Goal: Transaction & Acquisition: Purchase product/service

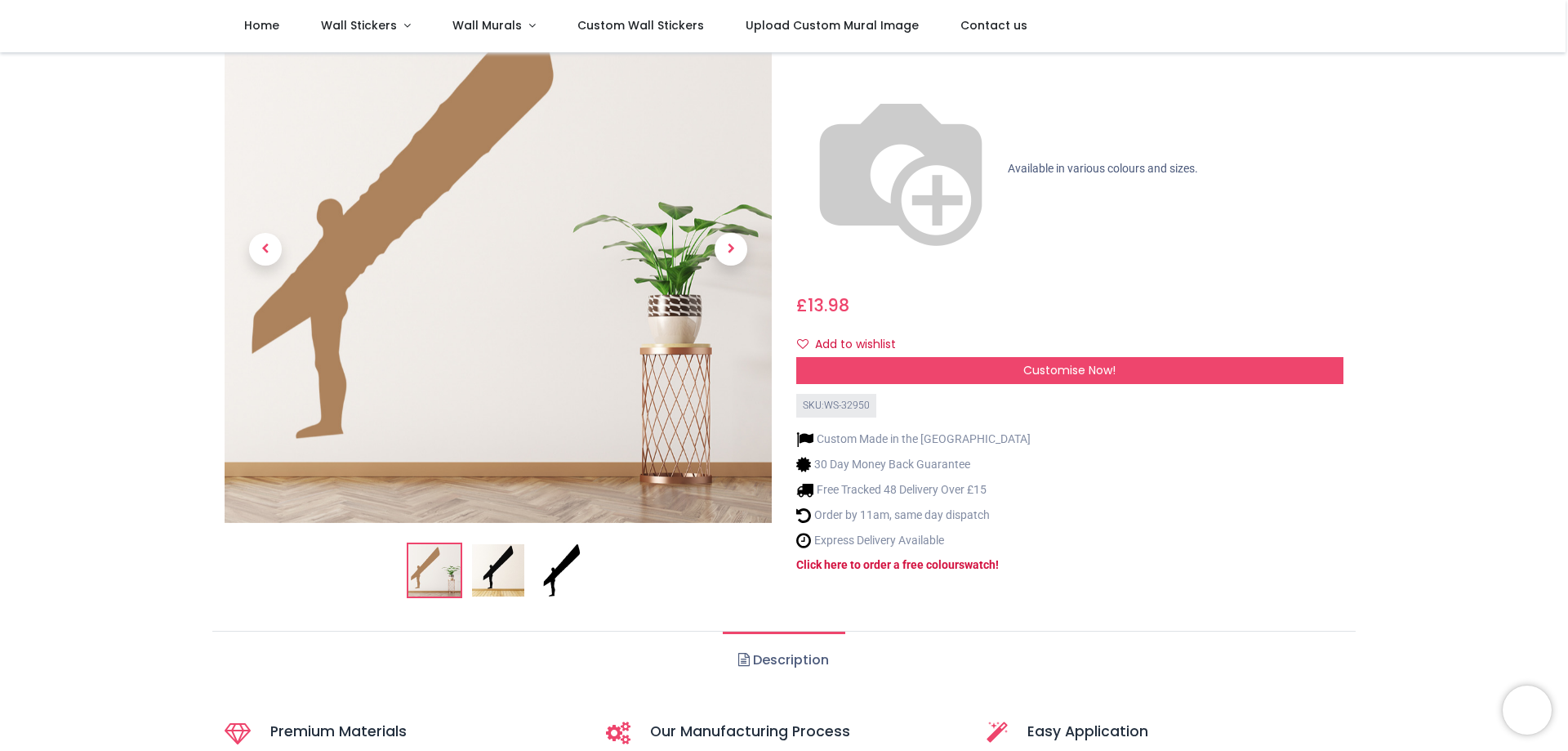
scroll to position [163, 0]
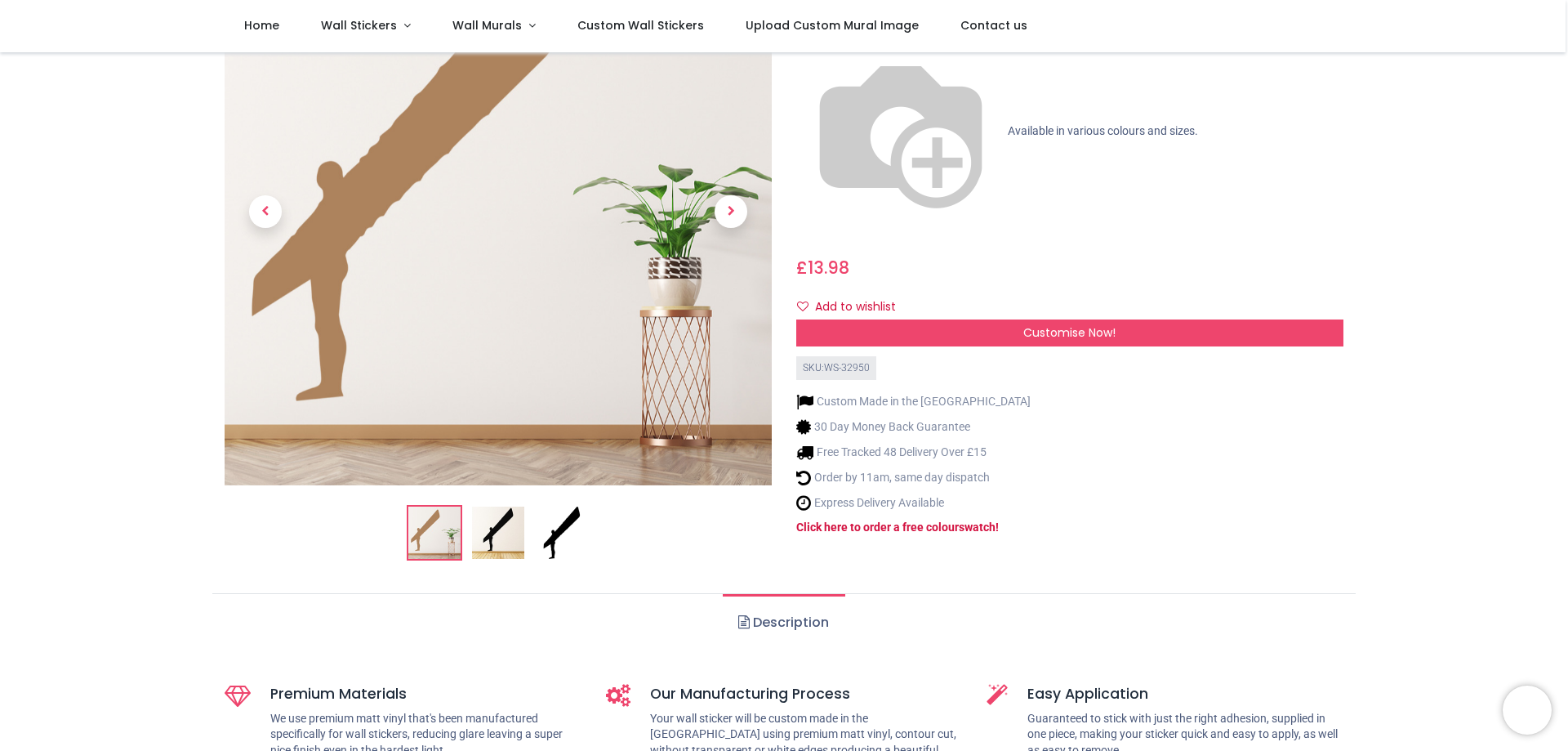
click at [508, 515] on img at bounding box center [499, 533] width 52 height 52
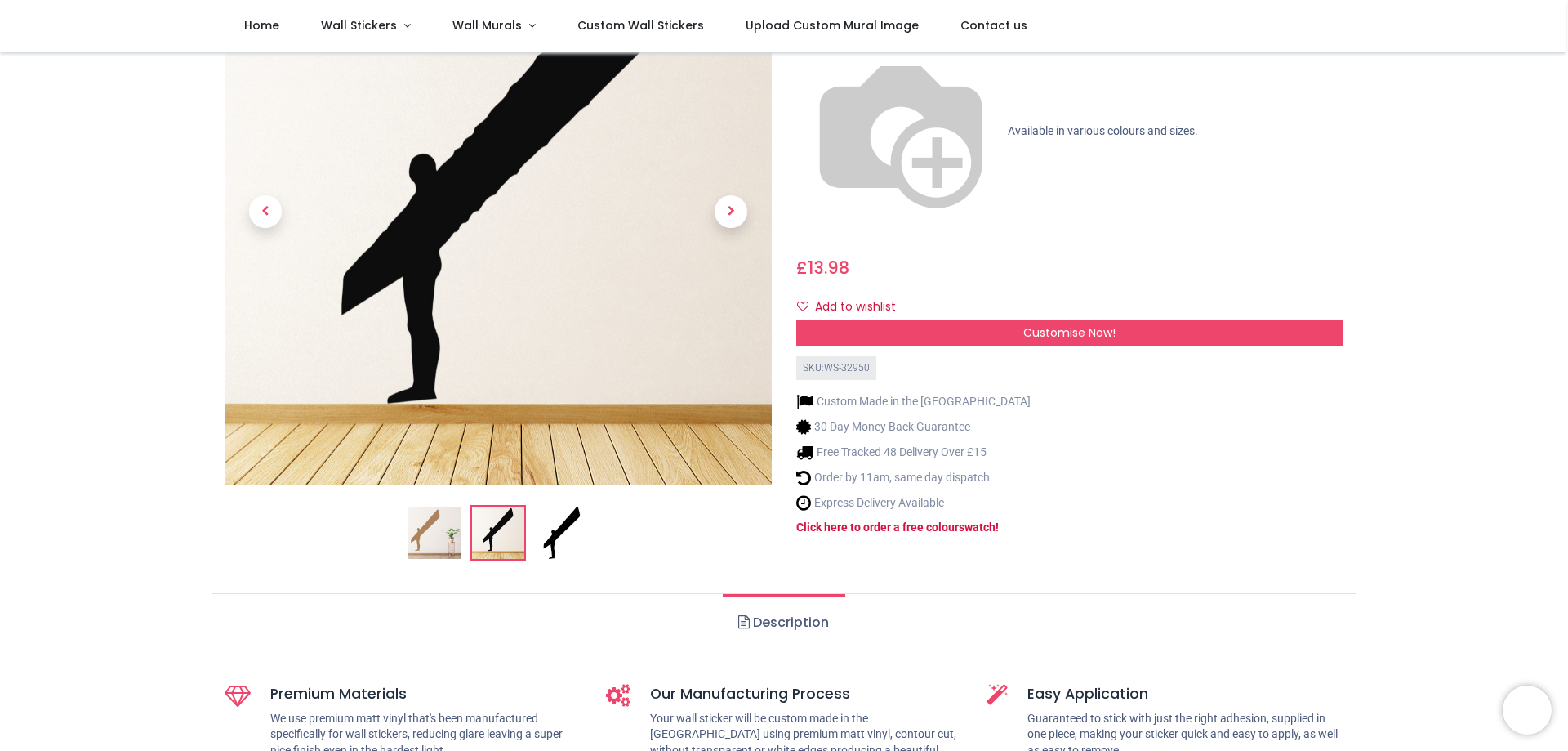
click at [532, 520] on ol at bounding box center [498, 533] width 547 height 56
click at [549, 526] on img at bounding box center [562, 533] width 52 height 52
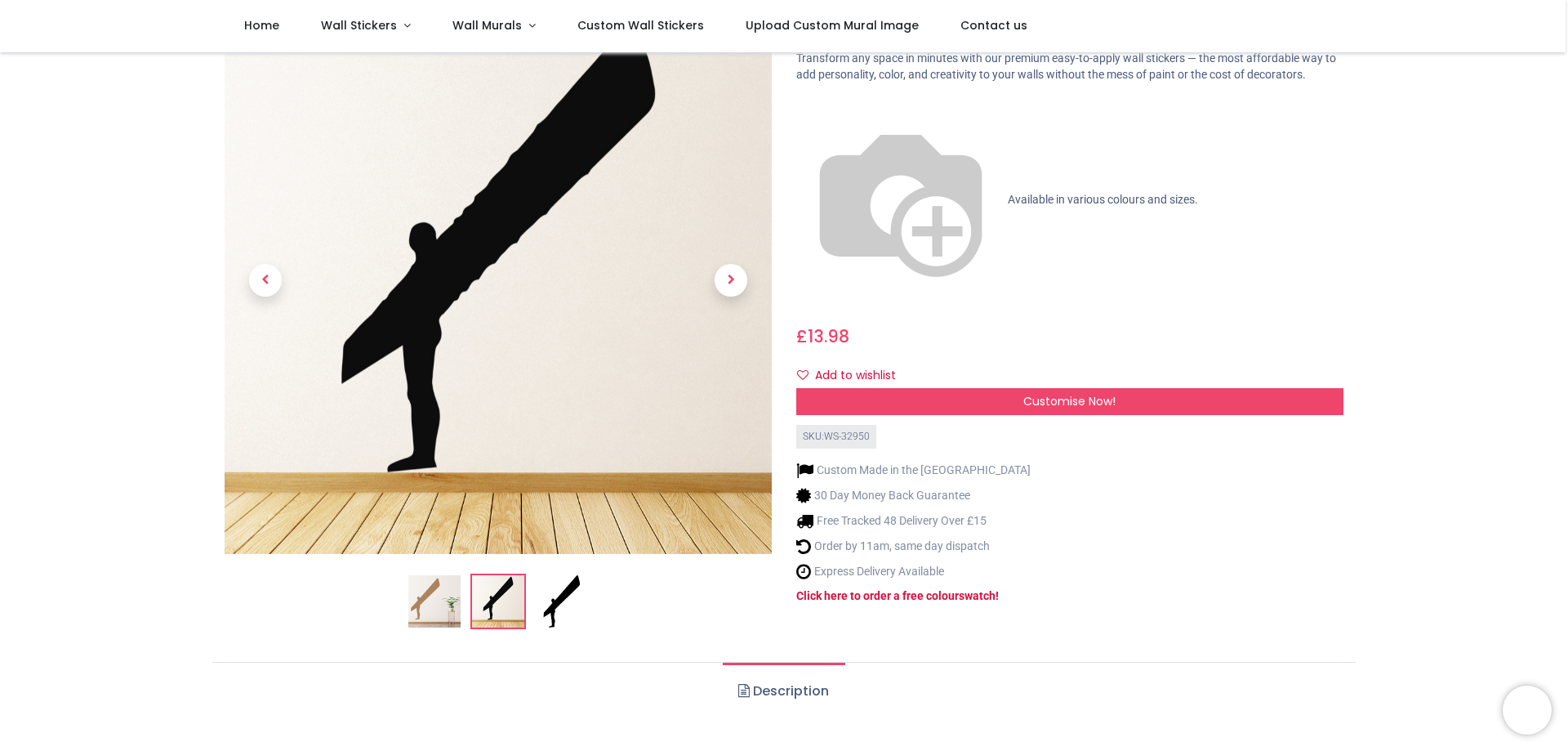
scroll to position [0, 0]
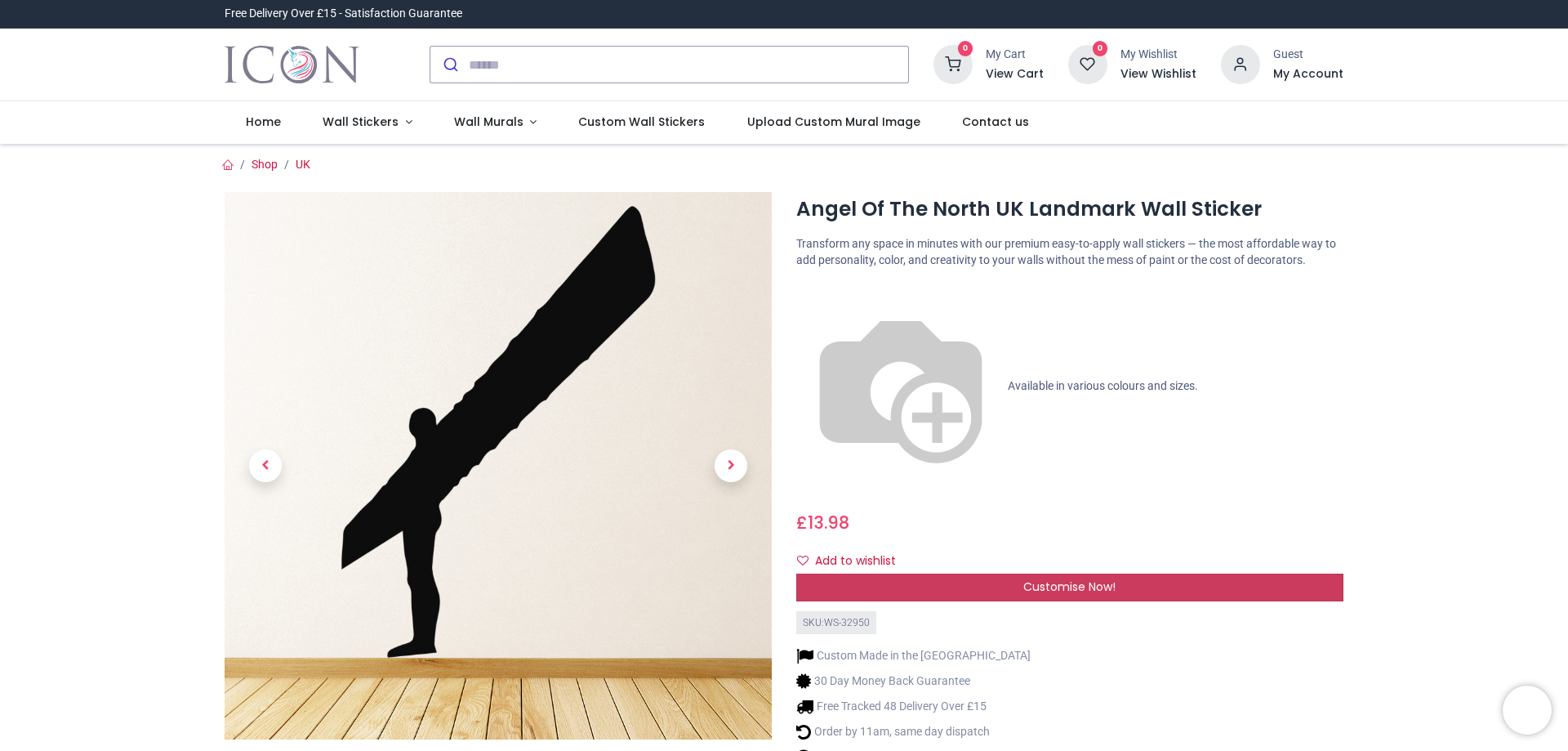
click at [1004, 573] on div "Customise Now!" at bounding box center [1070, 587] width 547 height 28
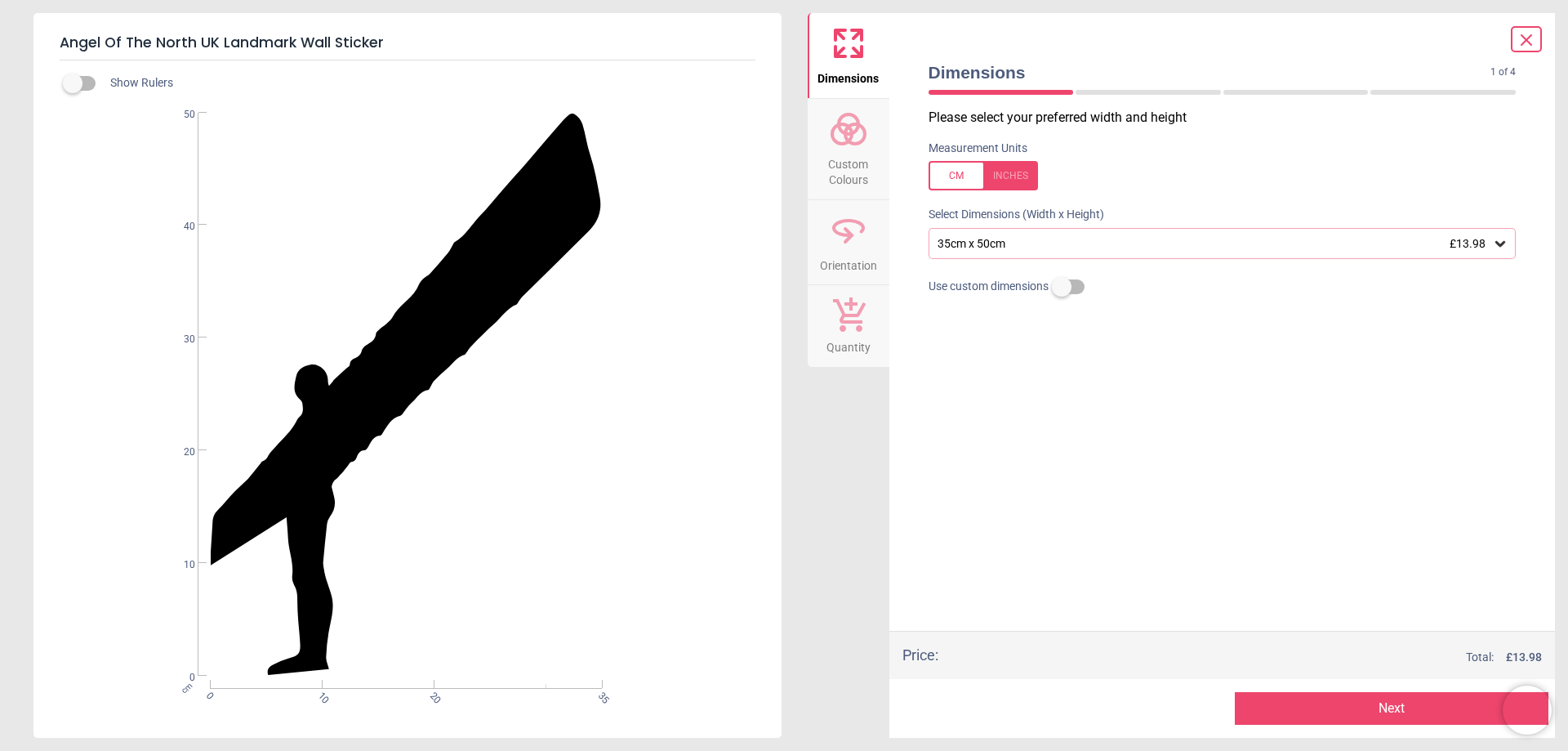
click at [859, 158] on span "Custom Colours" at bounding box center [848, 168] width 79 height 40
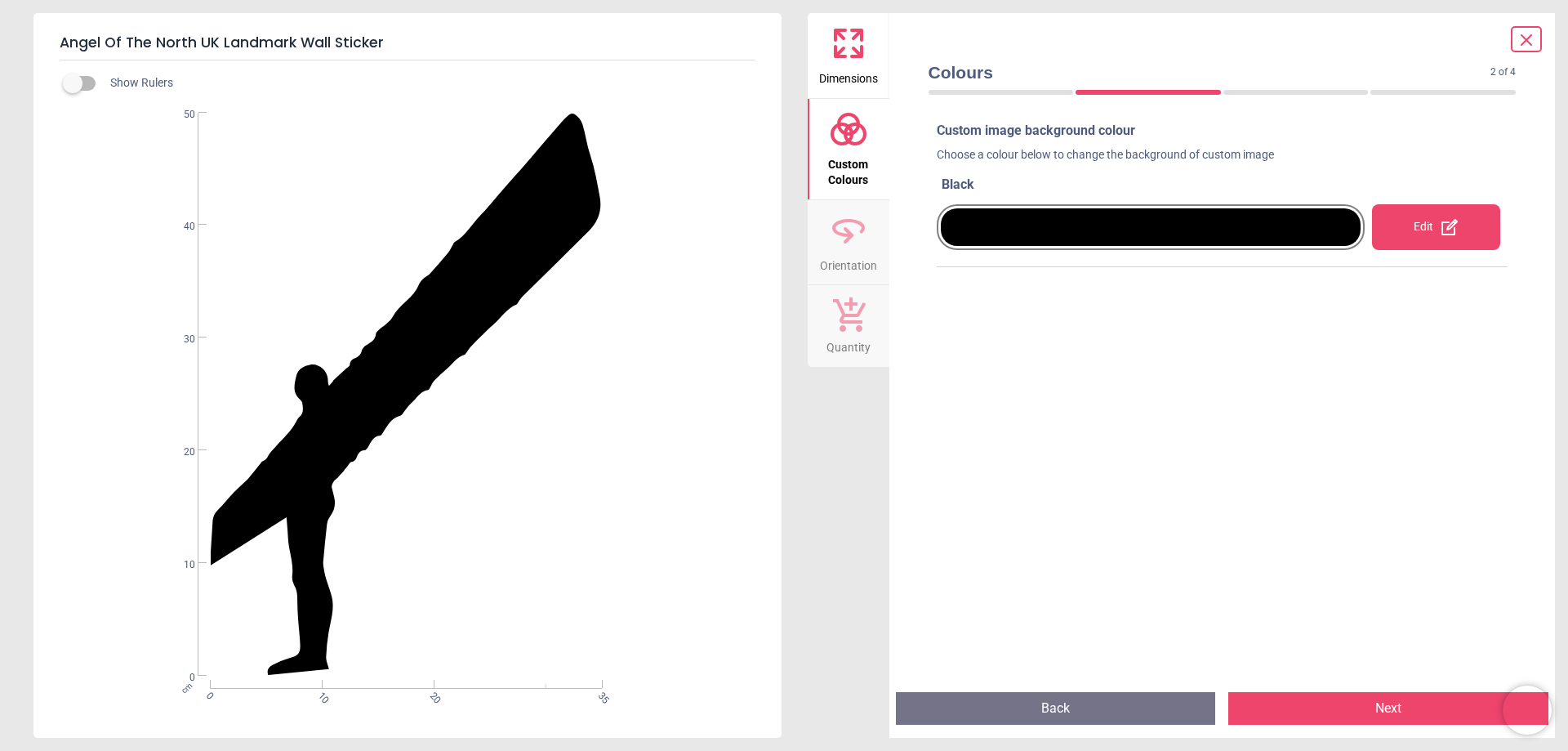
click at [1016, 220] on div at bounding box center [1151, 227] width 421 height 37
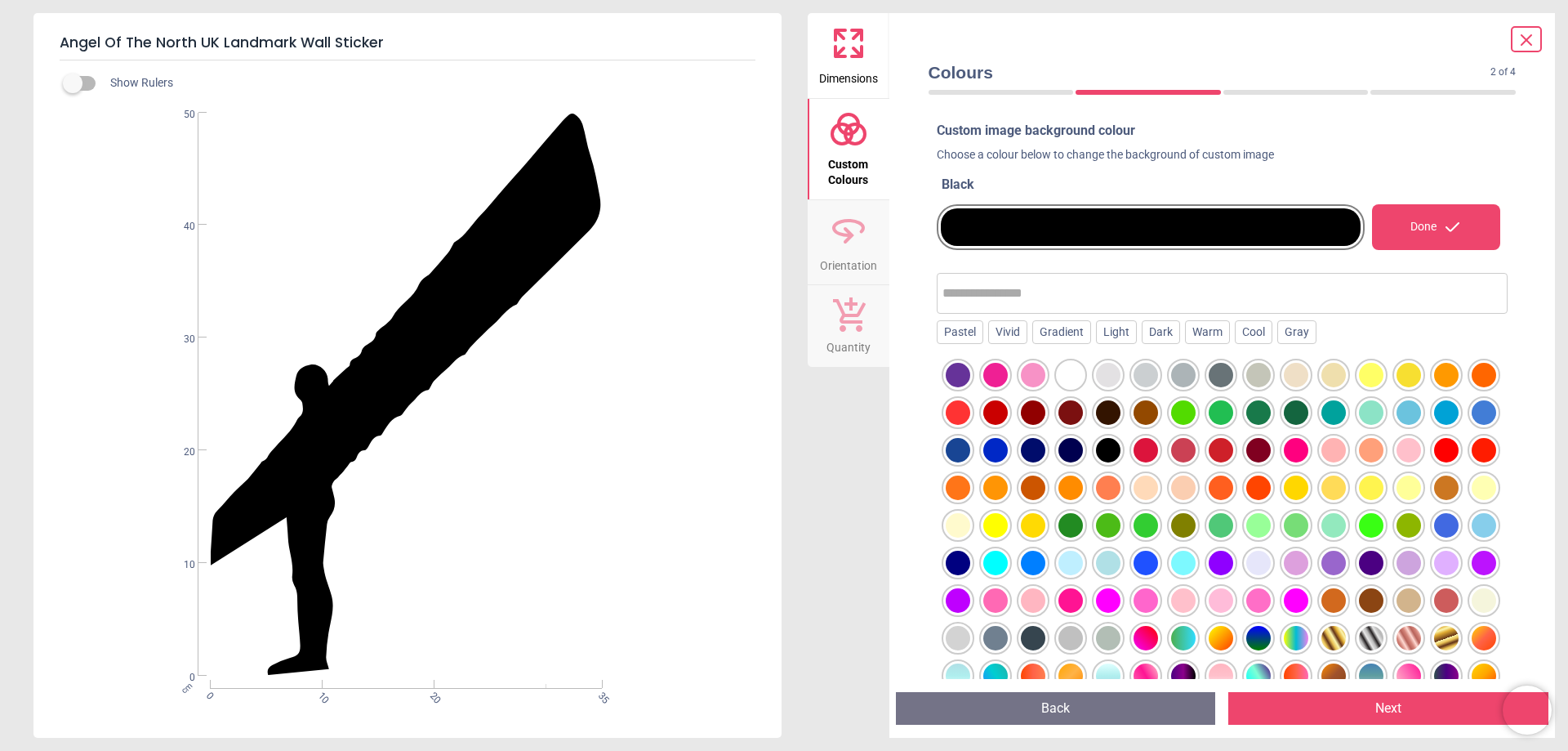
click at [1412, 220] on div "Done" at bounding box center [1436, 227] width 128 height 46
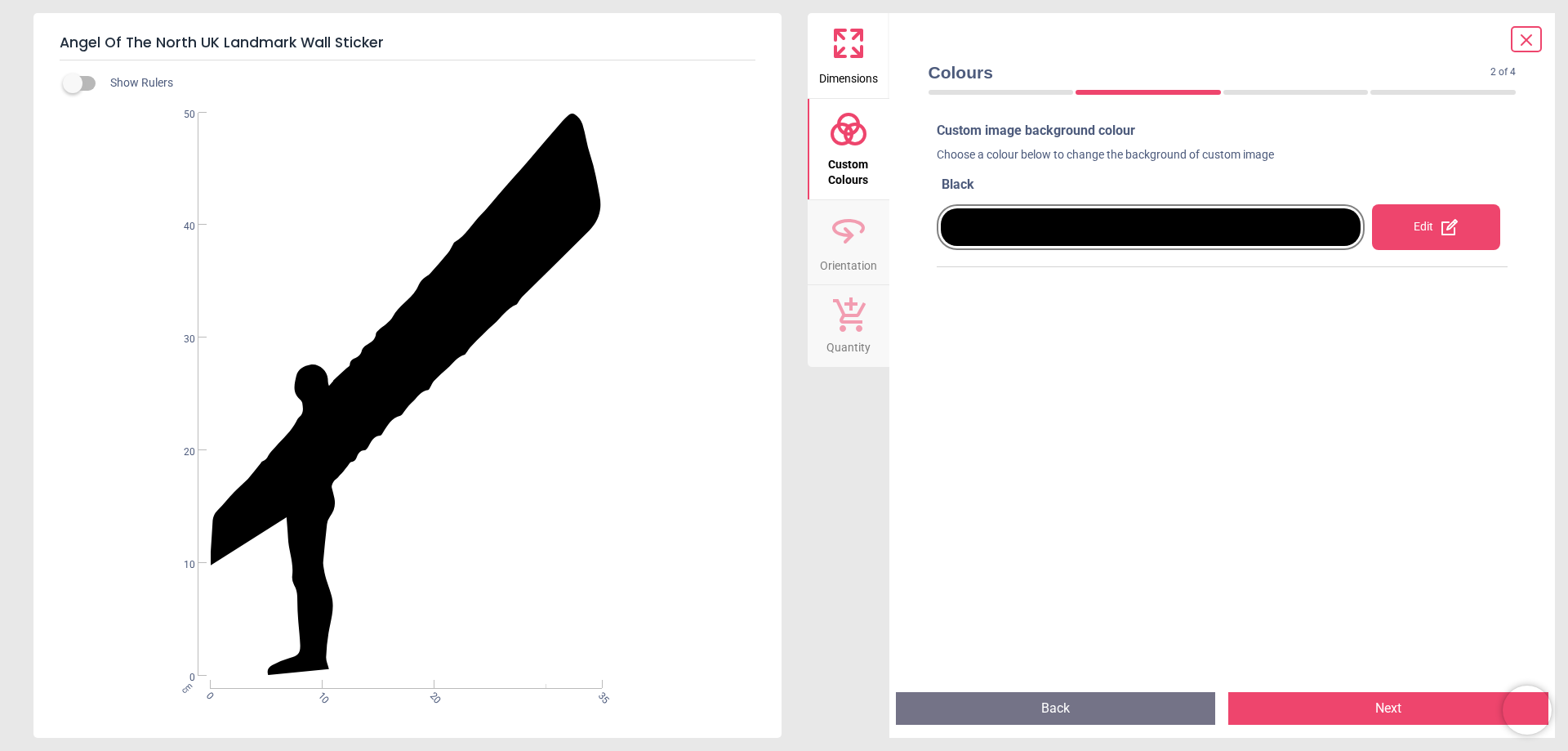
click at [1234, 220] on div at bounding box center [1151, 227] width 421 height 37
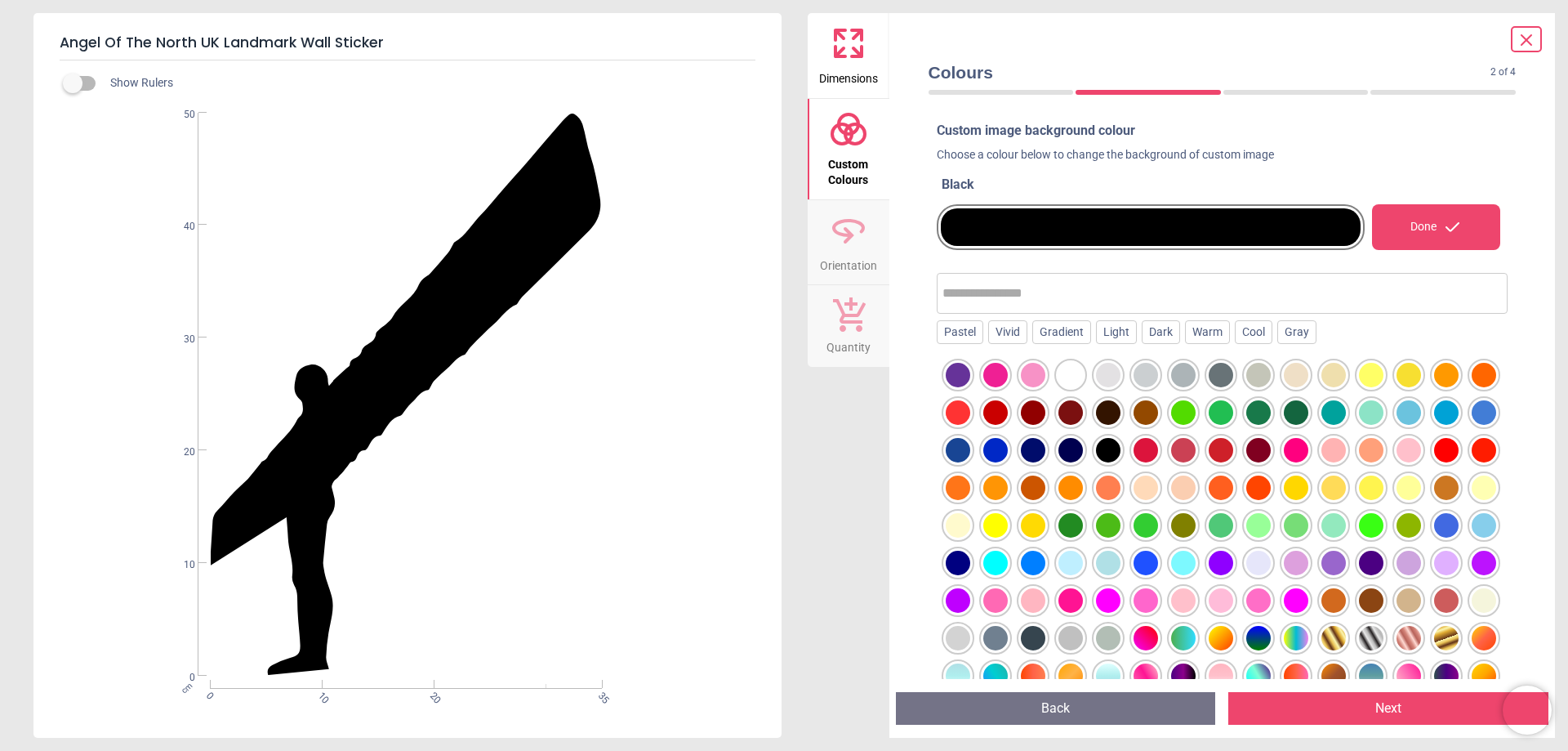
click at [1062, 377] on div at bounding box center [1070, 374] width 25 height 25
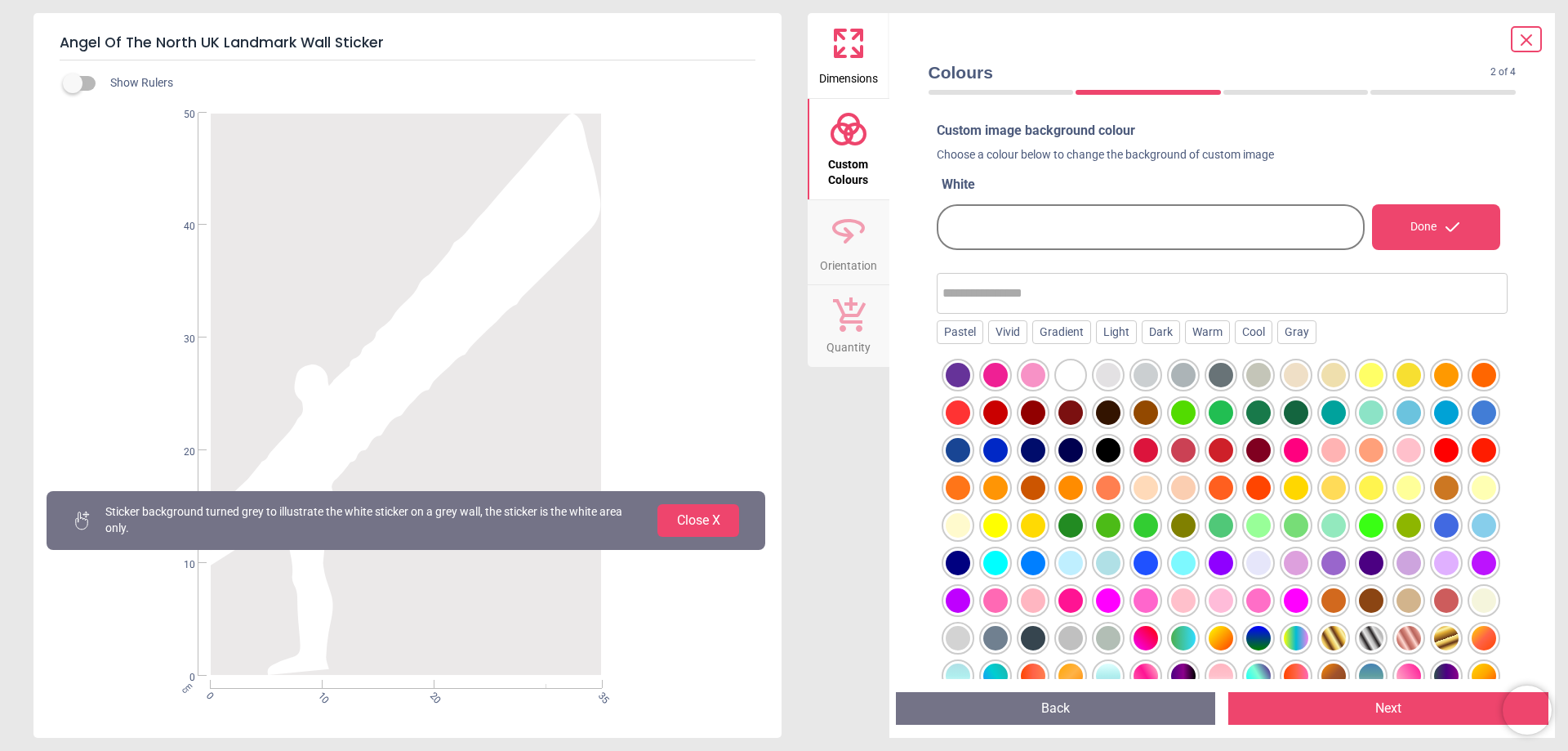
click at [1149, 373] on div at bounding box center [1146, 374] width 25 height 25
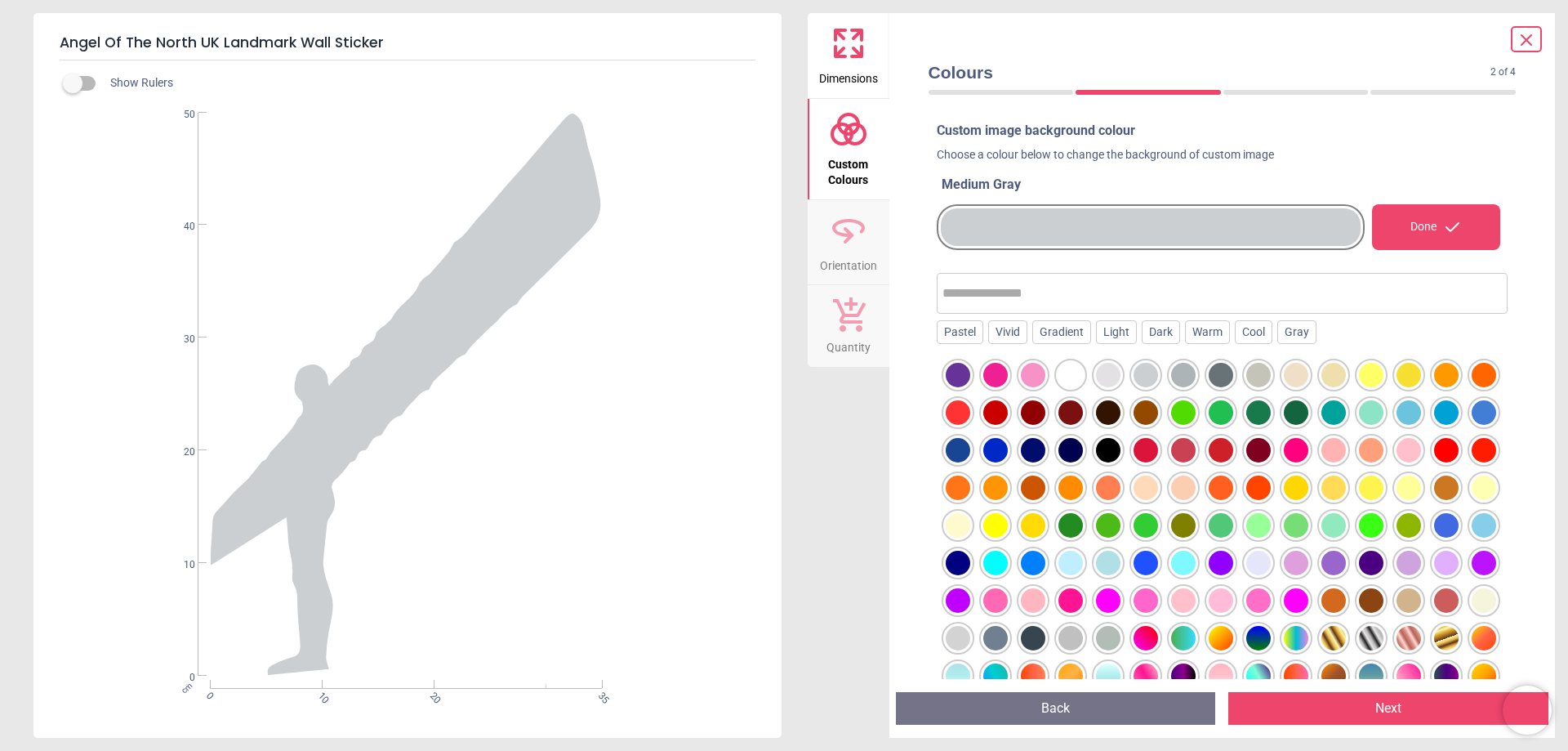
click at [1074, 367] on div at bounding box center [1070, 374] width 25 height 25
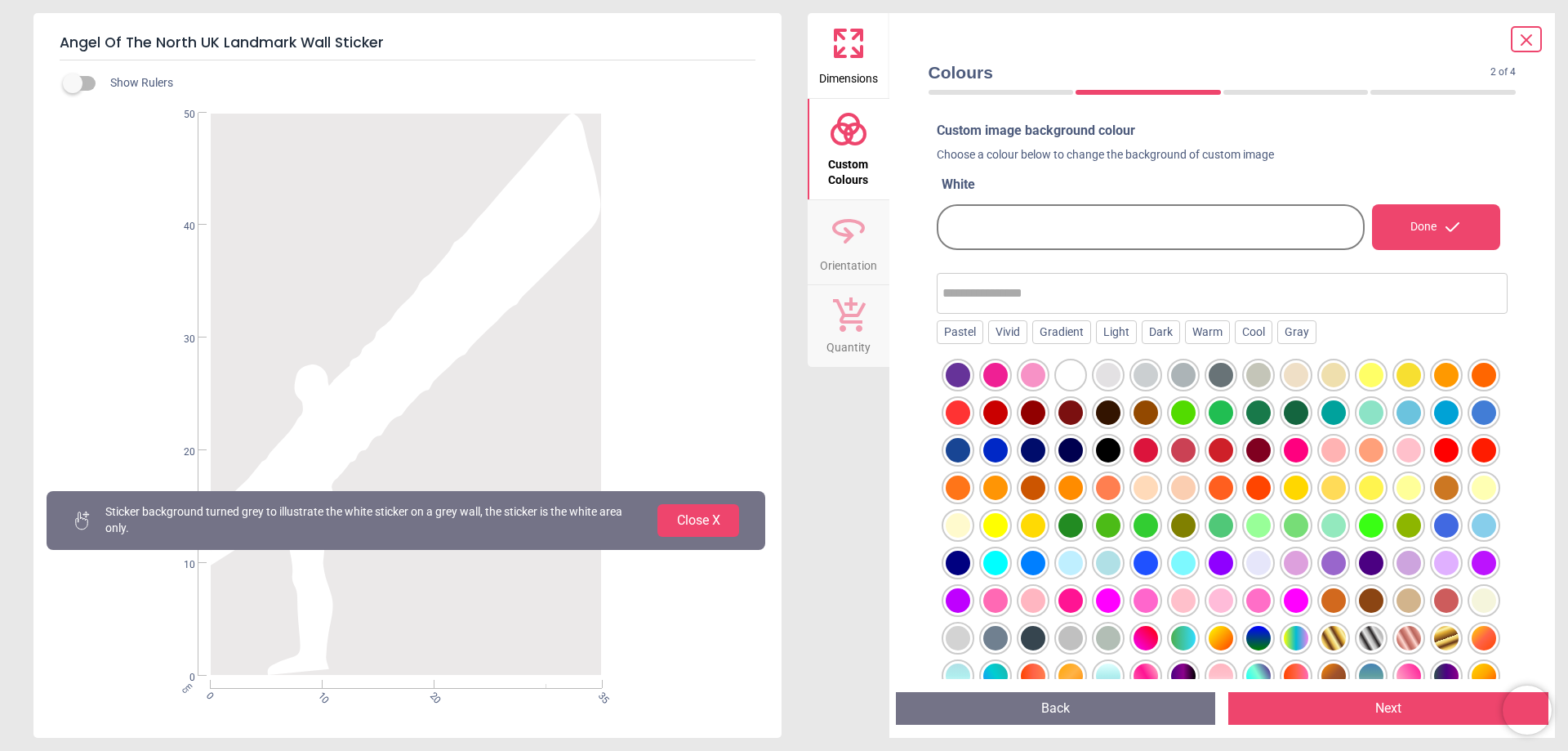
click at [709, 516] on button "Close X" at bounding box center [698, 520] width 81 height 33
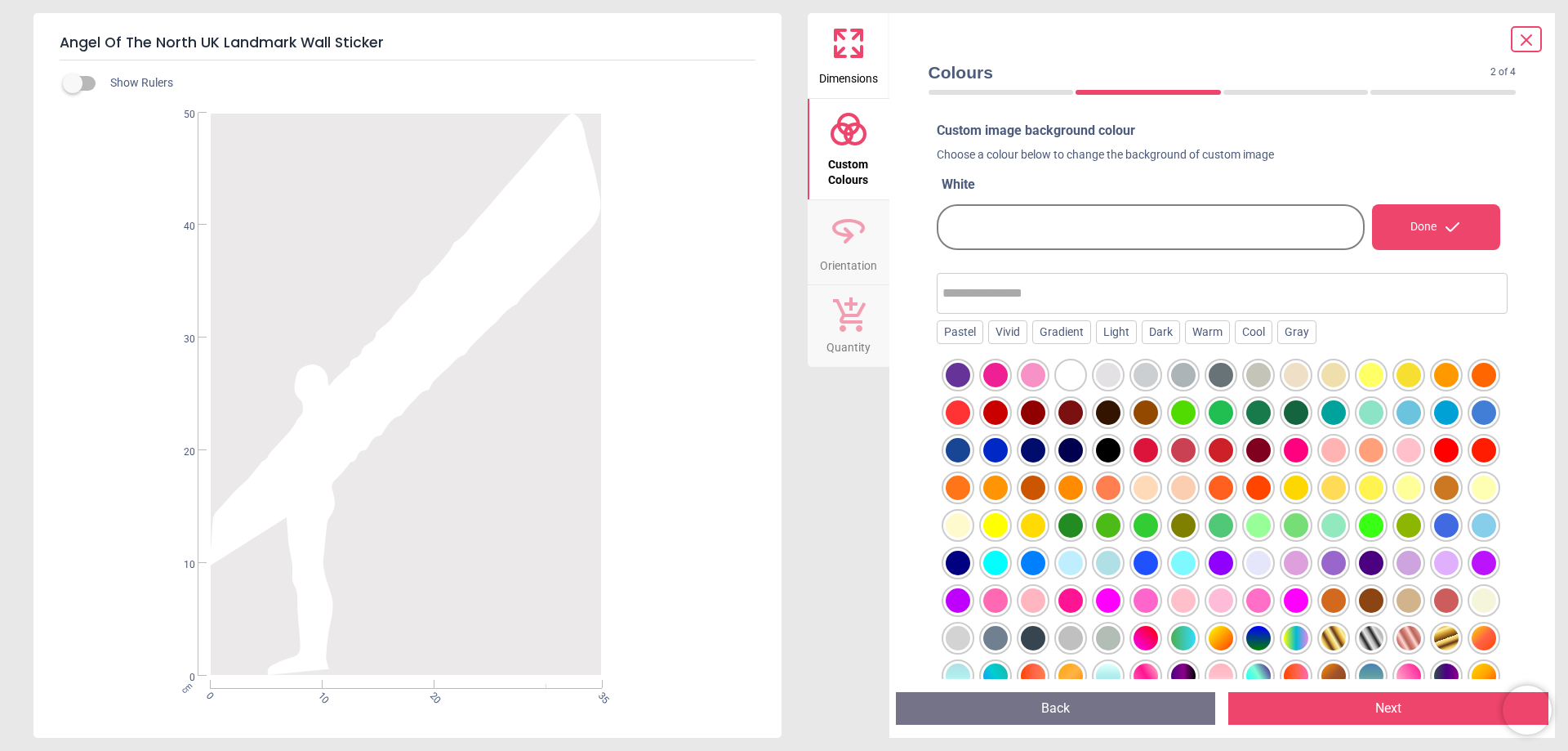
click at [1341, 700] on button "Next" at bounding box center [1389, 708] width 320 height 33
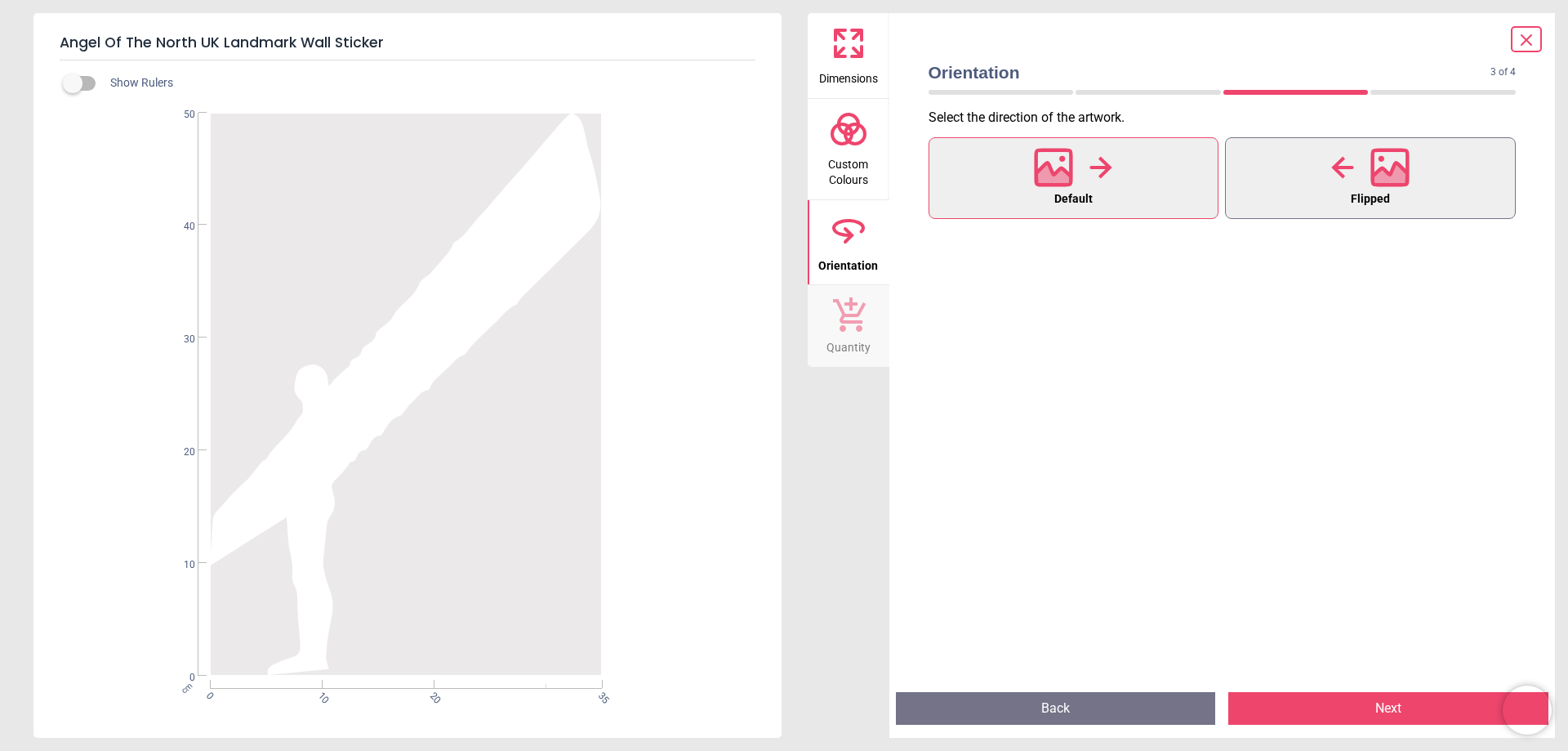
click at [1333, 186] on div at bounding box center [1370, 168] width 79 height 42
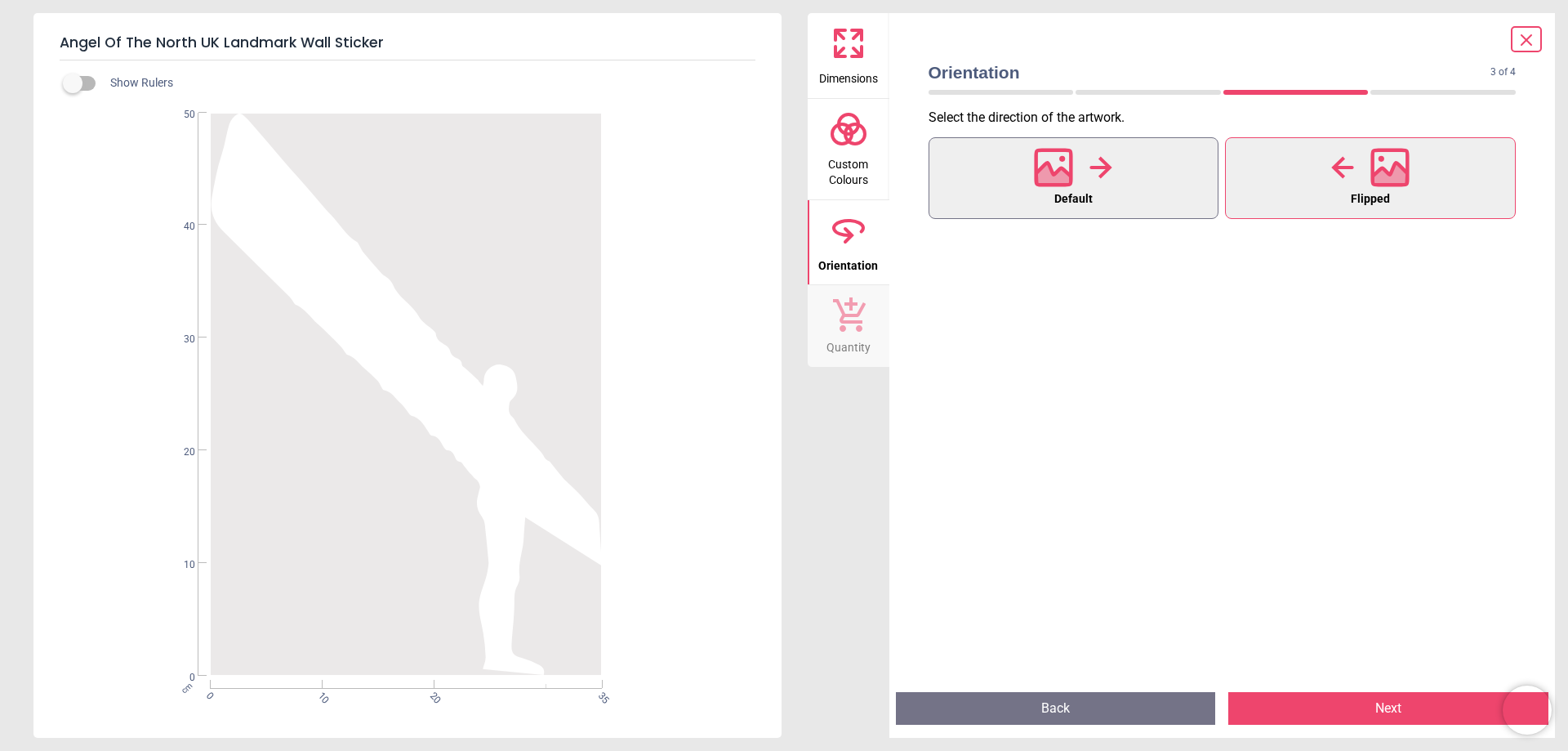
click at [1167, 191] on button "Default" at bounding box center [1074, 178] width 290 height 81
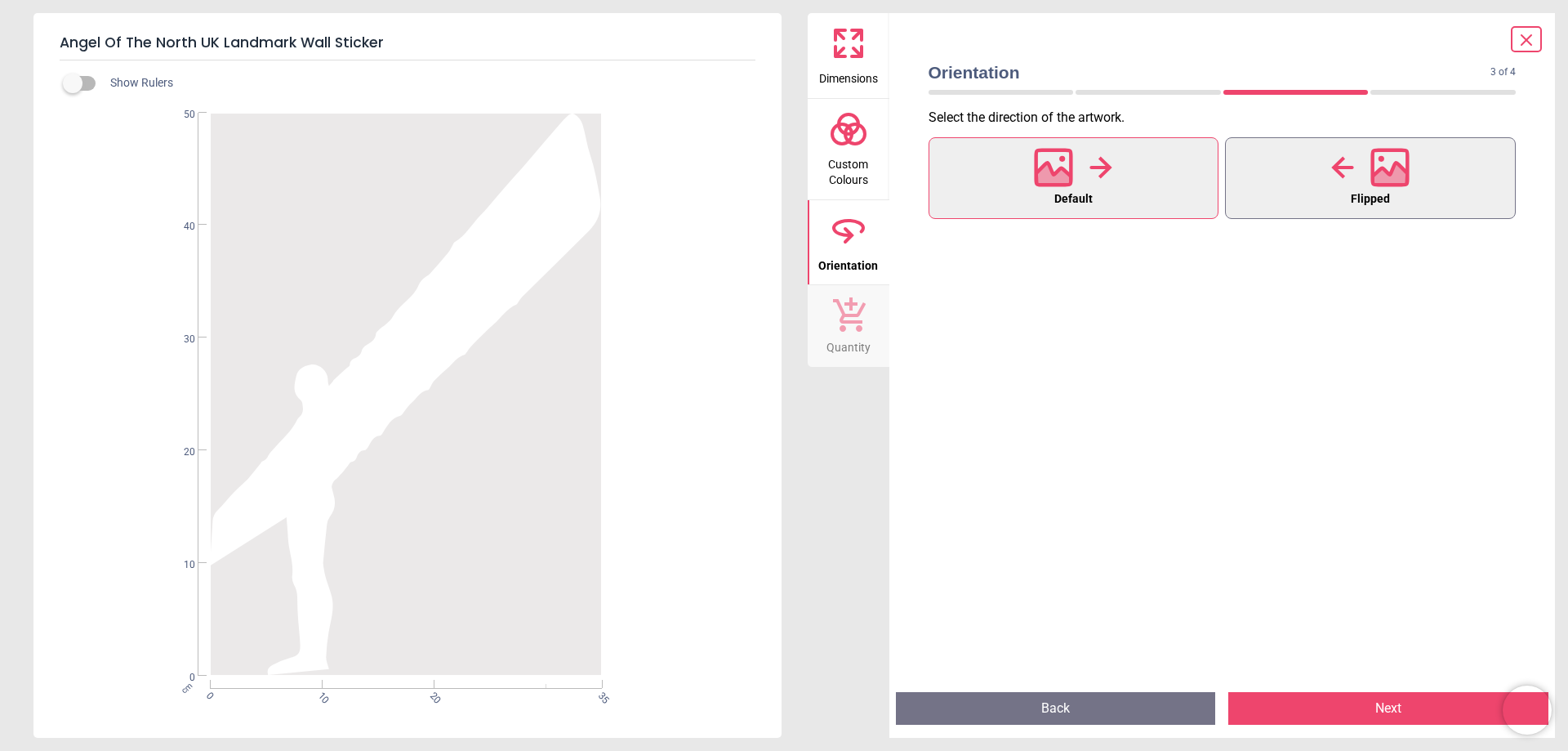
click at [1358, 200] on span "Flipped" at bounding box center [1371, 199] width 39 height 21
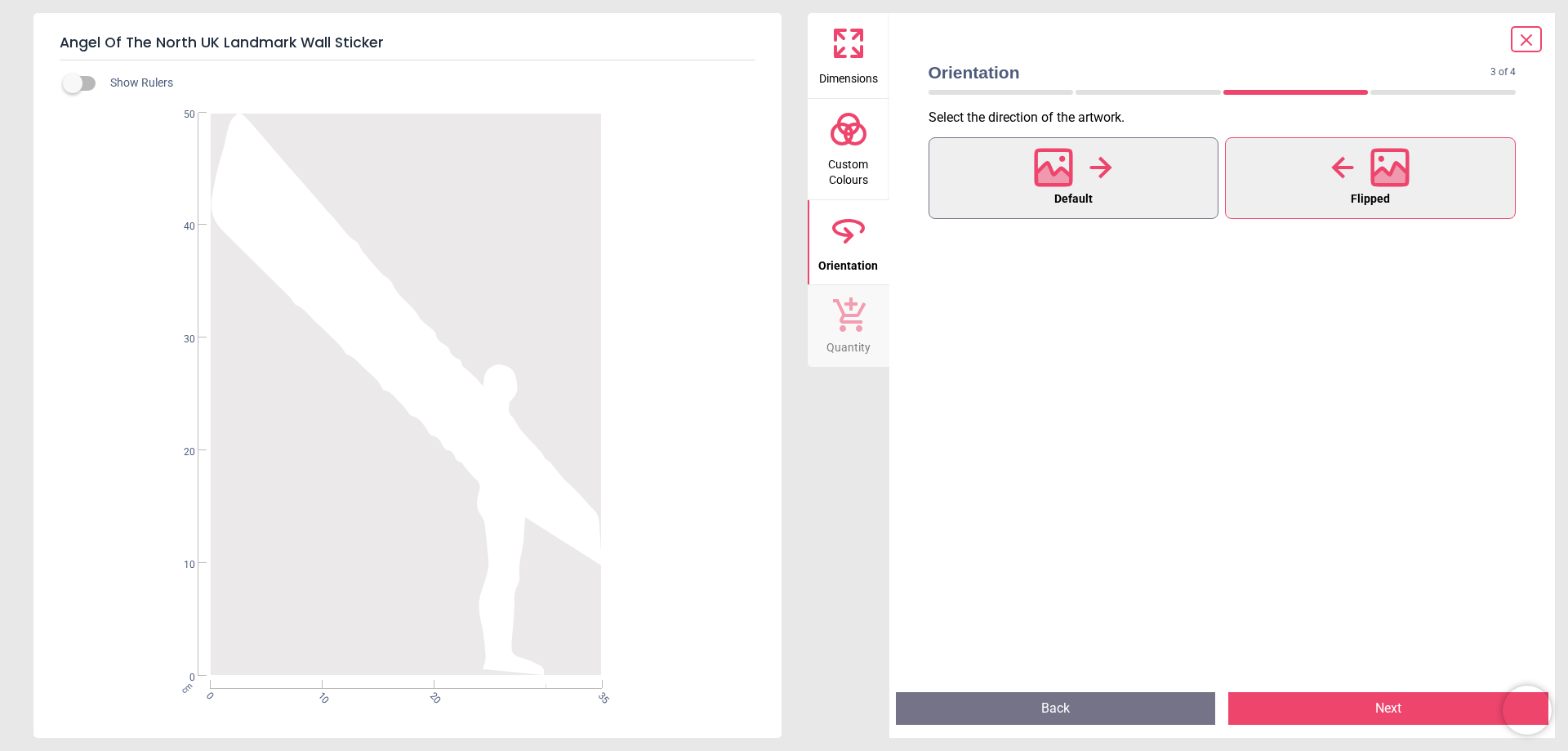
click at [1179, 172] on button "Default" at bounding box center [1074, 178] width 290 height 81
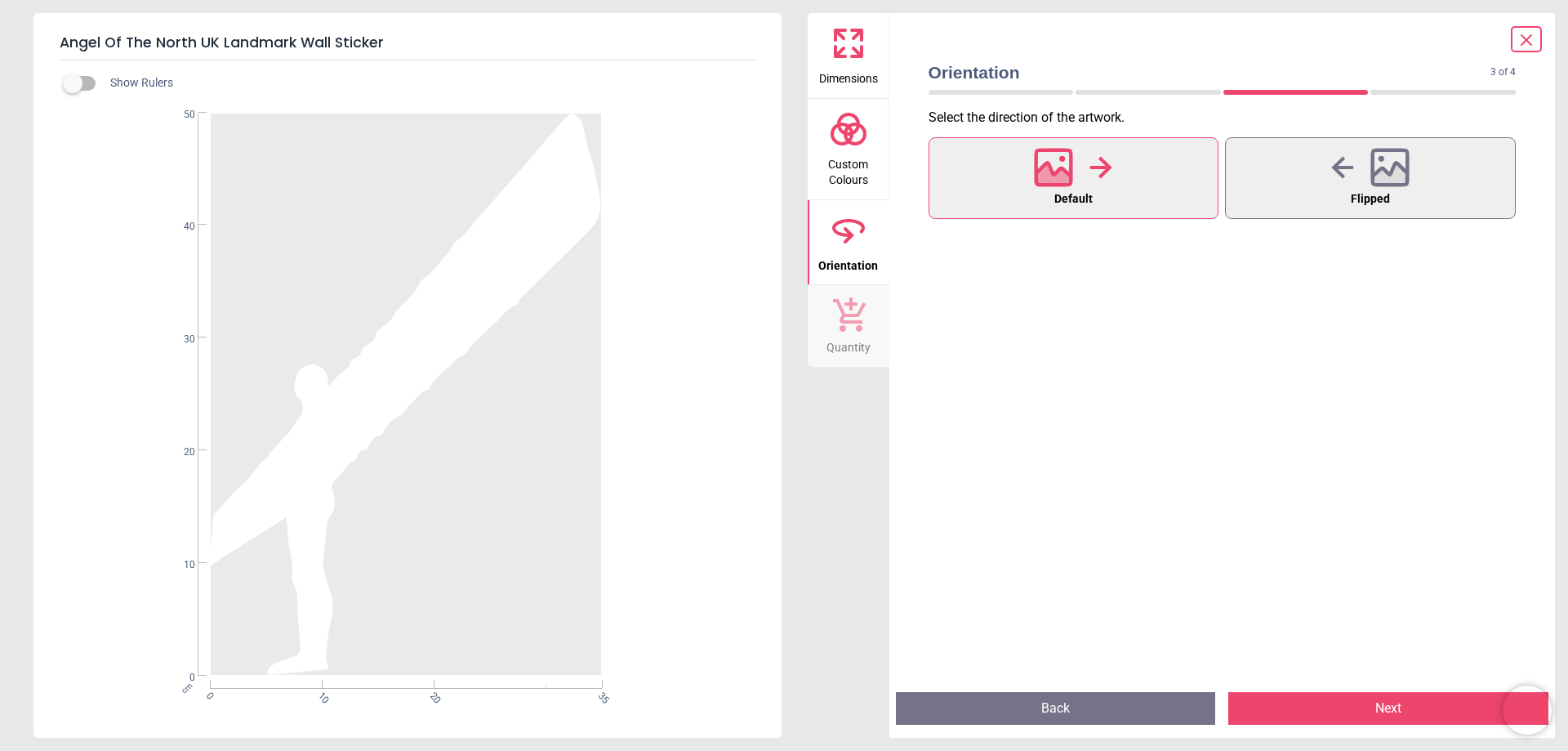
click at [844, 57] on icon at bounding box center [841, 52] width 10 height 10
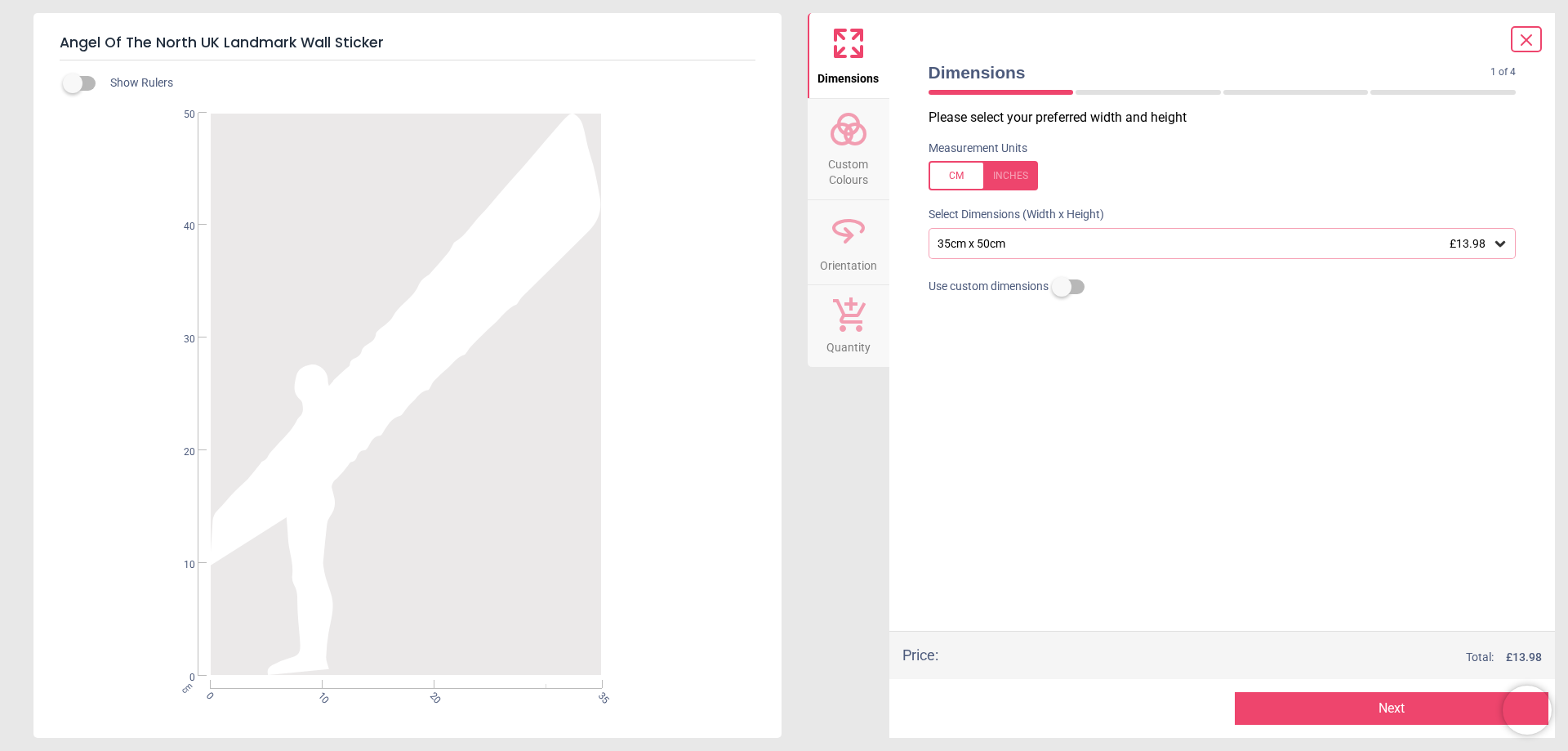
click at [1217, 252] on div "35cm x 50cm £13.98" at bounding box center [1223, 243] width 588 height 31
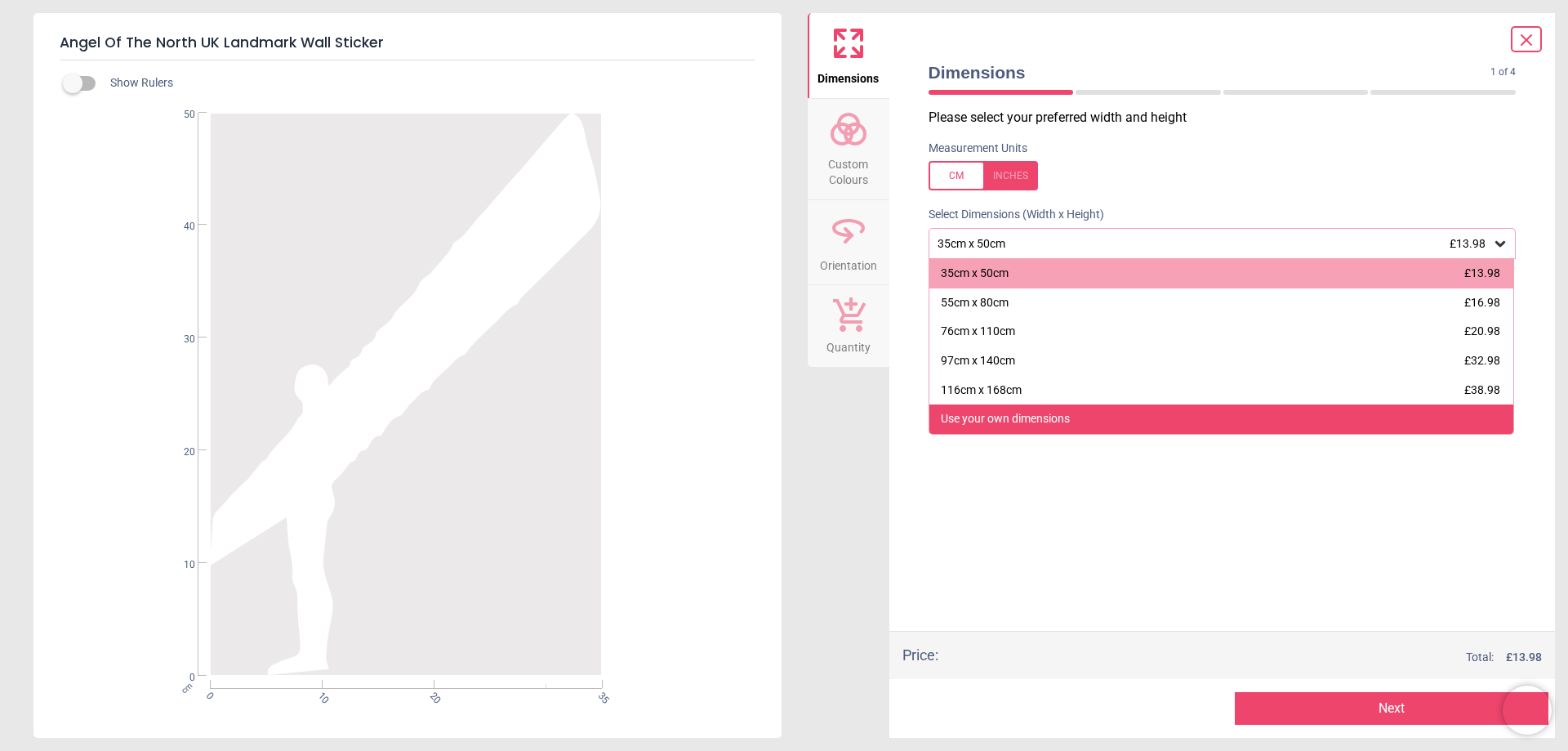
click at [1162, 429] on div "Use your own dimensions" at bounding box center [1222, 418] width 585 height 30
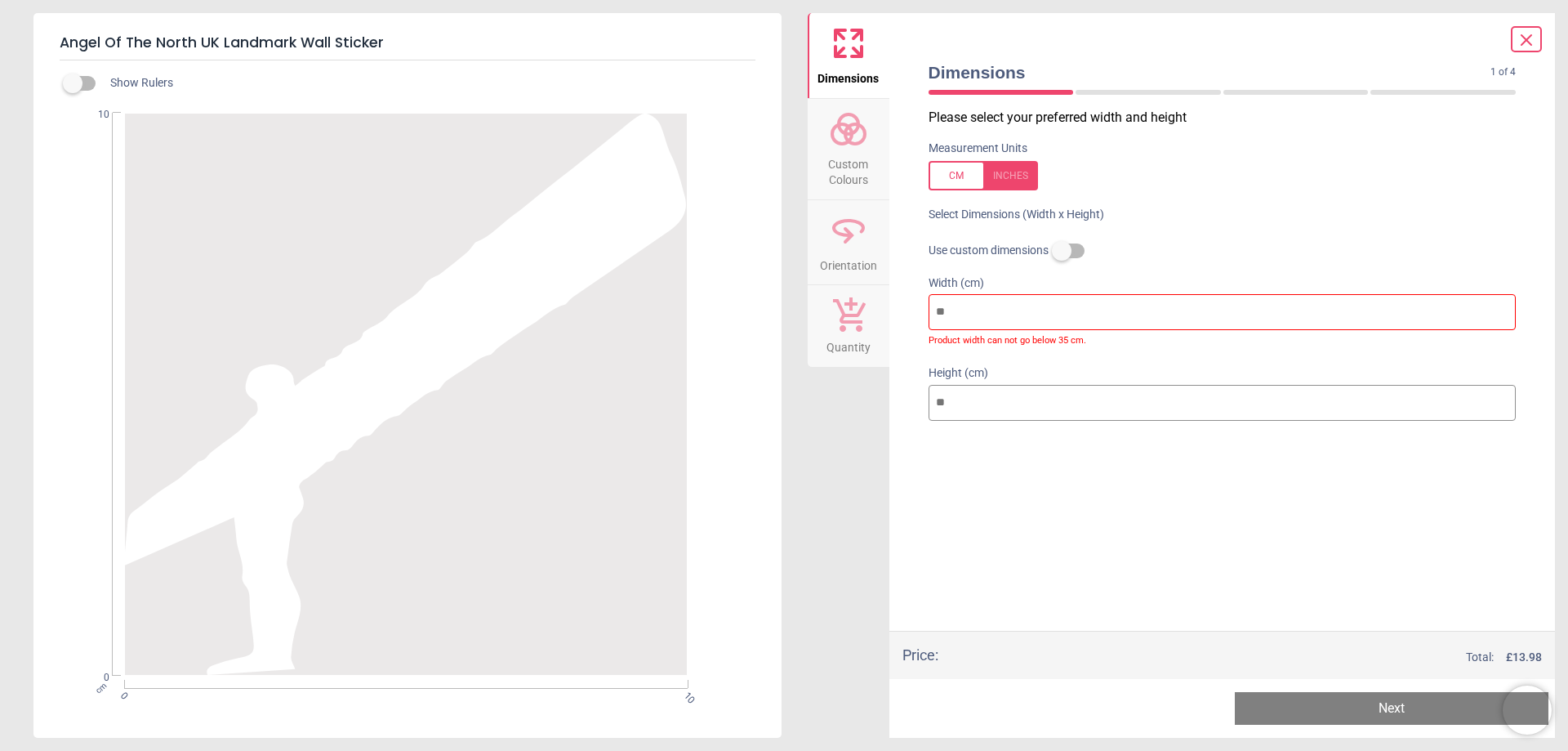
click at [1062, 251] on label at bounding box center [1062, 251] width 0 height 0
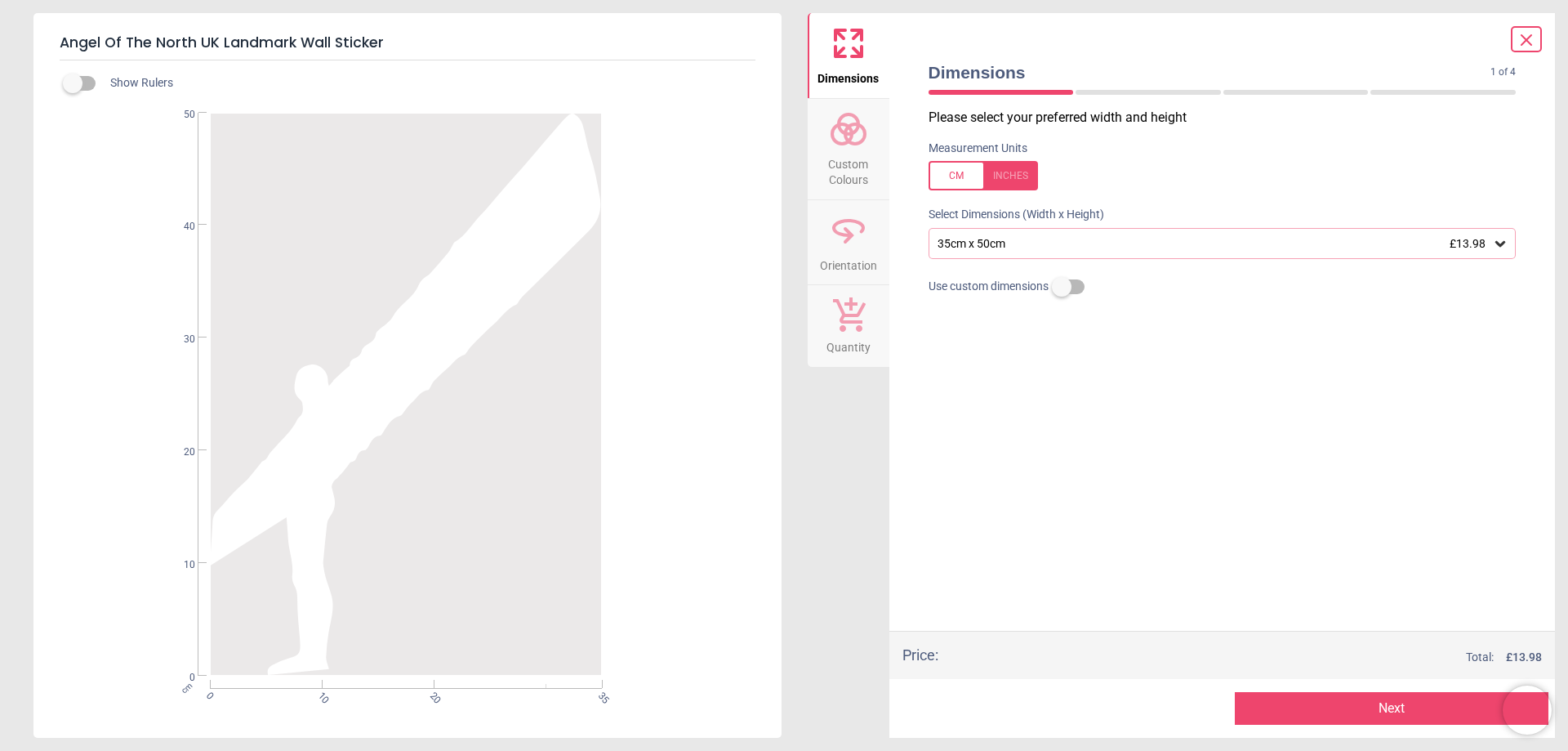
click at [1342, 402] on div "Please select your preferred width and height Measurement Units Select Dimensio…" at bounding box center [1222, 369] width 614 height 522
click at [1321, 252] on div "35cm x 50cm £13.98" at bounding box center [1223, 243] width 588 height 31
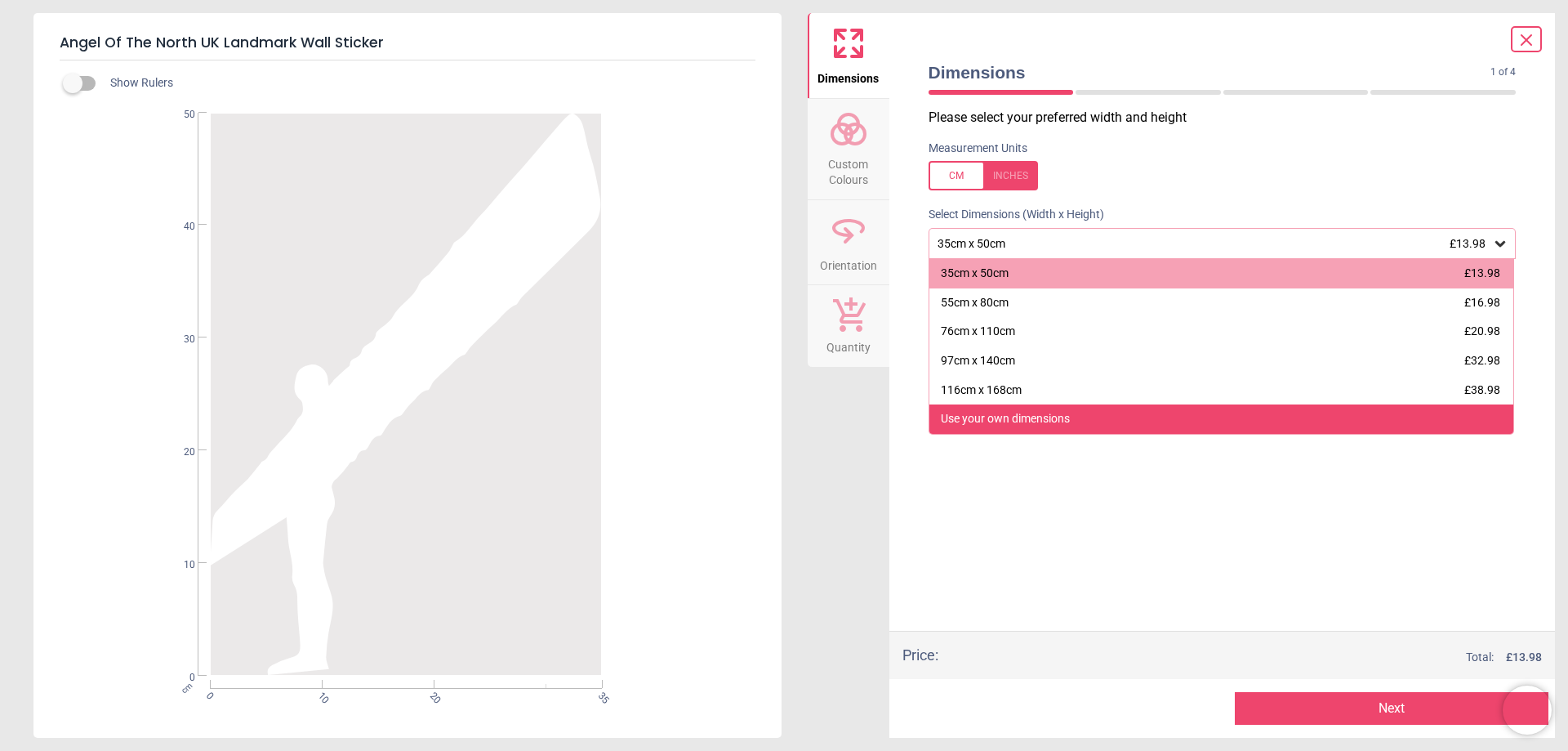
click at [1165, 411] on div "Use your own dimensions" at bounding box center [1222, 418] width 585 height 30
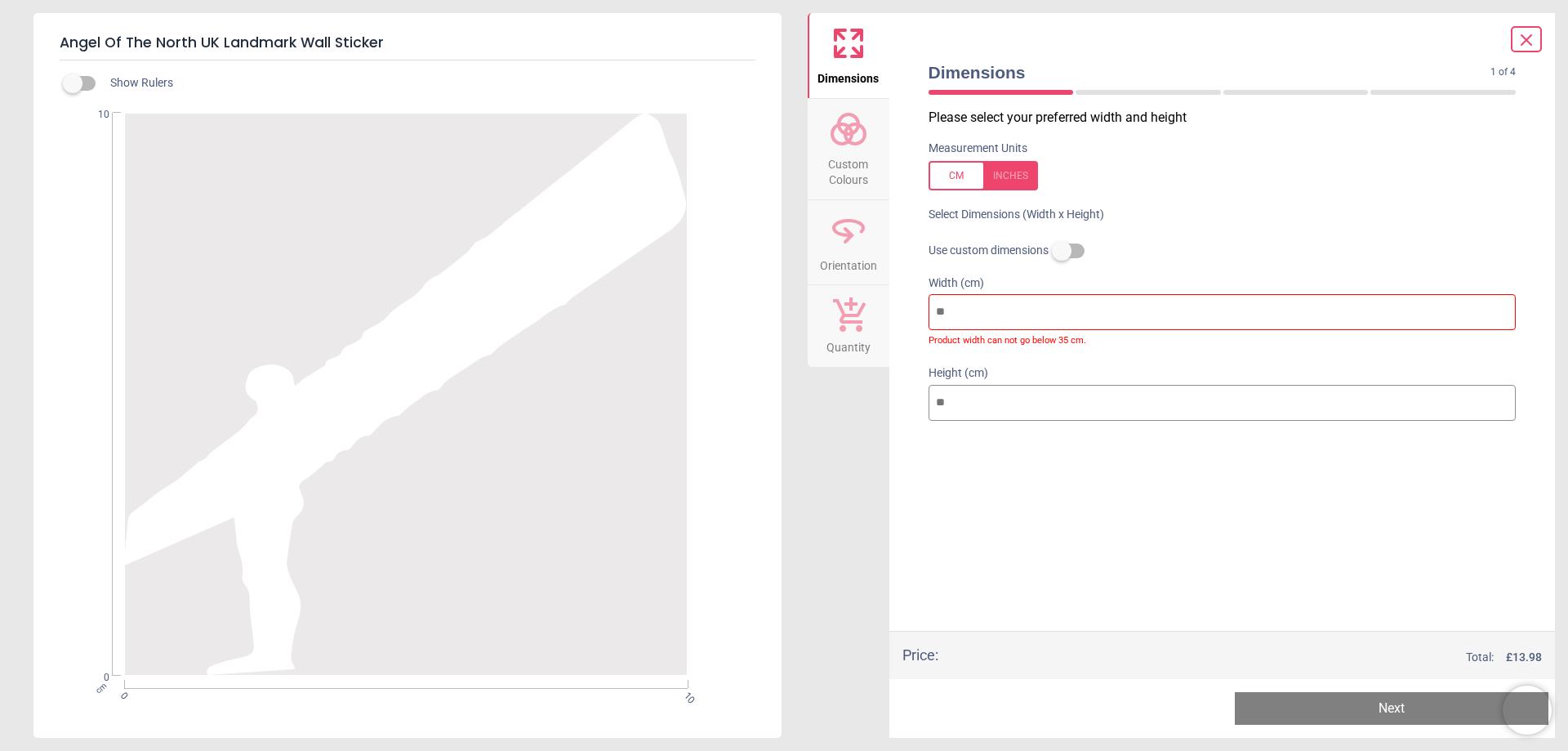
drag, startPoint x: 1063, startPoint y: 313, endPoint x: 897, endPoint y: 308, distance: 166.1
click at [897, 308] on div "Dimensions 1 of 4 1 of 5 Please select your preferred width and height Measurem…" at bounding box center [1222, 375] width 666 height 725
type input "*"
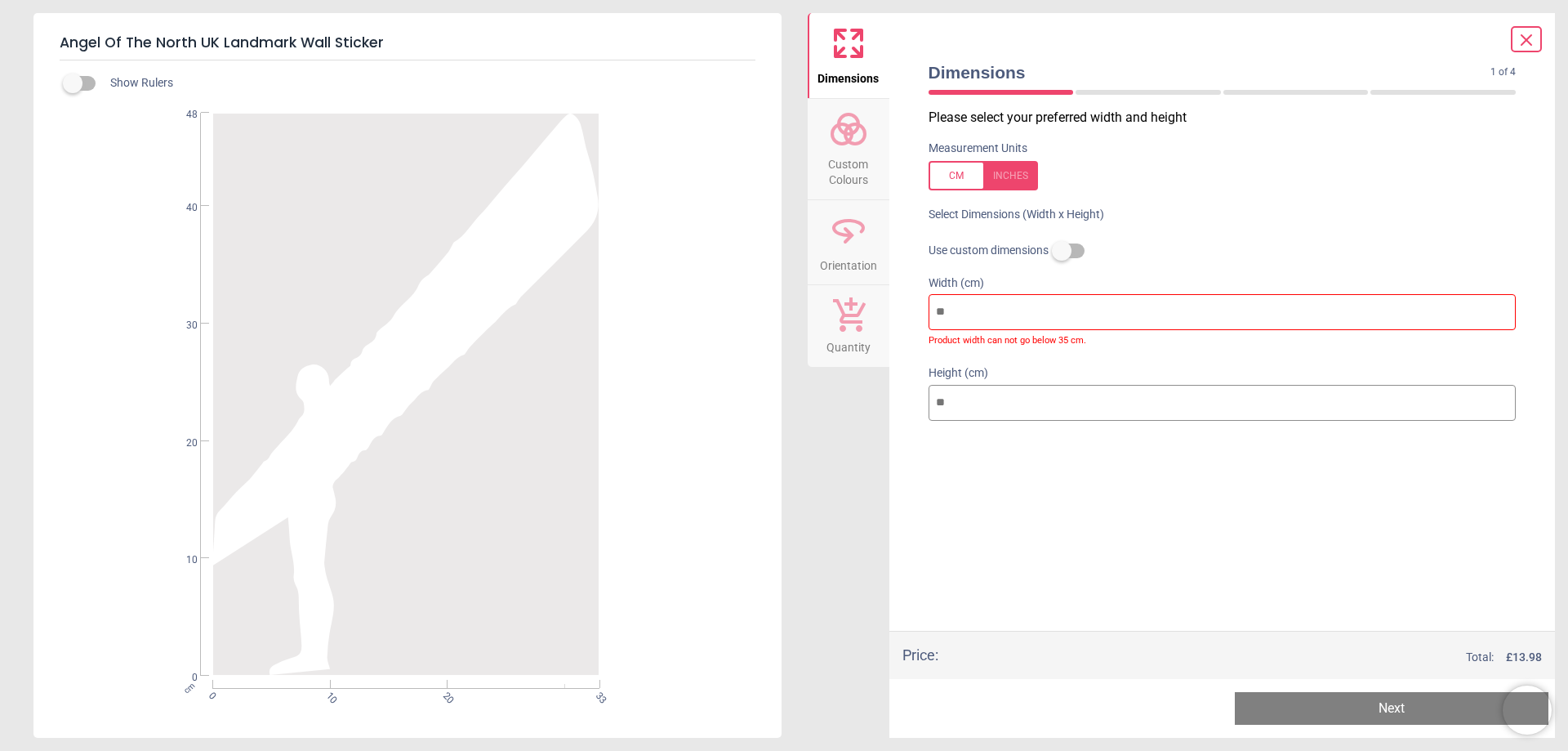
type input "**"
type input "***"
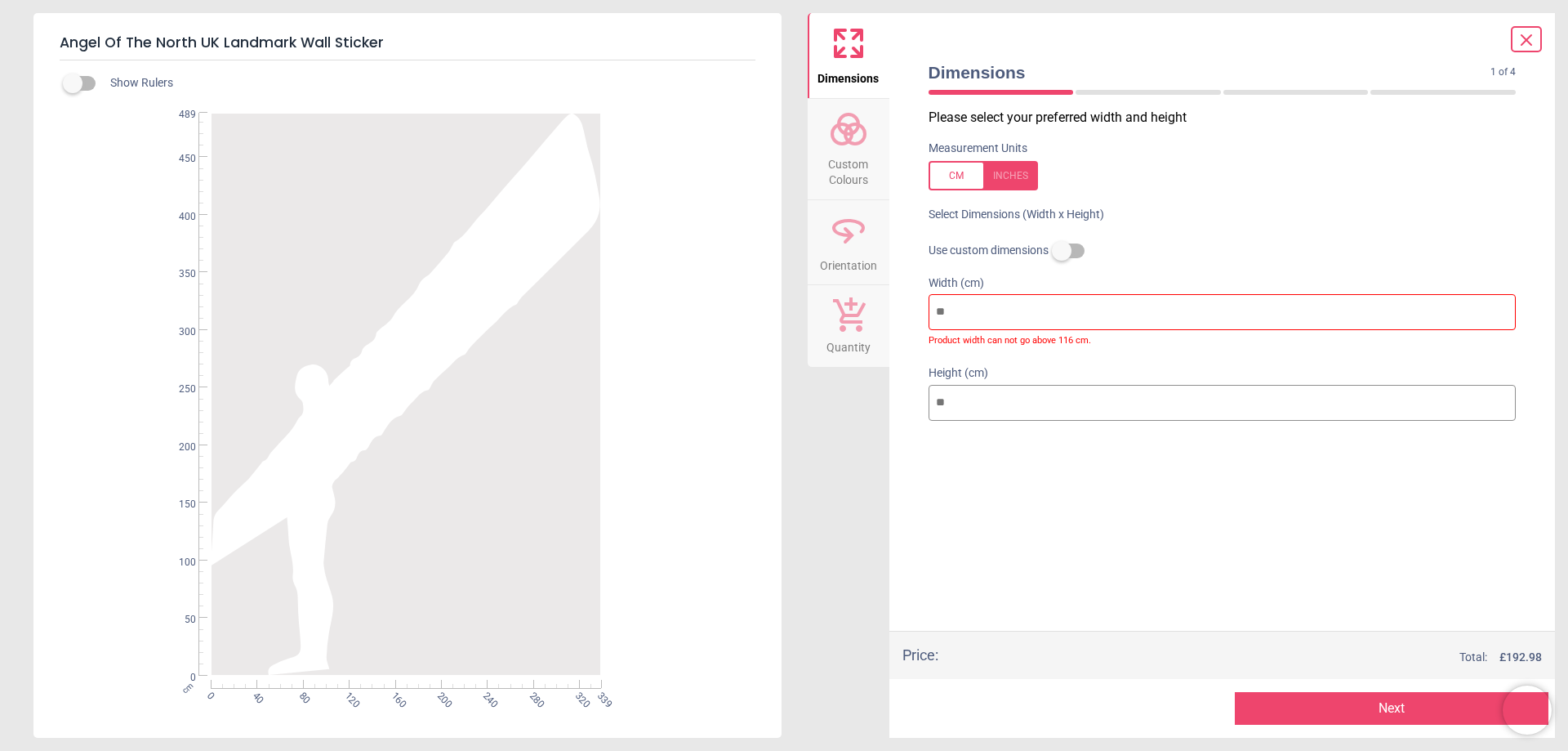
type input "***"
click at [1015, 391] on input "***" at bounding box center [1223, 402] width 588 height 36
drag, startPoint x: 1016, startPoint y: 393, endPoint x: 878, endPoint y: 395, distance: 138.0
click at [878, 395] on div "Dimensions Custom Colours Orientation Quantity Dimensions 1 of 4 1 of 5 Please …" at bounding box center [1182, 375] width 748 height 725
type input "*"
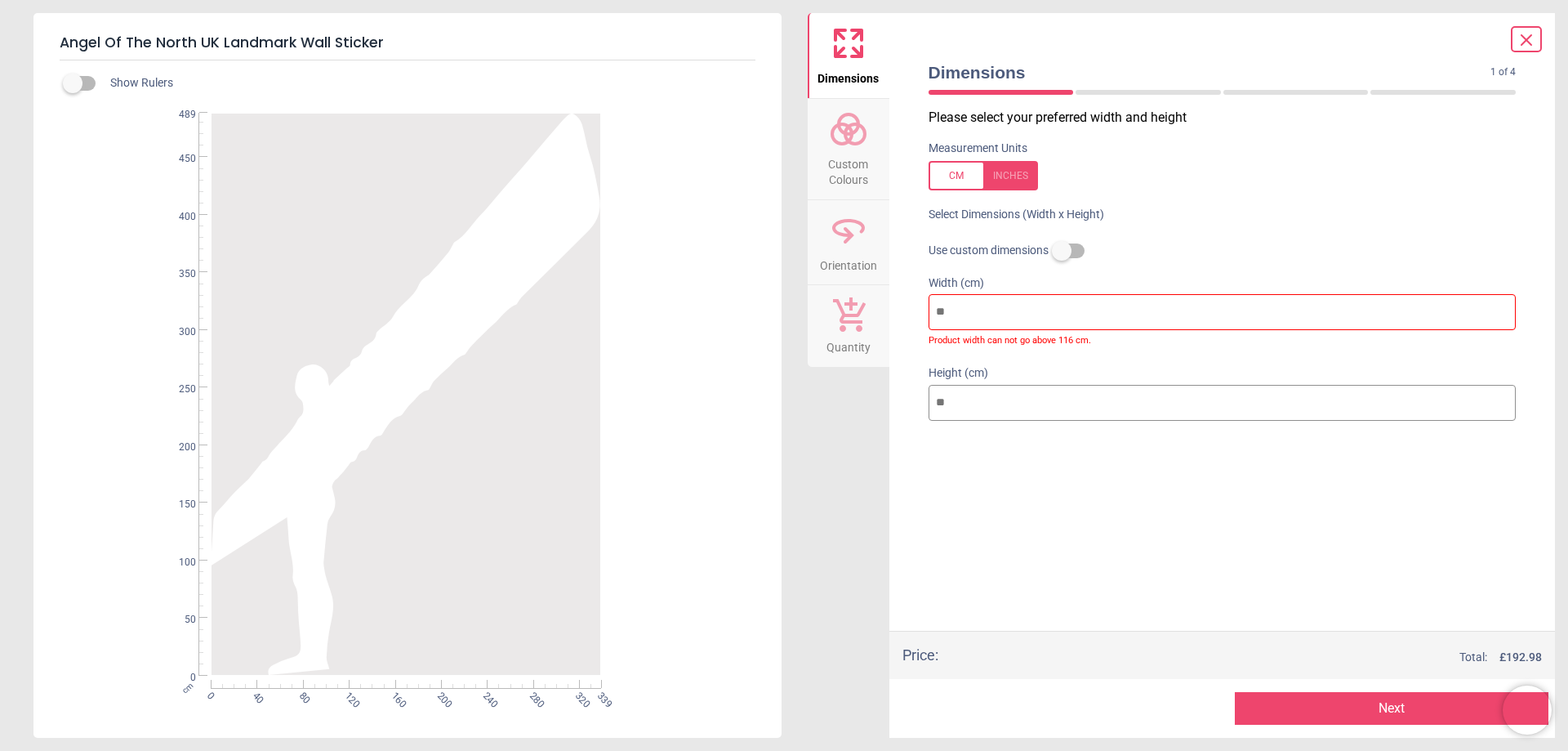
type input "*"
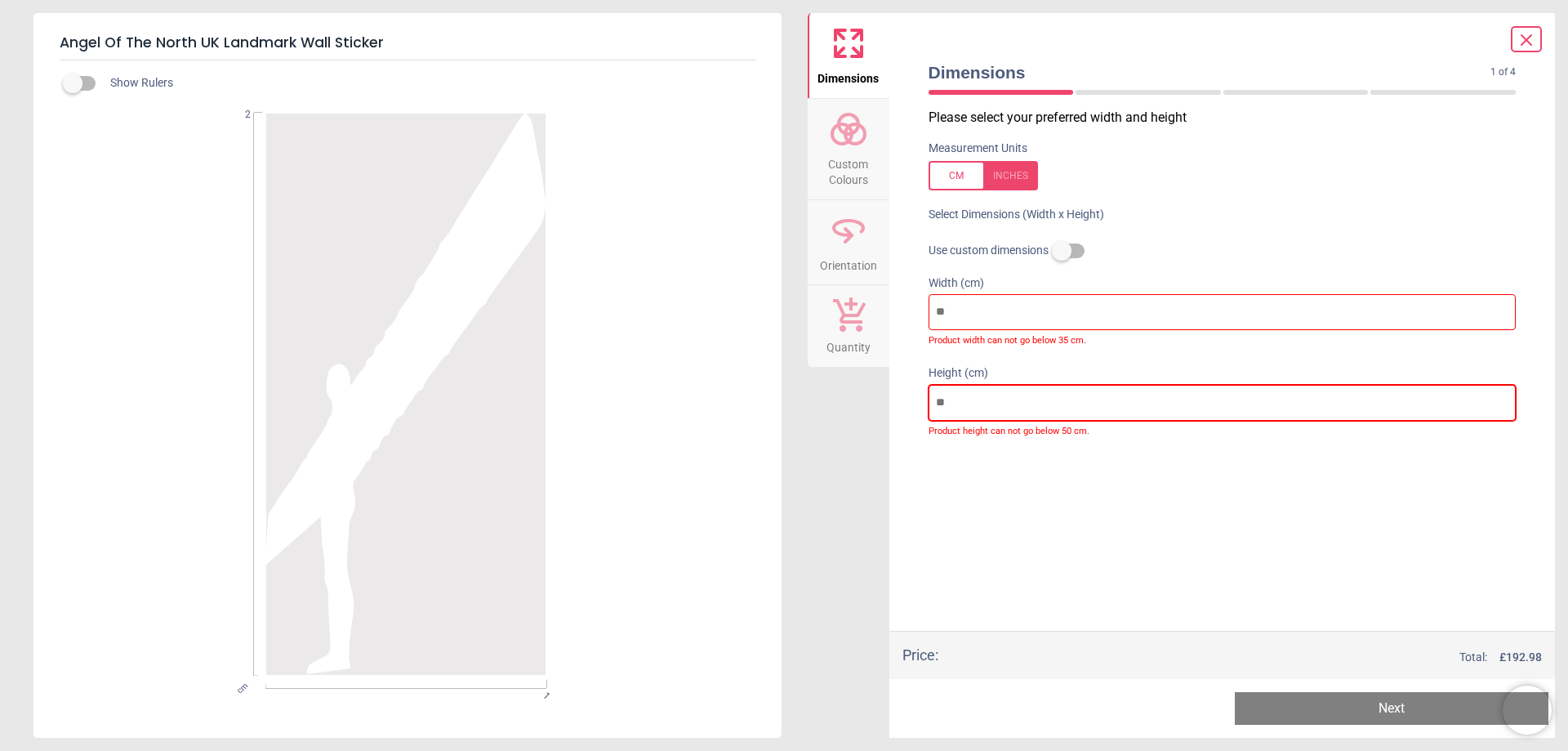
type input "**"
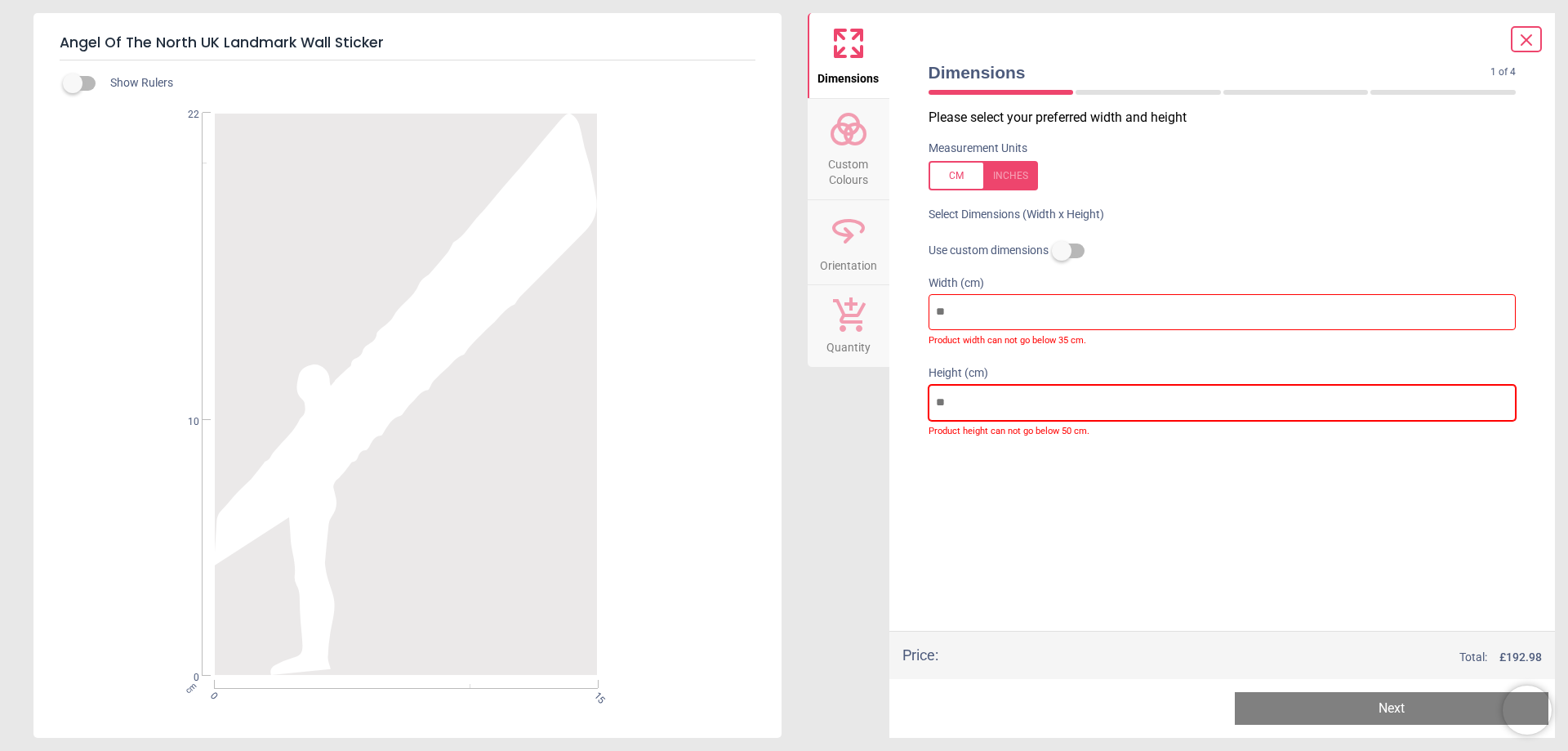
type input "***"
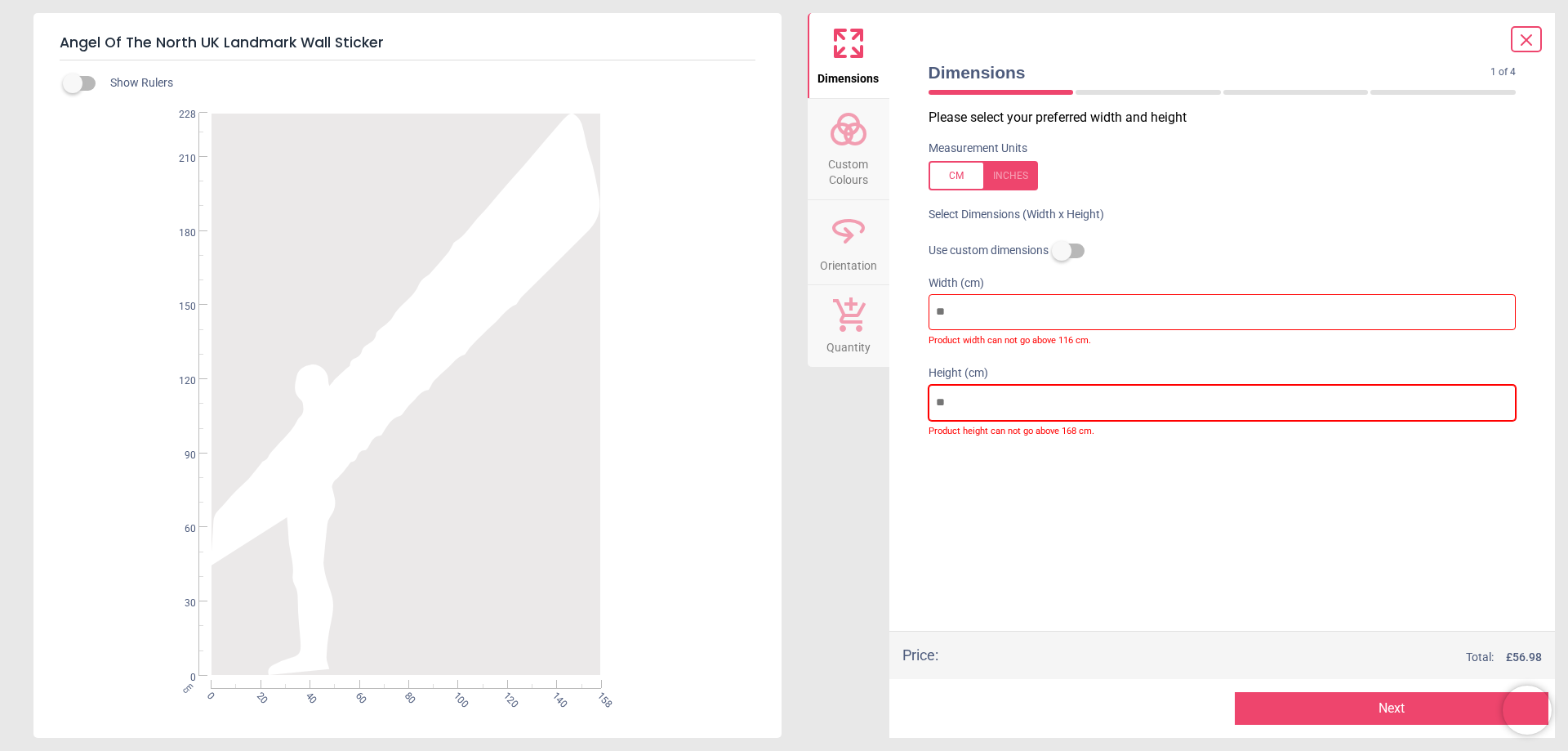
type input "***"
click at [1062, 497] on div "Please select your preferred width and height Measurement Units Select Dimensio…" at bounding box center [1222, 369] width 614 height 522
click at [1294, 705] on button "Next" at bounding box center [1392, 708] width 313 height 33
click at [834, 150] on span "Custom Colours" at bounding box center [848, 168] width 79 height 40
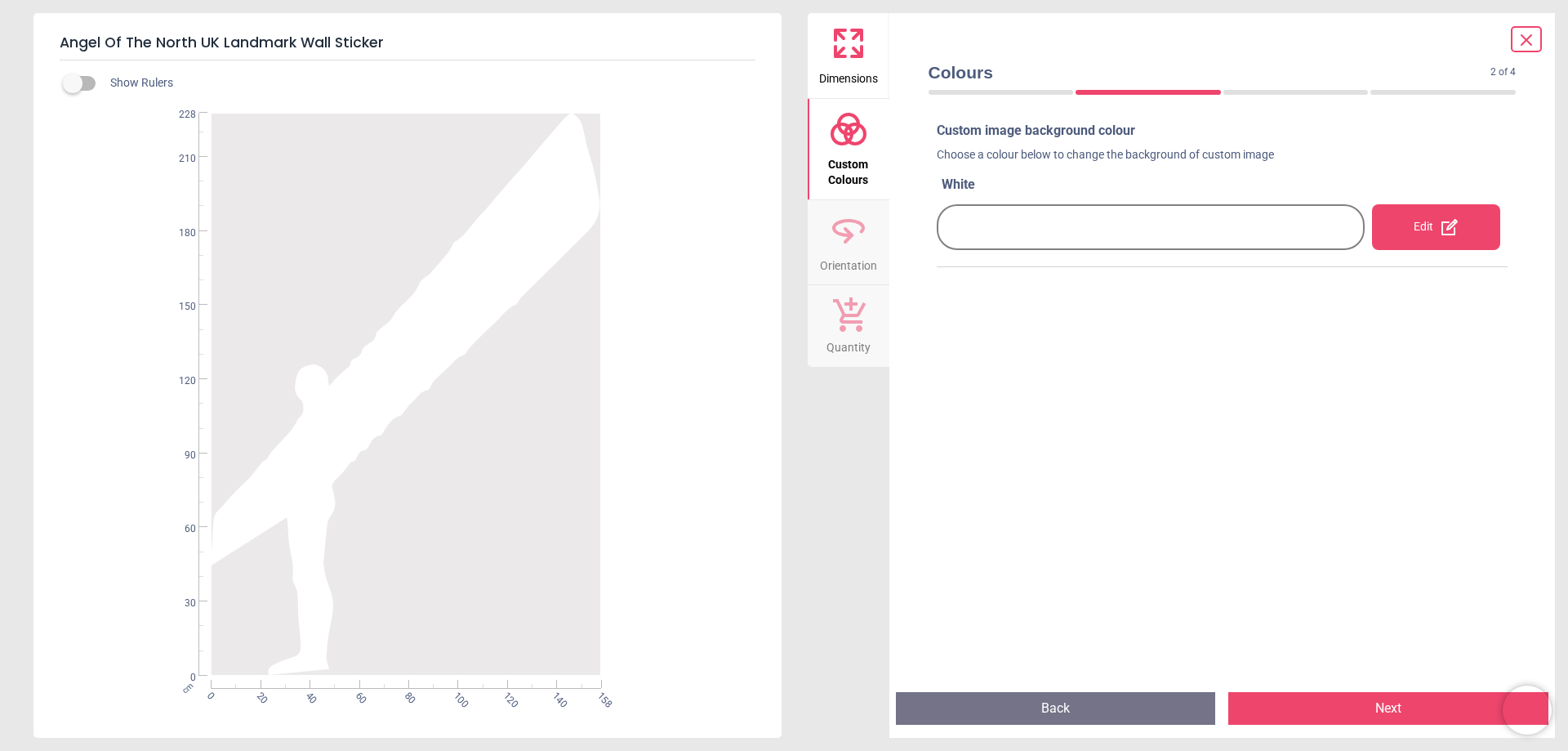
click at [989, 224] on div at bounding box center [1151, 227] width 421 height 37
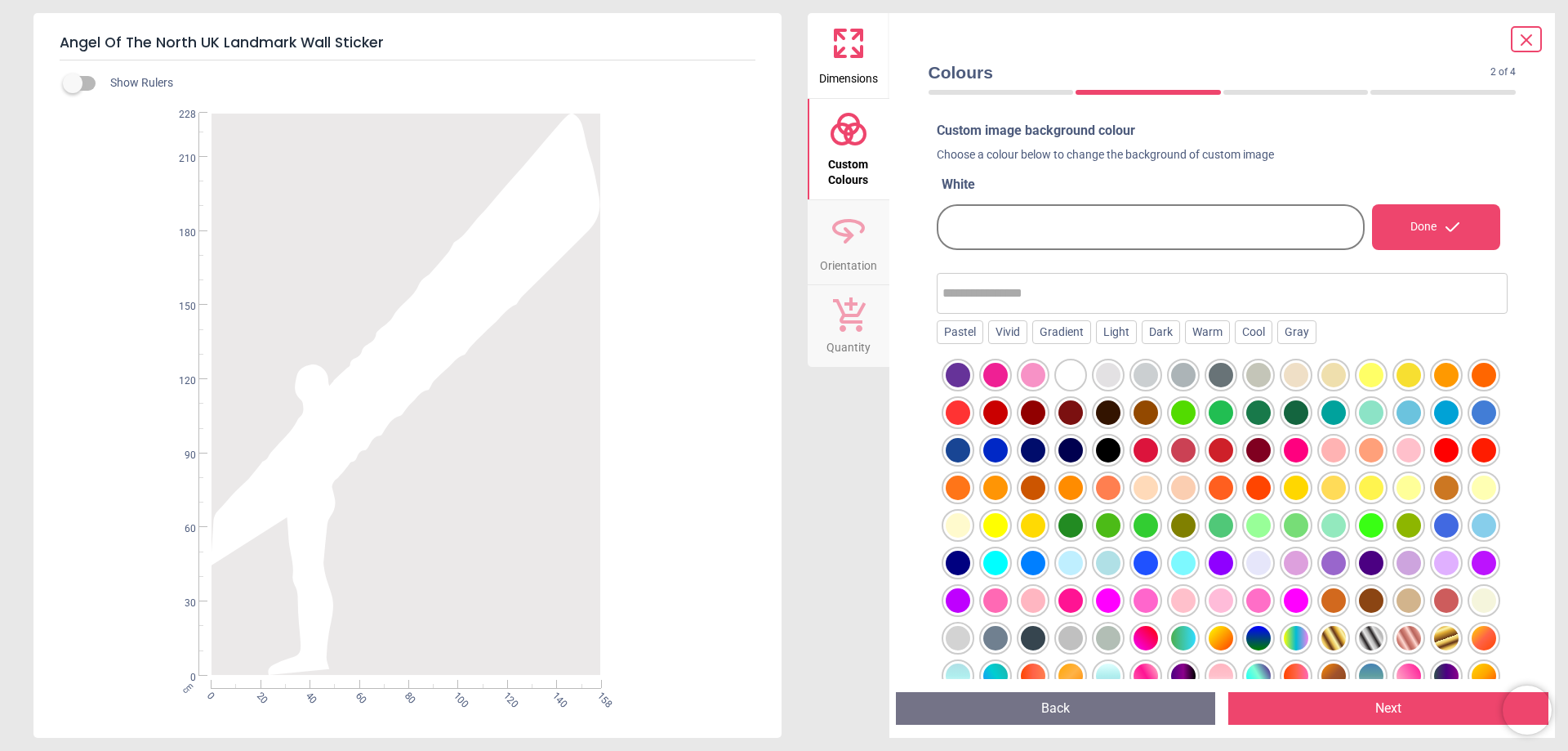
click at [1141, 259] on div at bounding box center [1151, 227] width 428 height 65
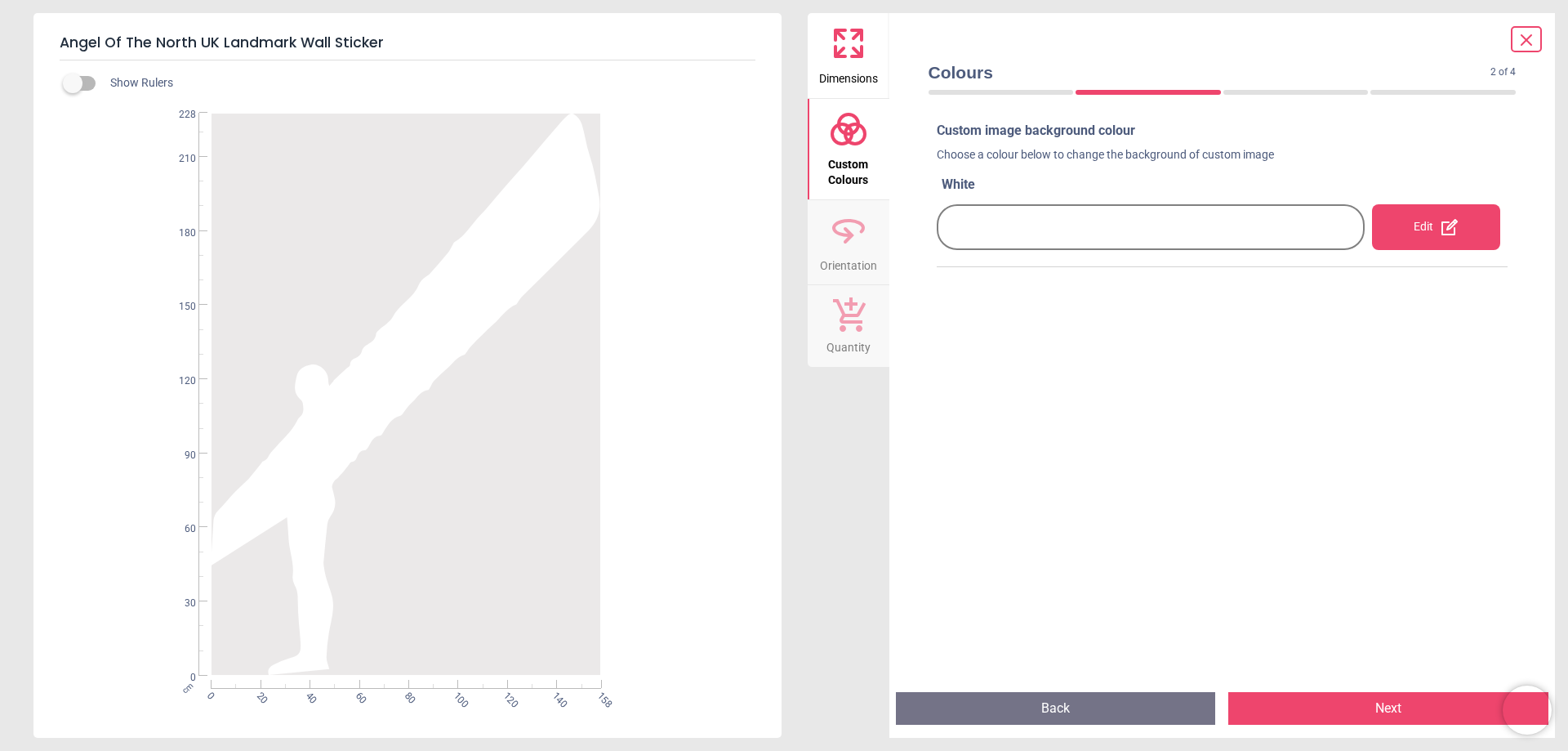
click at [1310, 683] on div "Preview Back Next Next" at bounding box center [1222, 708] width 666 height 58
click at [1311, 696] on button "Next" at bounding box center [1389, 708] width 320 height 33
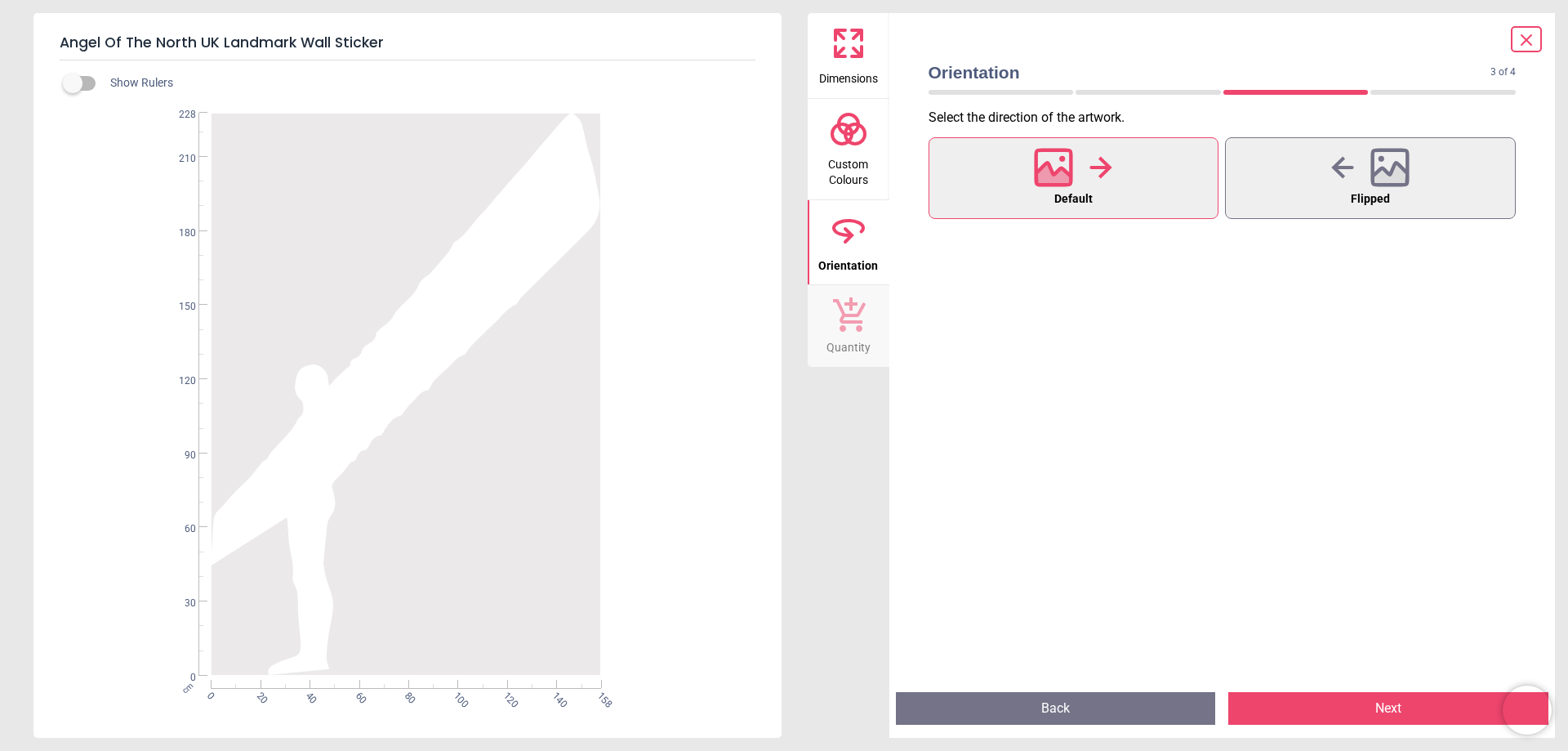
click at [1311, 696] on button "Next" at bounding box center [1389, 708] width 320 height 33
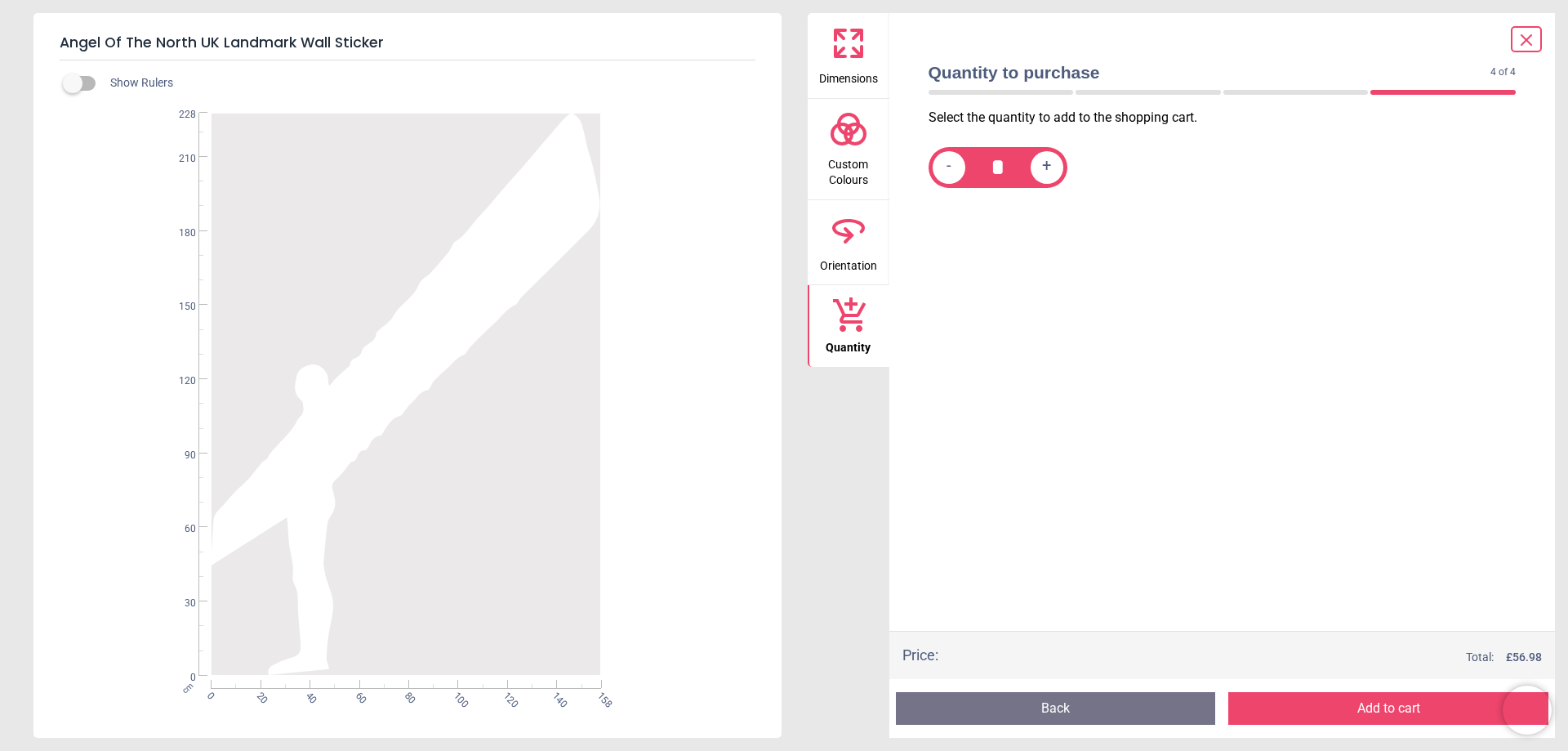
click at [847, 58] on icon at bounding box center [848, 43] width 39 height 39
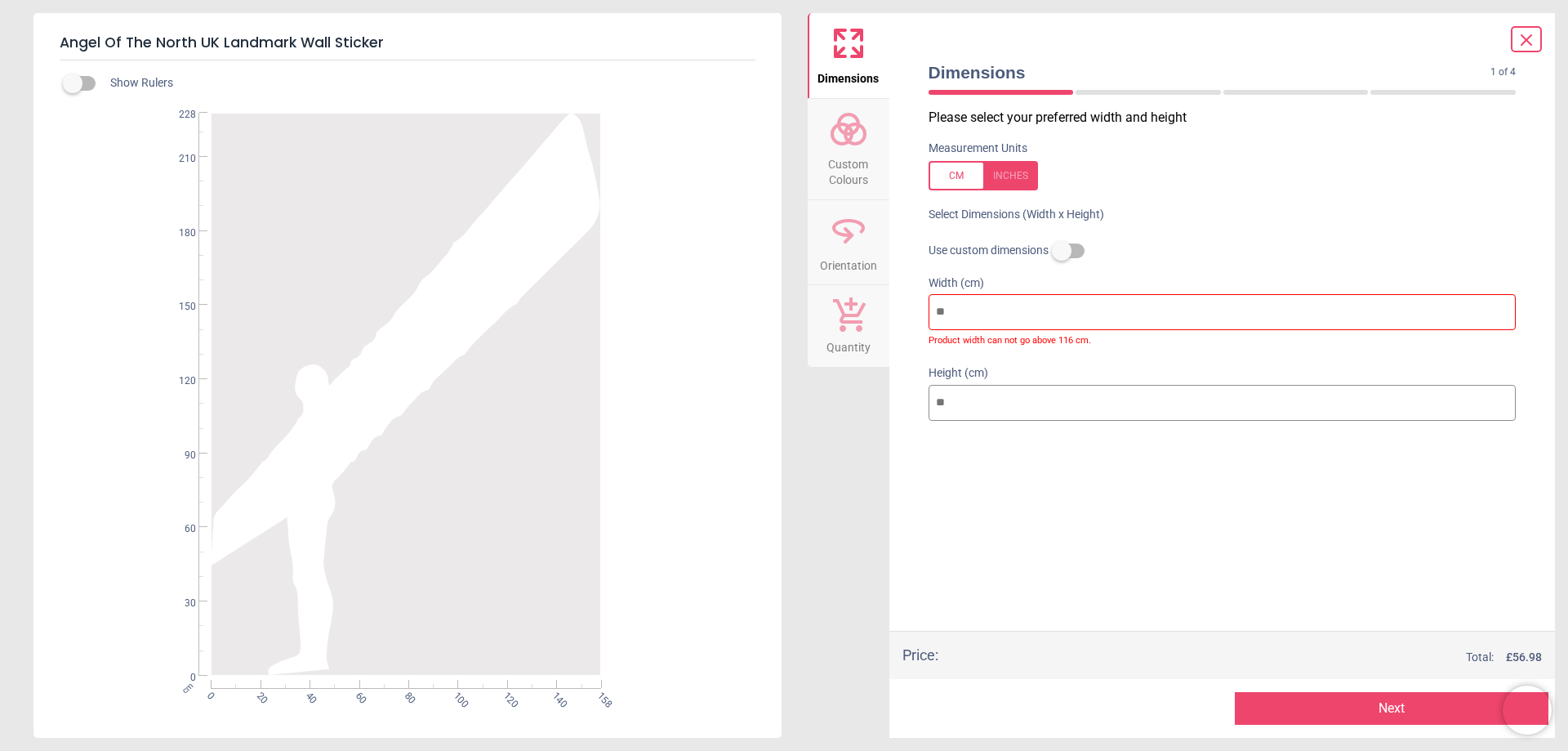
click at [1305, 704] on button "Next" at bounding box center [1392, 708] width 313 height 33
click at [1306, 709] on button "Next" at bounding box center [1392, 708] width 313 height 33
click at [870, 323] on button "Quantity" at bounding box center [848, 326] width 81 height 81
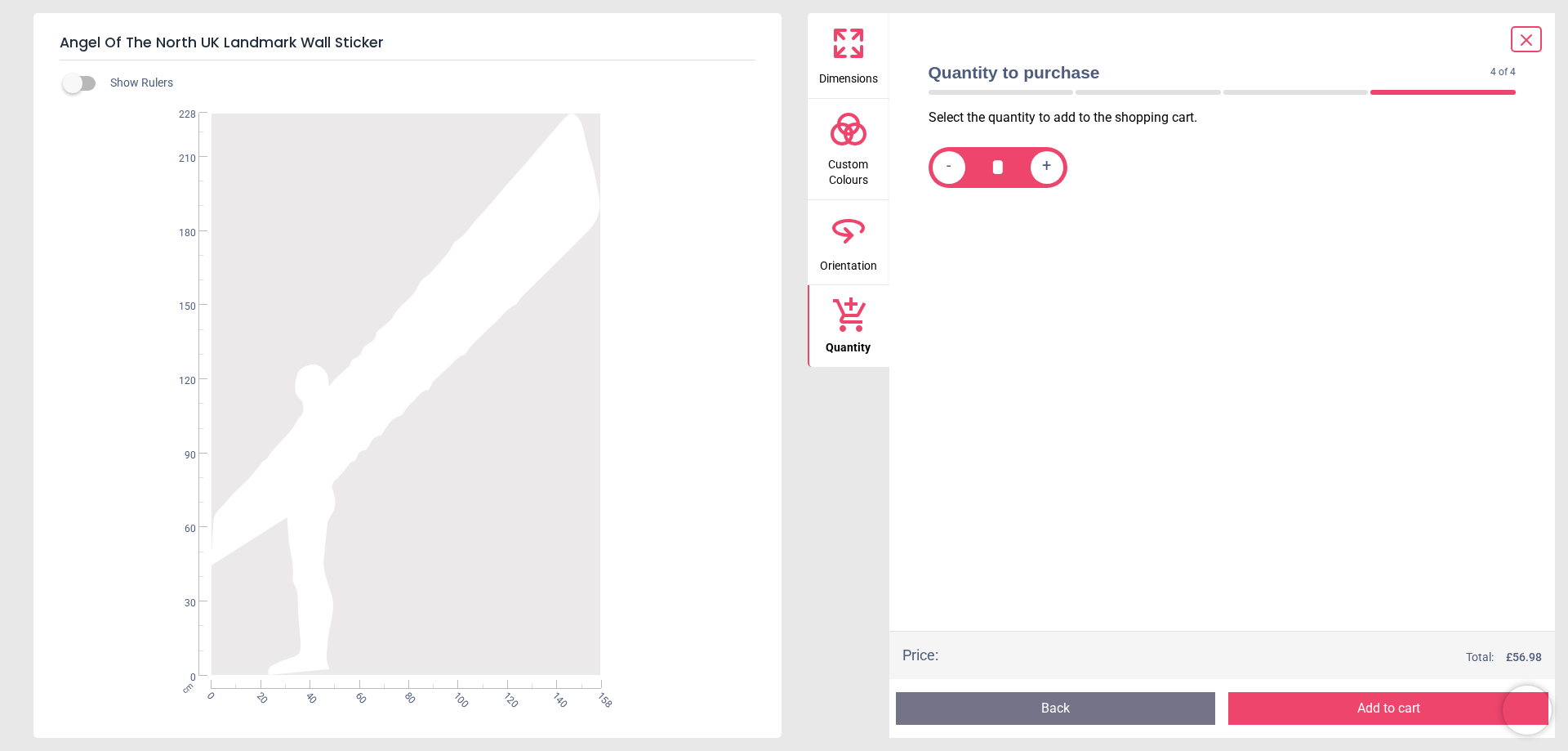
click at [1339, 699] on button "Add to cart" at bounding box center [1389, 708] width 320 height 33
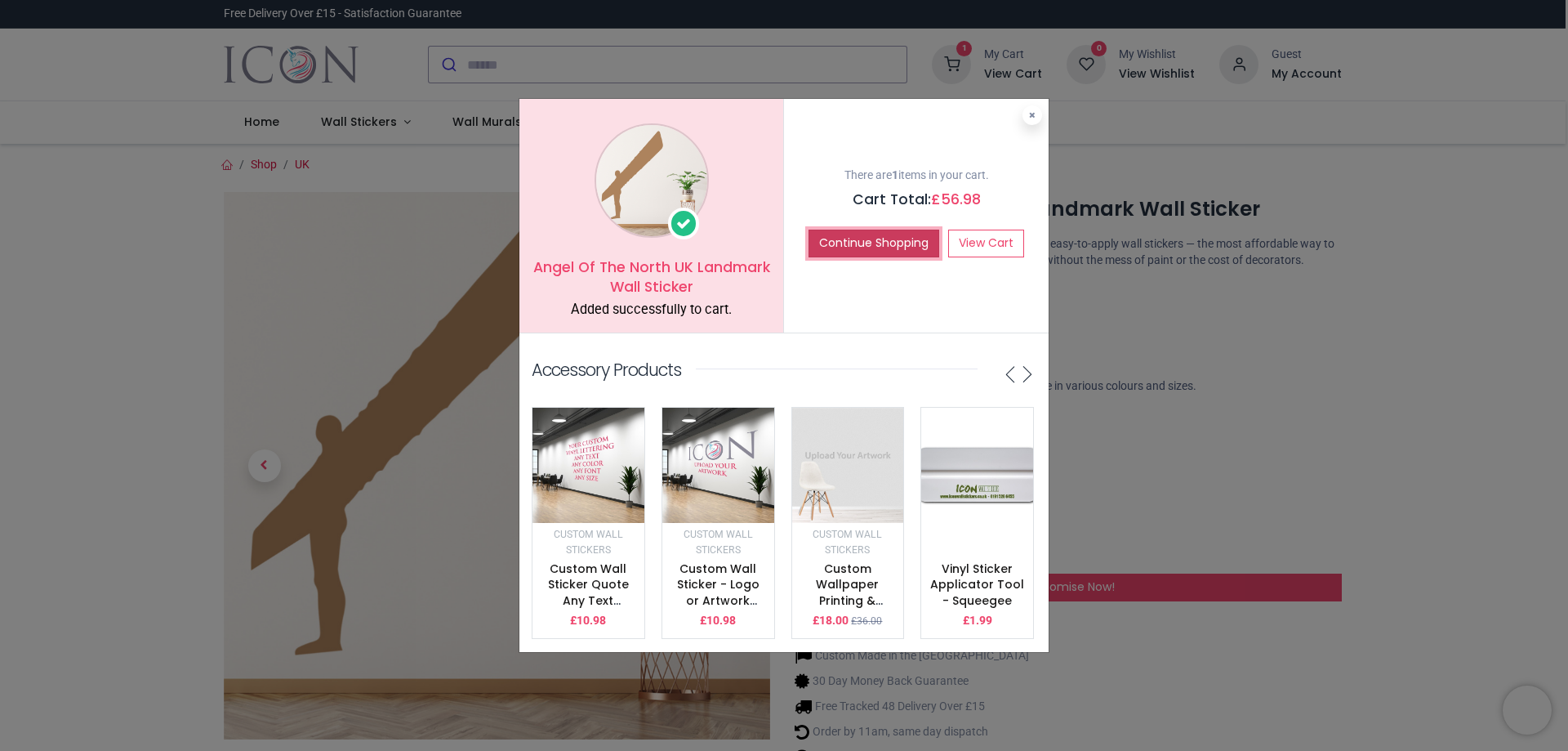
click at [864, 229] on button "Continue Shopping" at bounding box center [874, 243] width 130 height 28
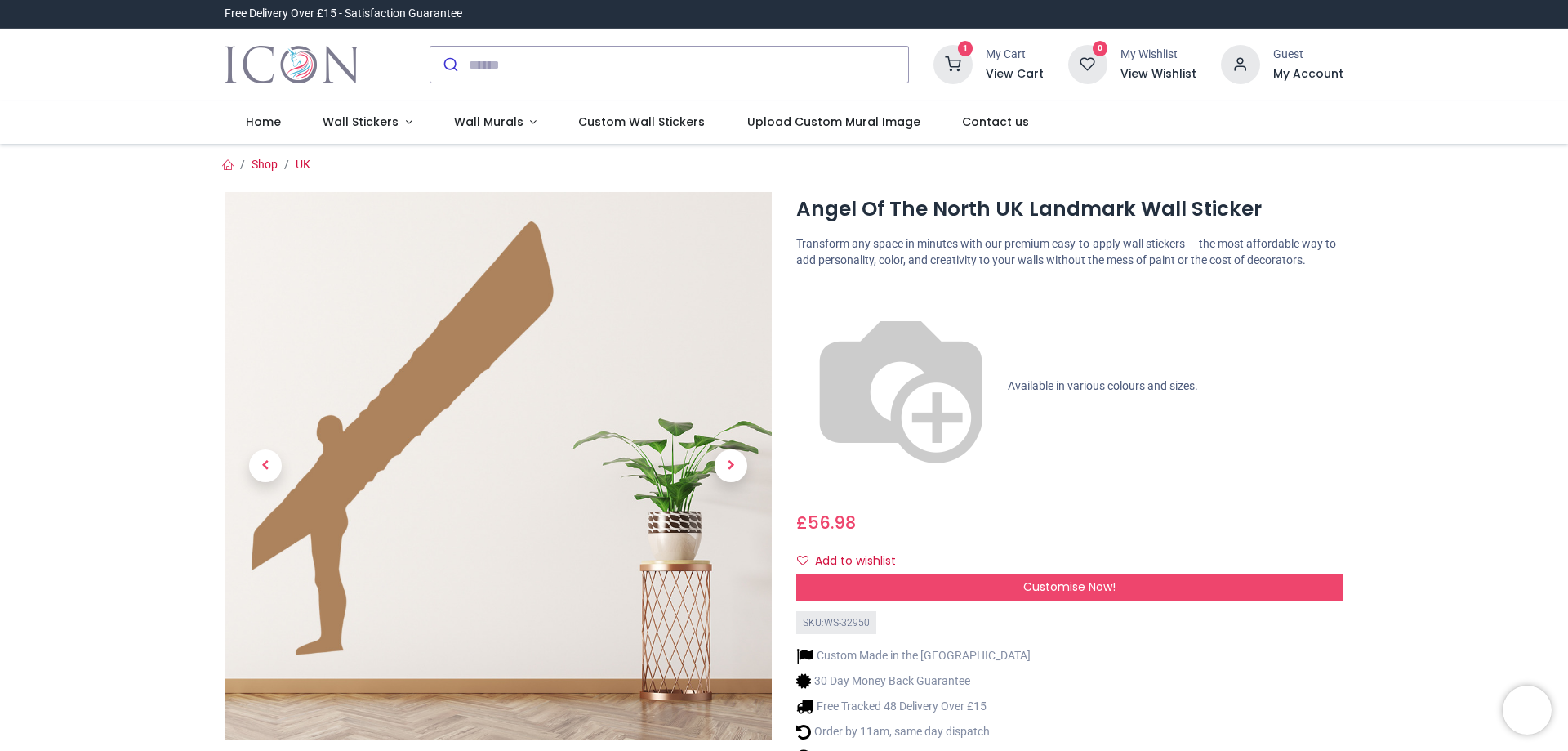
click at [965, 60] on icon at bounding box center [953, 64] width 39 height 39
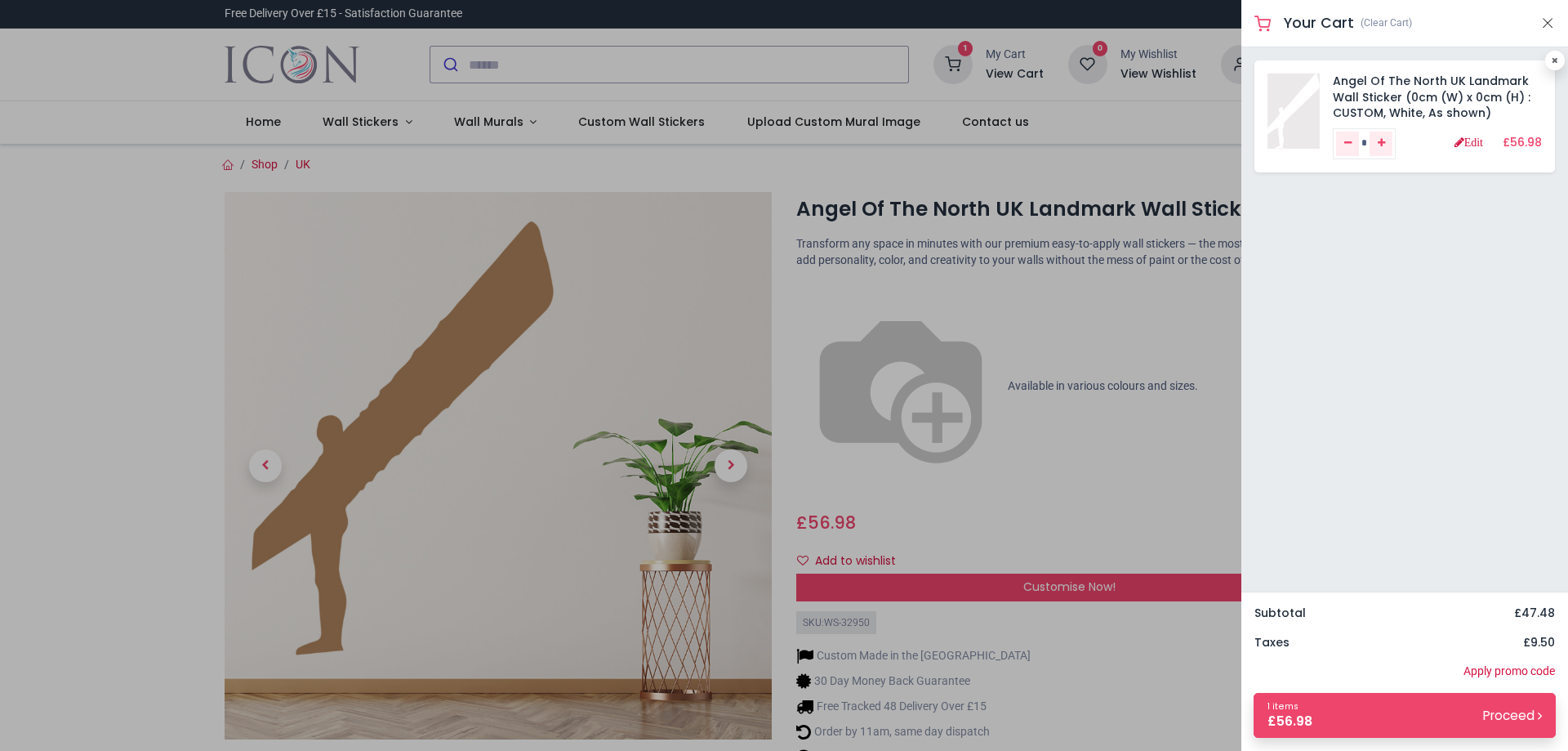
click at [163, 320] on div at bounding box center [784, 375] width 1568 height 751
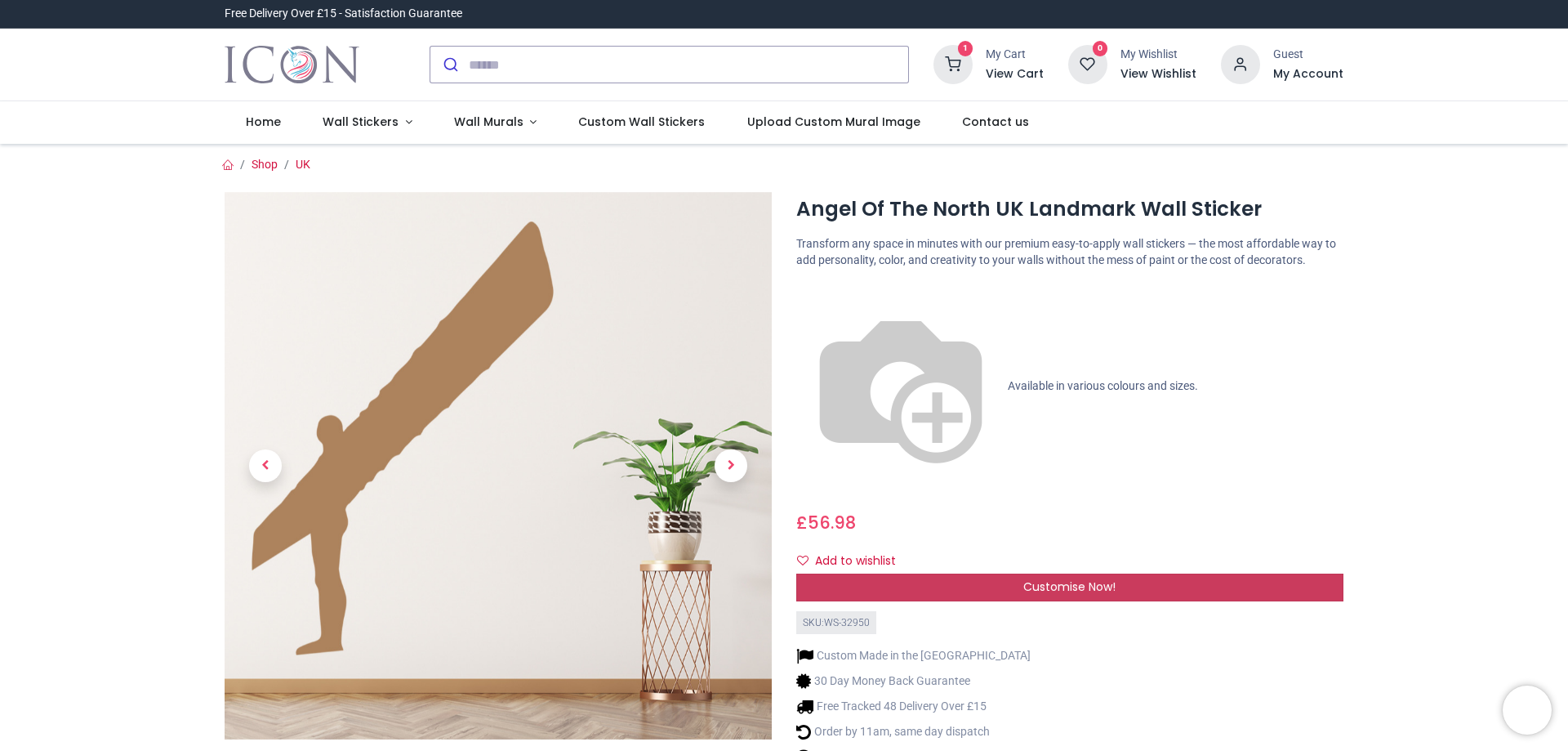
click at [1024, 578] on span "Customise Now!" at bounding box center [1069, 586] width 92 height 16
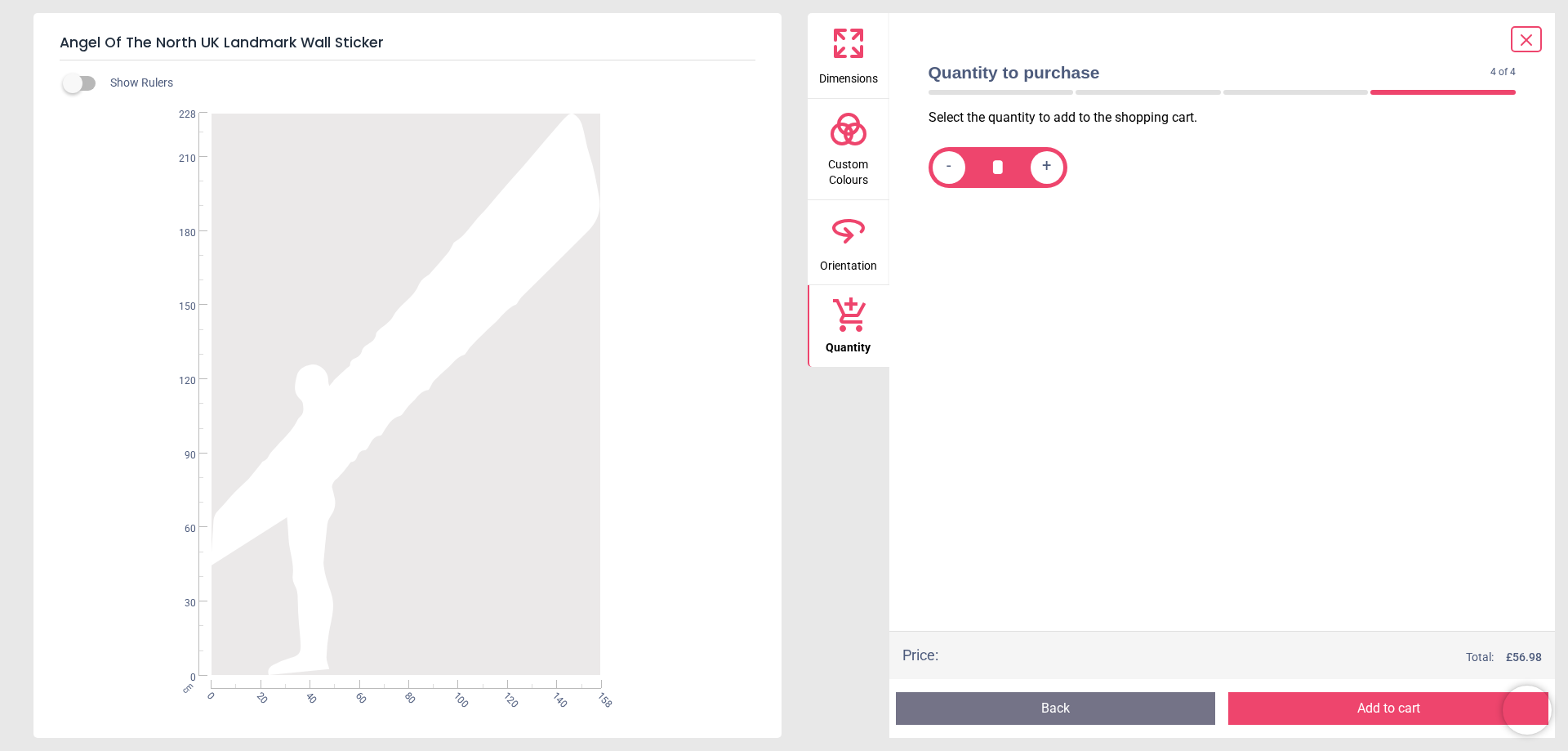
click at [853, 57] on icon at bounding box center [857, 52] width 10 height 10
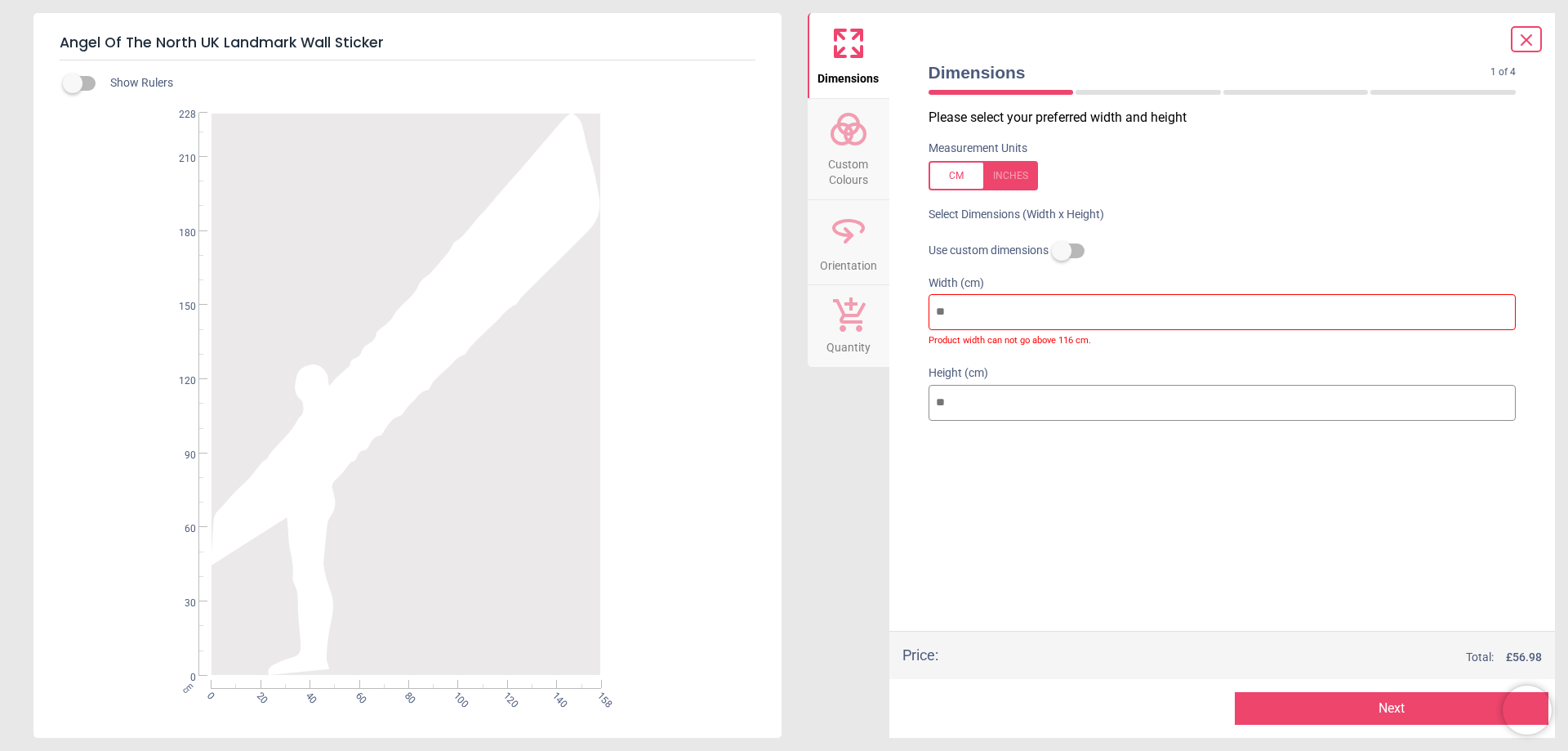
click at [1062, 251] on label at bounding box center [1062, 251] width 0 height 0
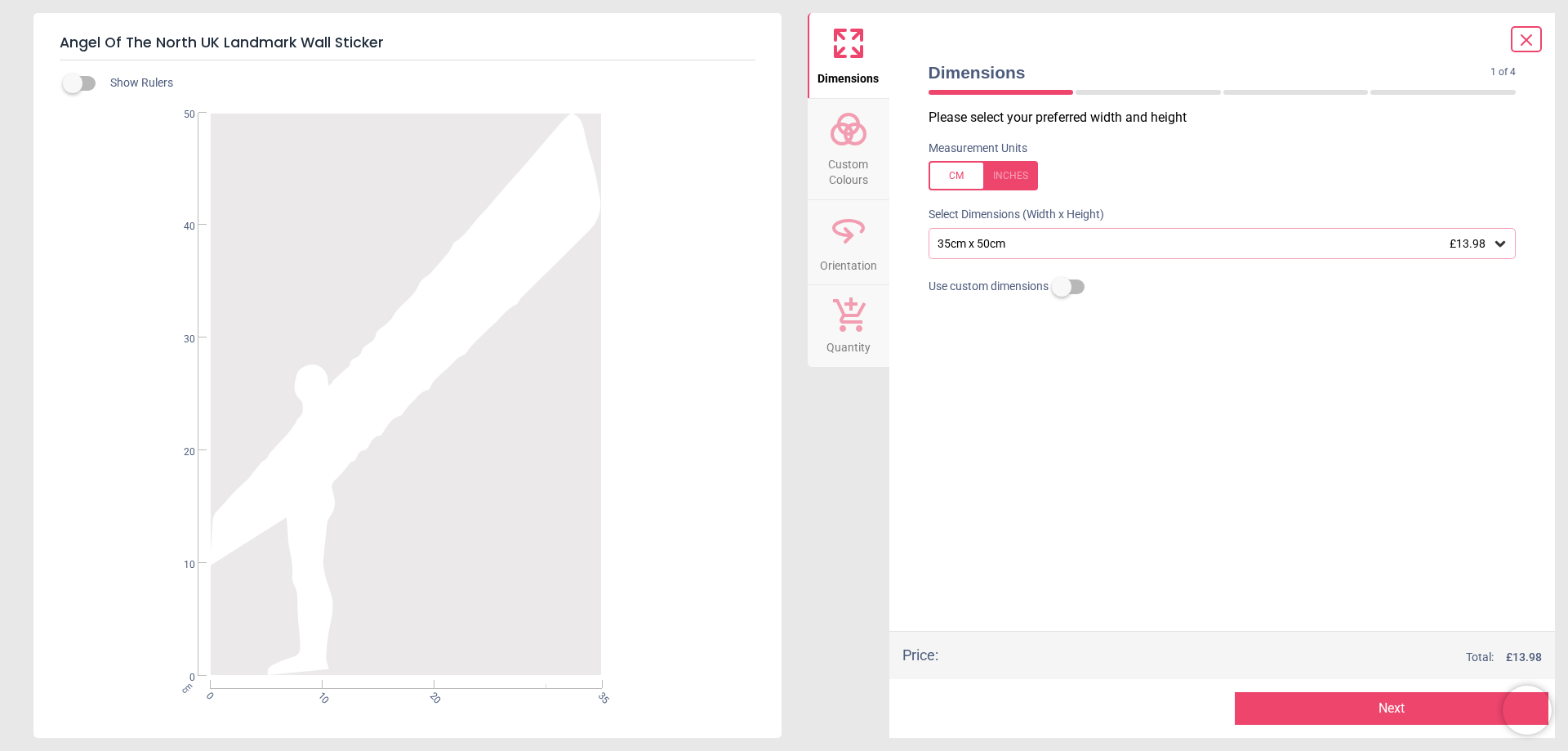
click at [1096, 239] on div "35cm x 50cm £13.98" at bounding box center [1214, 244] width 557 height 14
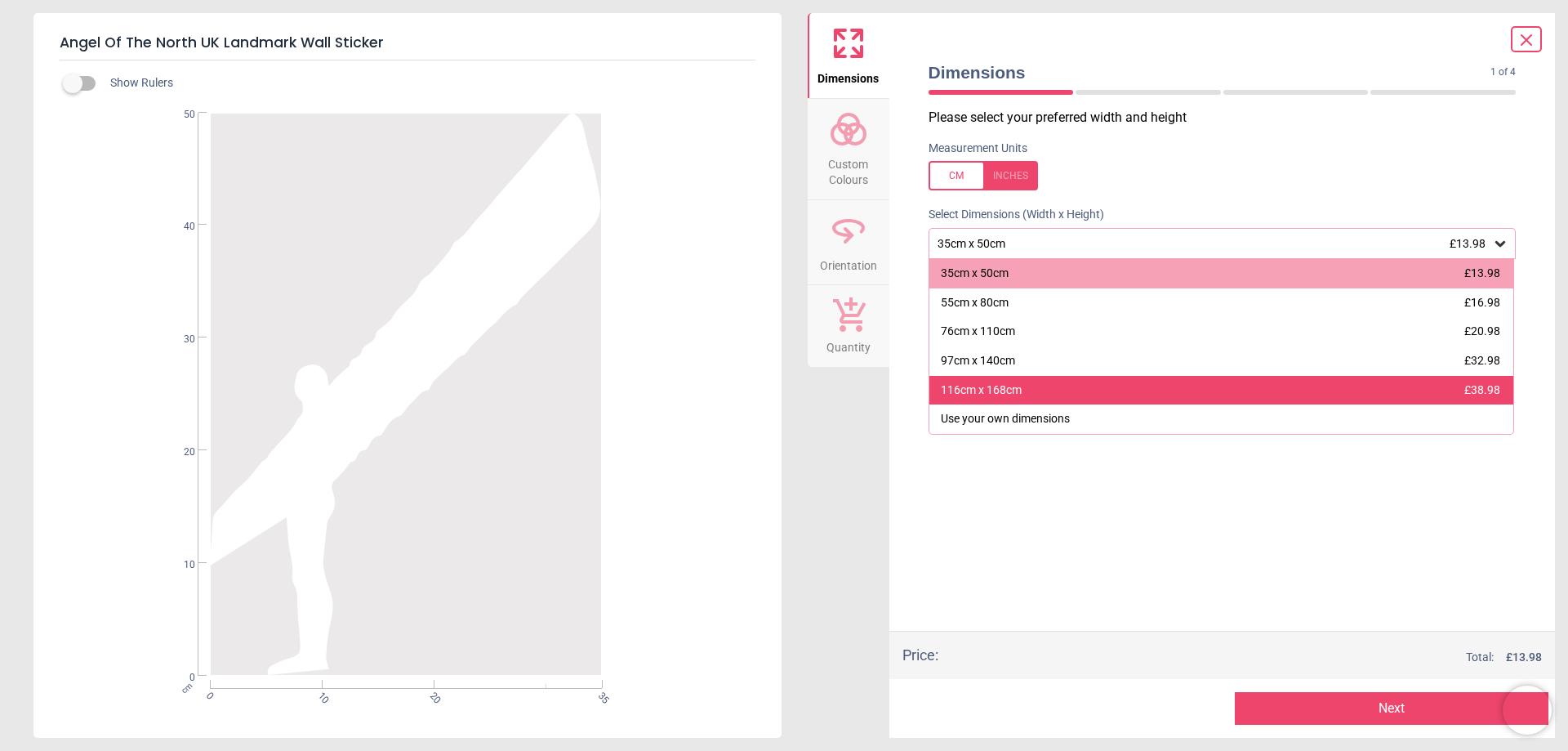
click at [1054, 395] on div "116cm x 168cm £38.98" at bounding box center [1222, 390] width 585 height 30
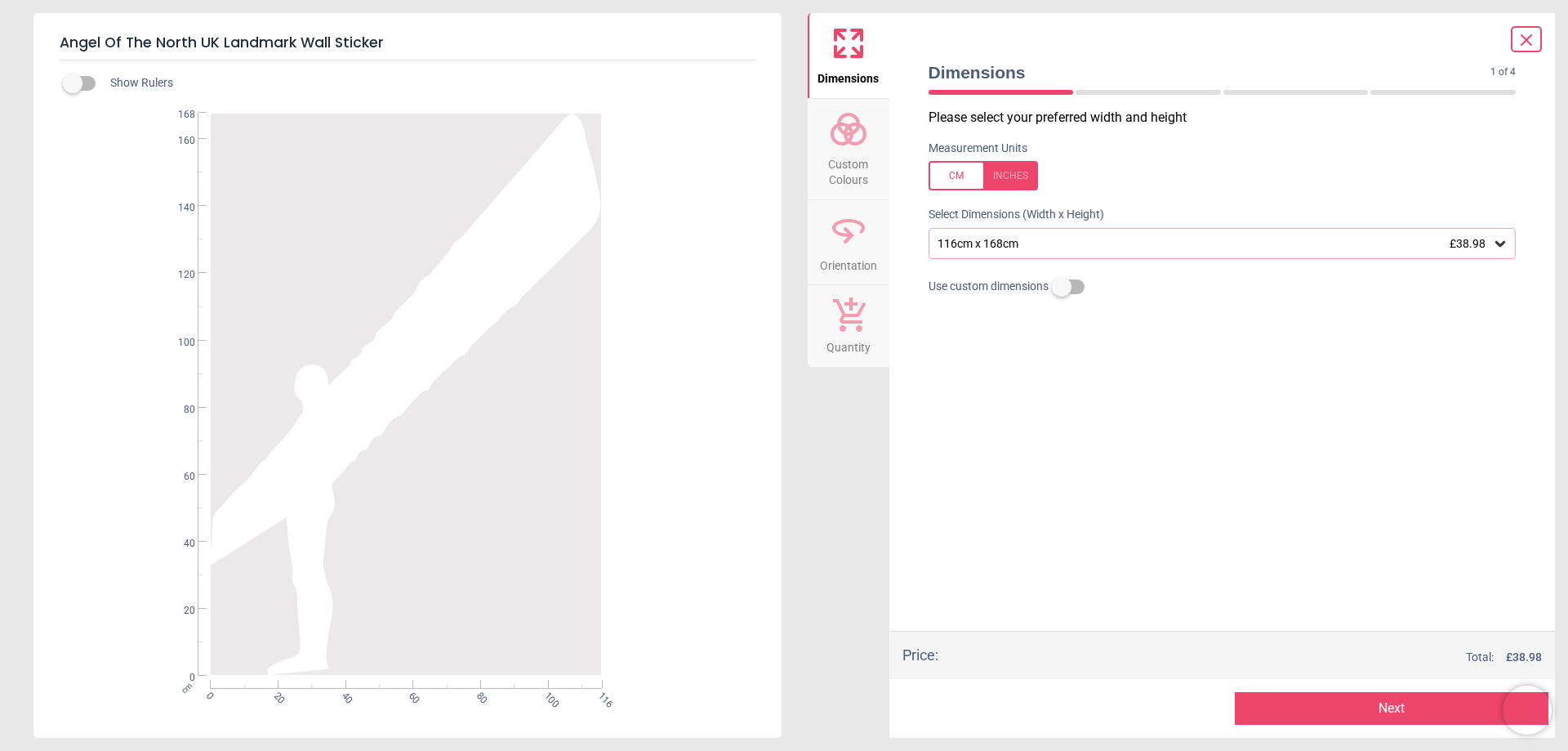
click at [1320, 710] on button "Next" at bounding box center [1392, 708] width 313 height 33
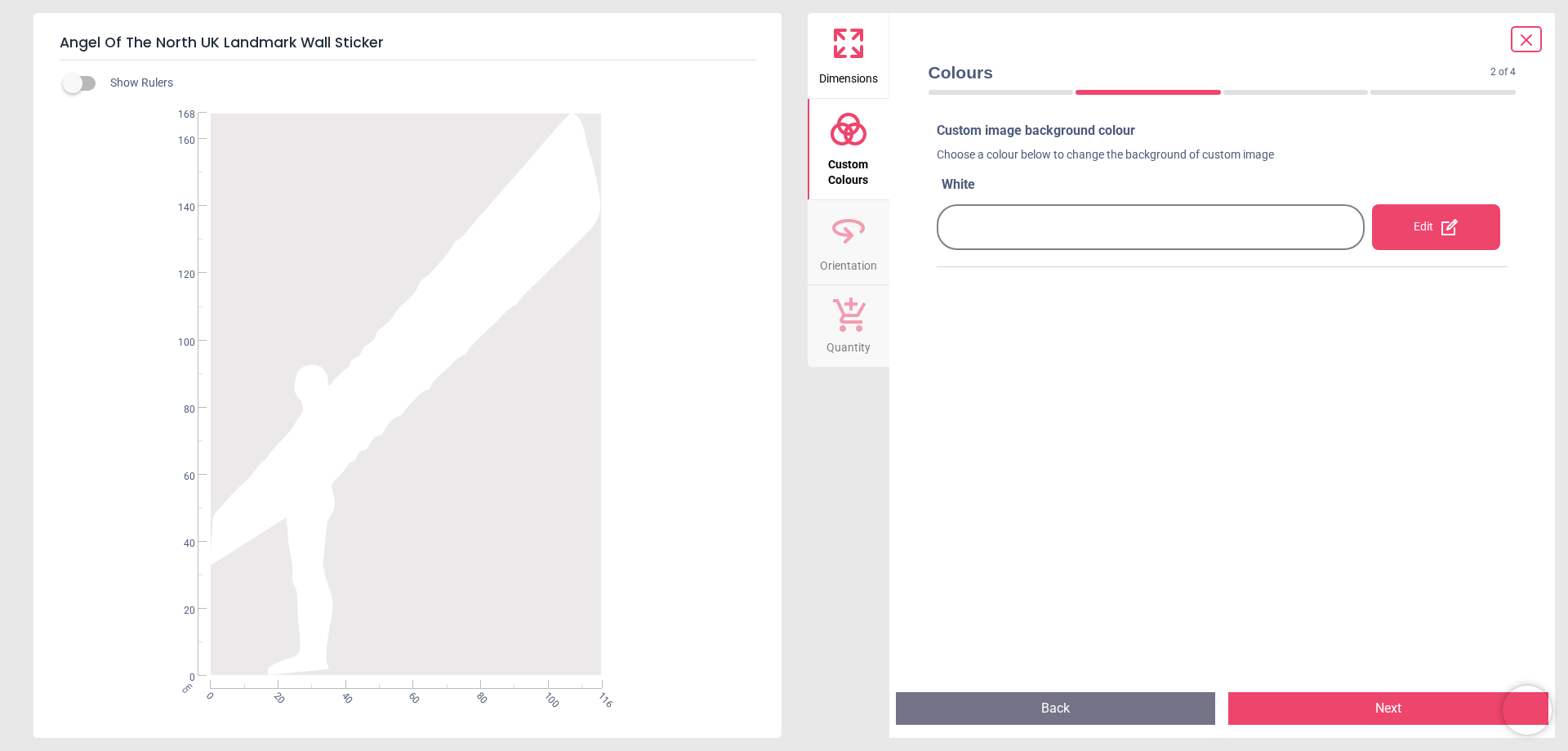
click at [1322, 699] on button "Next" at bounding box center [1389, 708] width 320 height 33
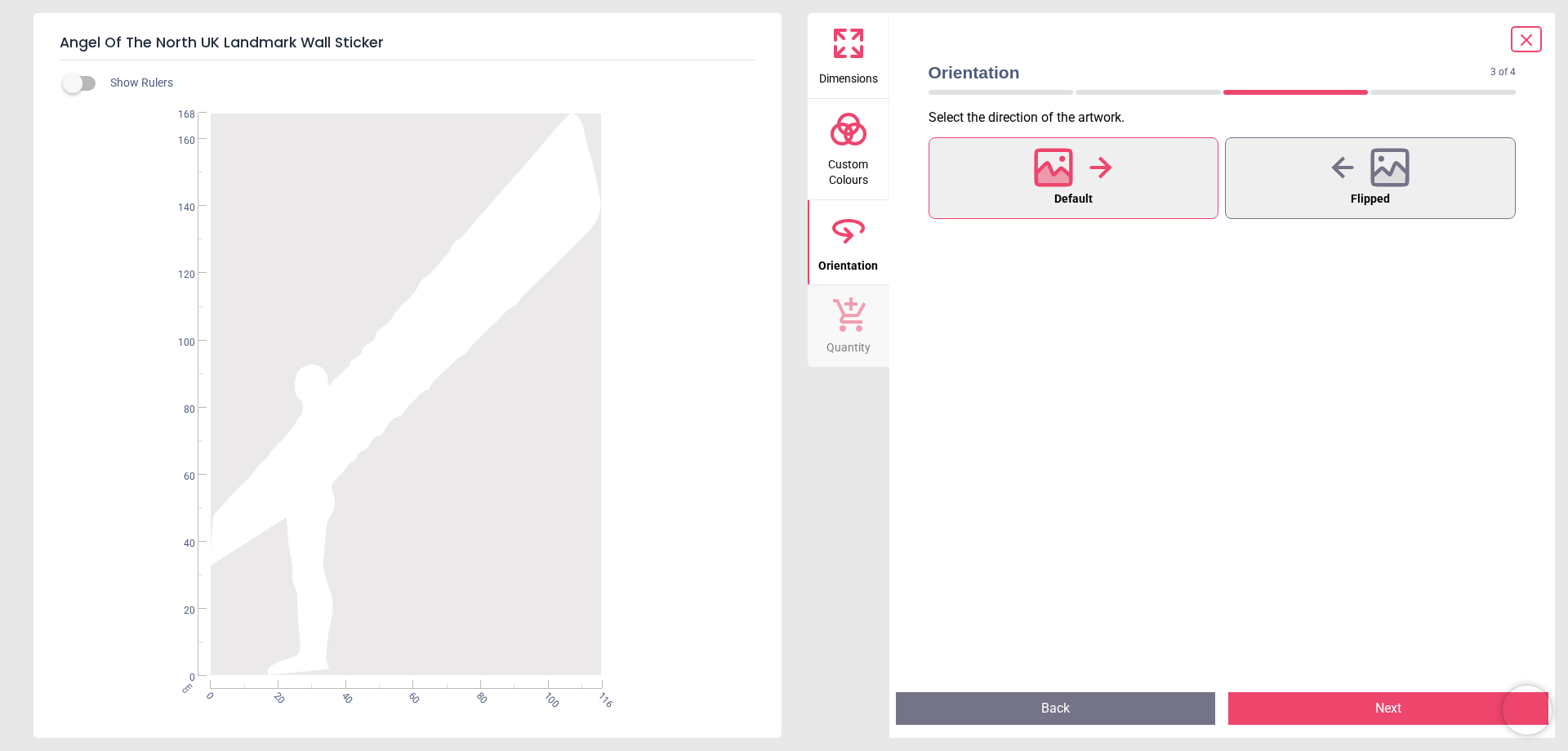
click at [1322, 704] on button "Next" at bounding box center [1389, 708] width 320 height 33
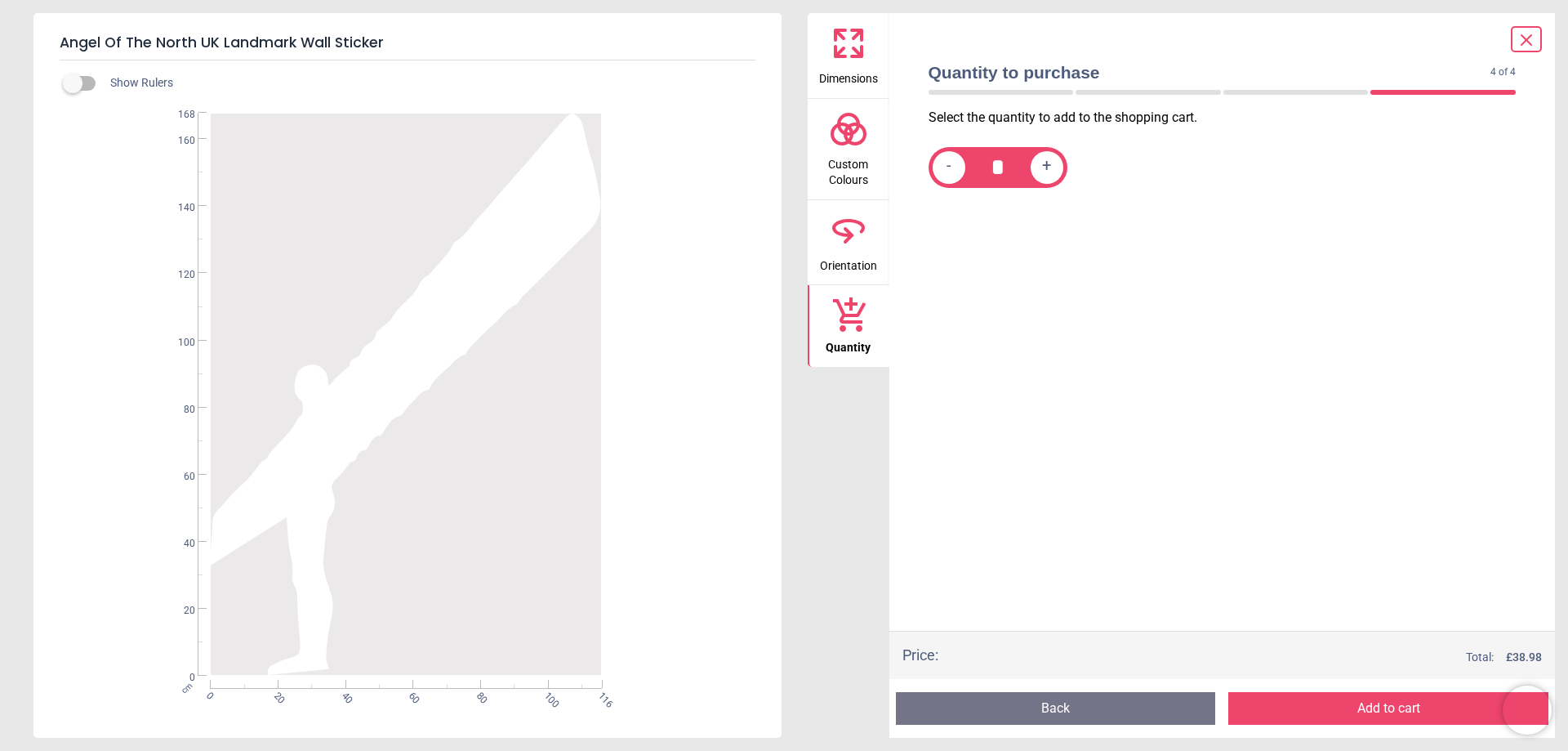
click at [1322, 704] on button "Add to cart" at bounding box center [1389, 708] width 320 height 33
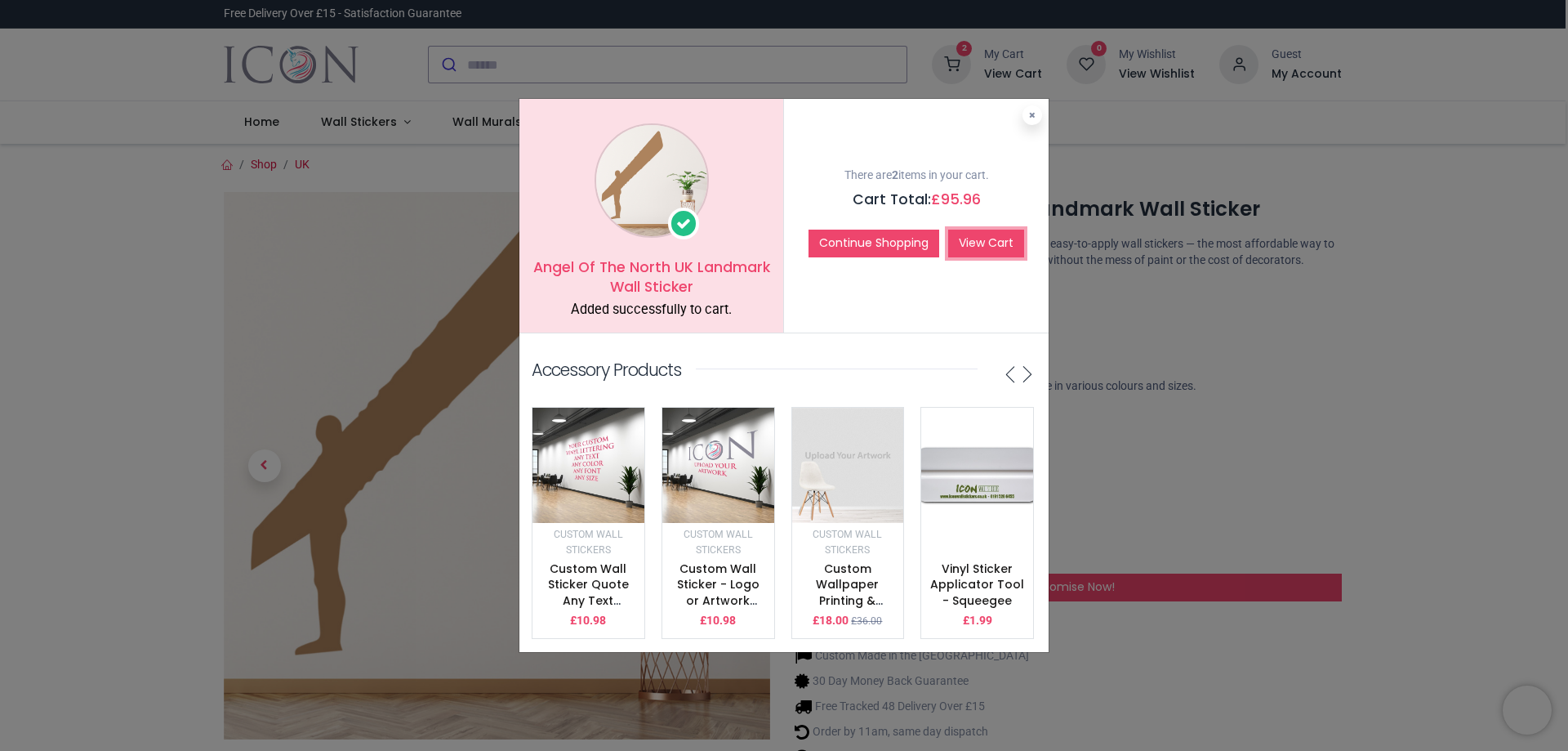
click at [960, 233] on link "View Cart" at bounding box center [986, 243] width 76 height 28
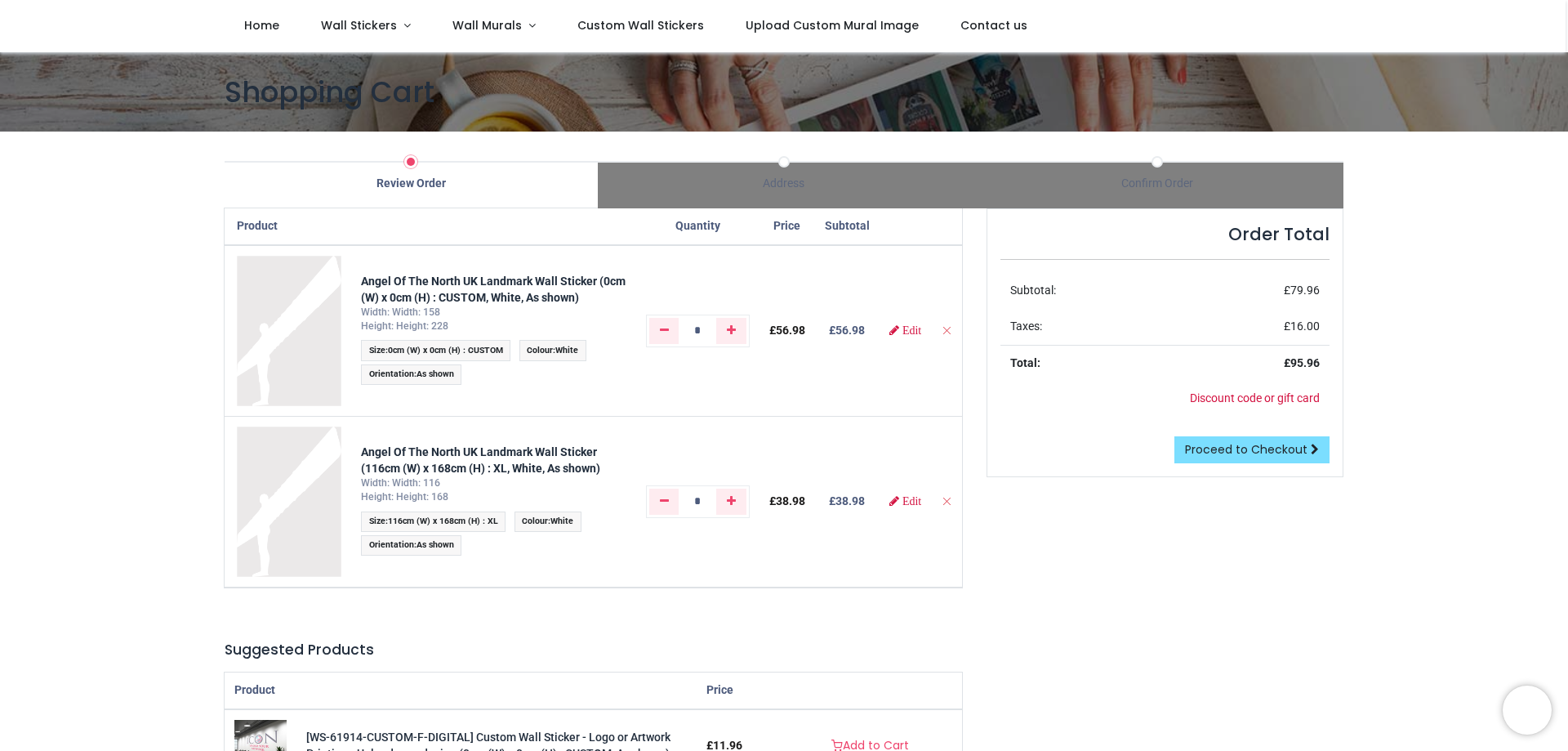
scroll to position [81, 0]
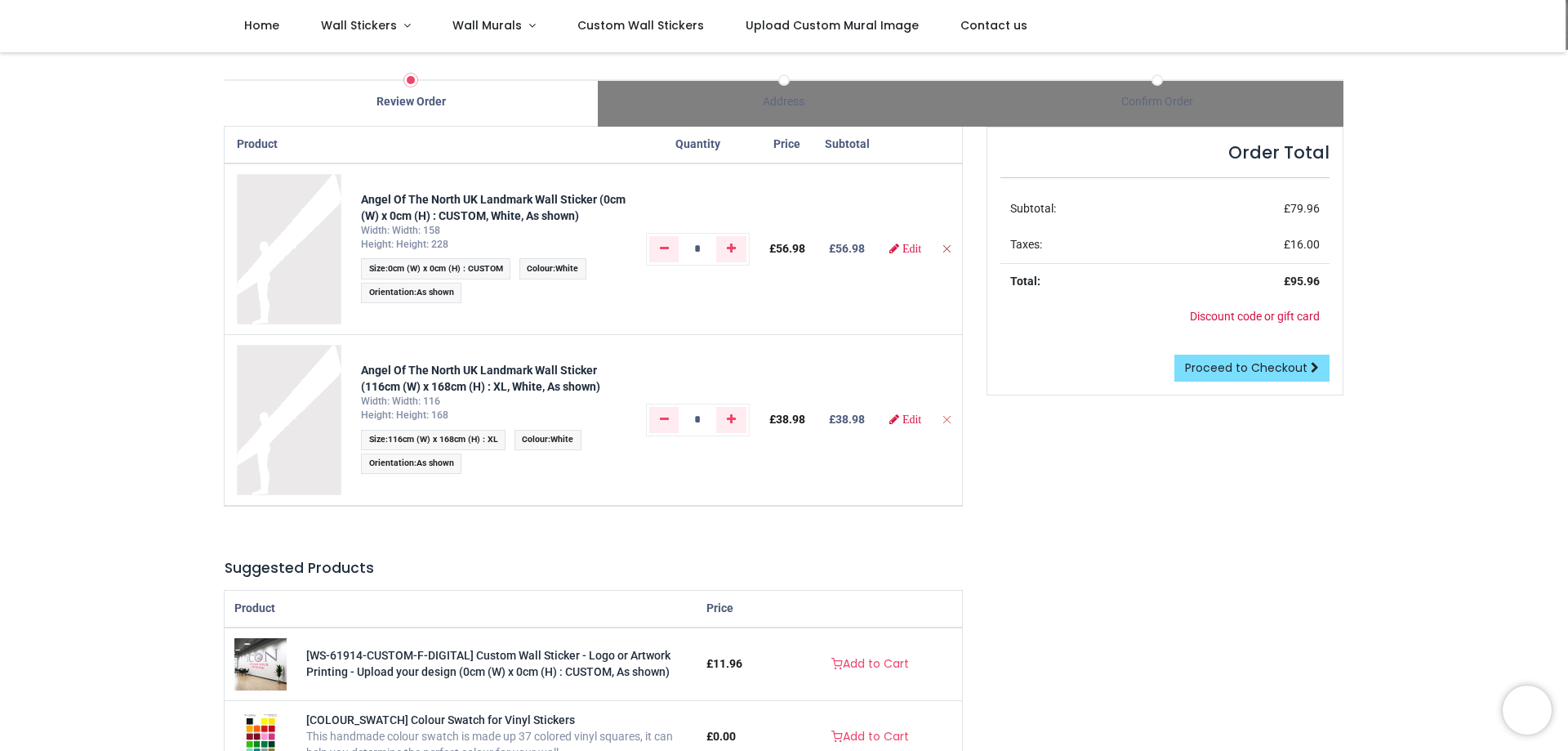
click at [944, 249] on icon "Remove from cart" at bounding box center [947, 248] width 12 height 12
type input "*"
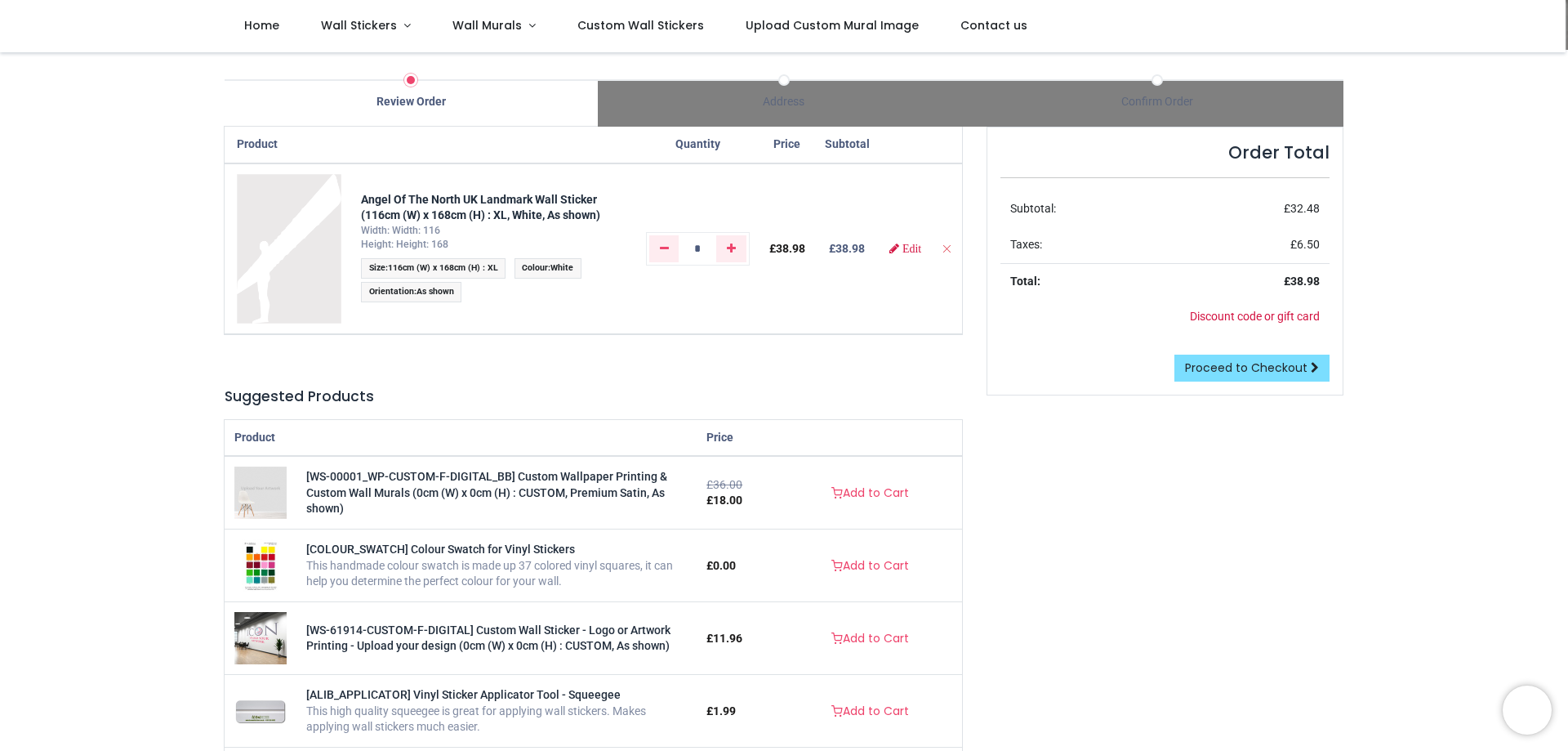
click at [698, 283] on td "*" at bounding box center [698, 249] width 124 height 171
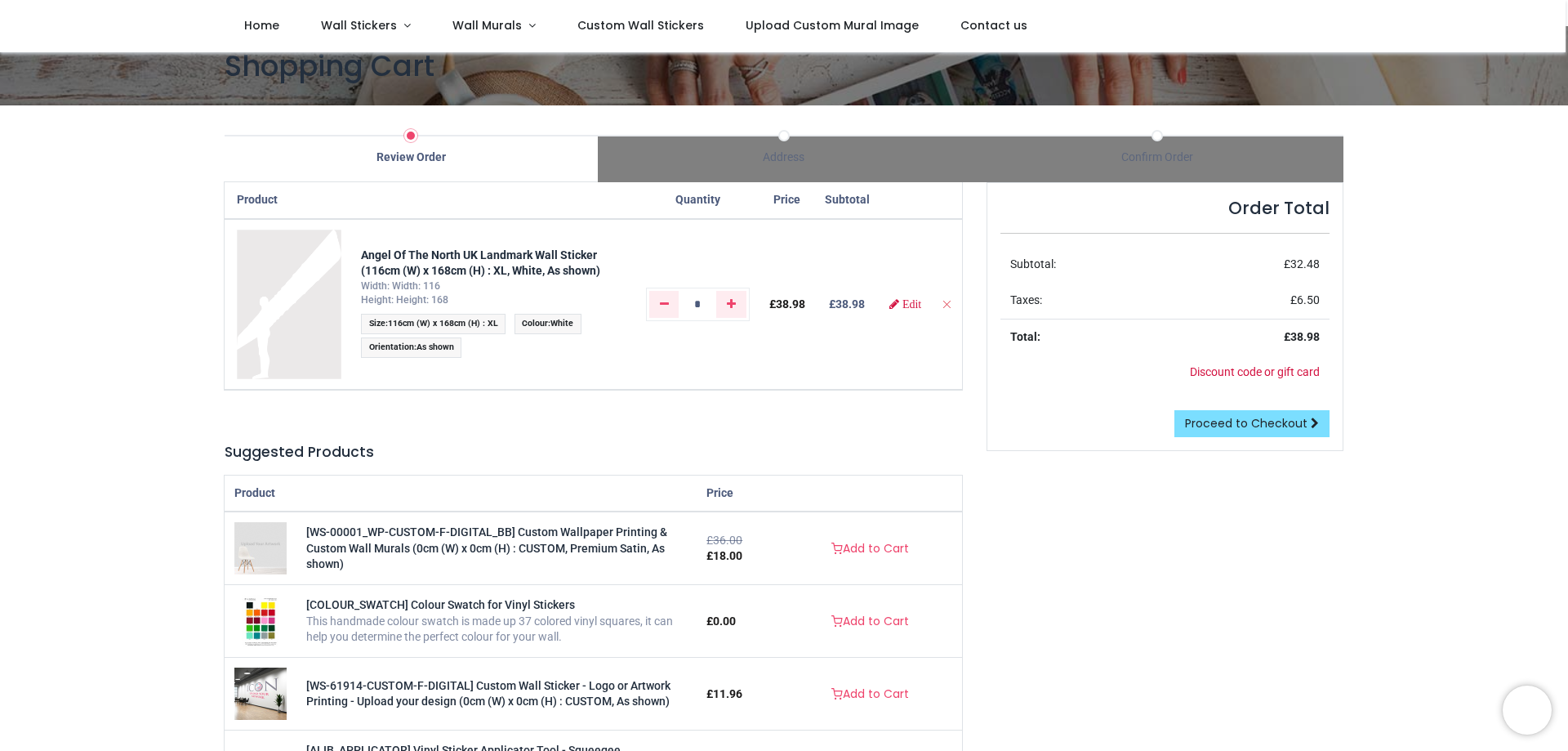
scroll to position [0, 0]
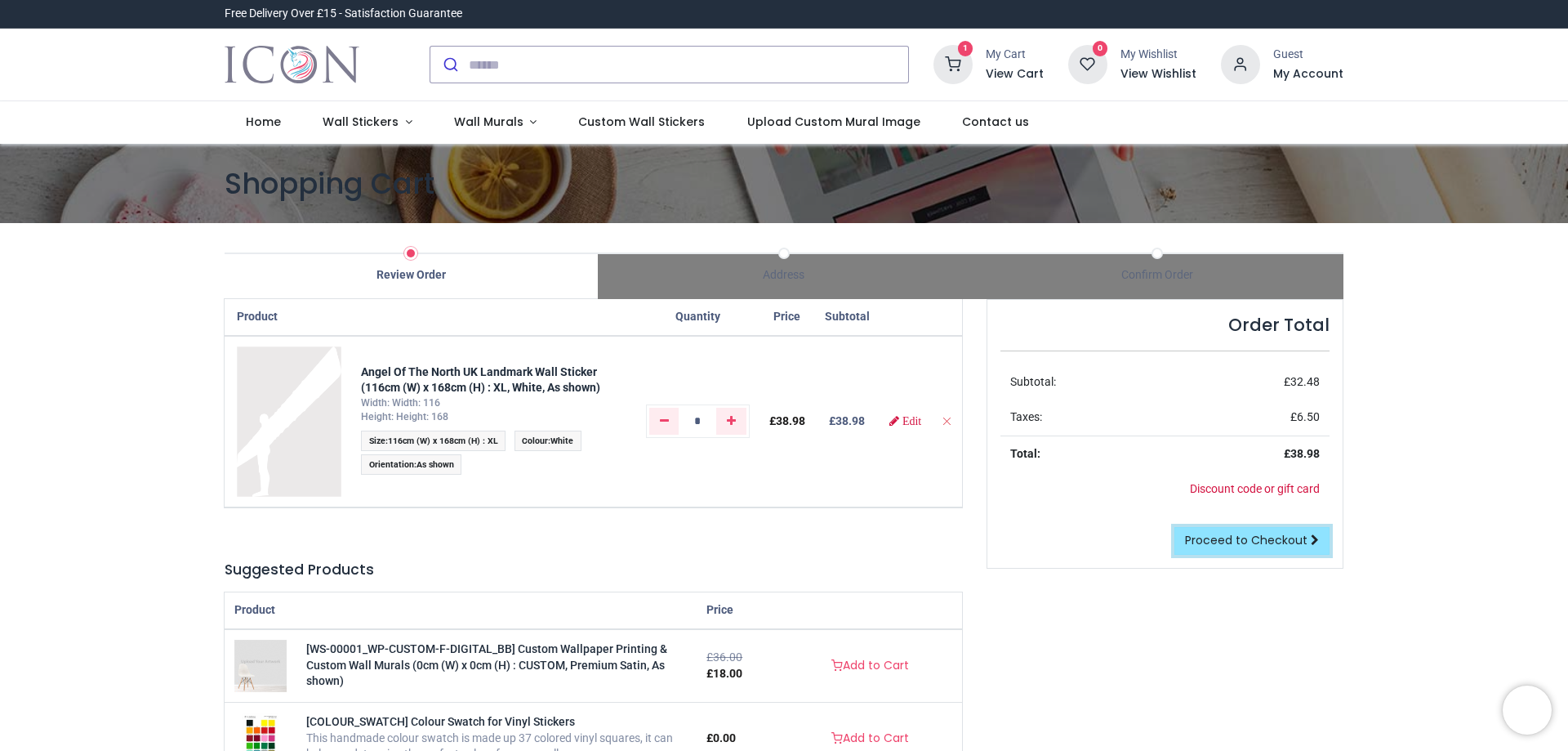
click at [1228, 532] on span "Proceed to Checkout" at bounding box center [1246, 539] width 123 height 16
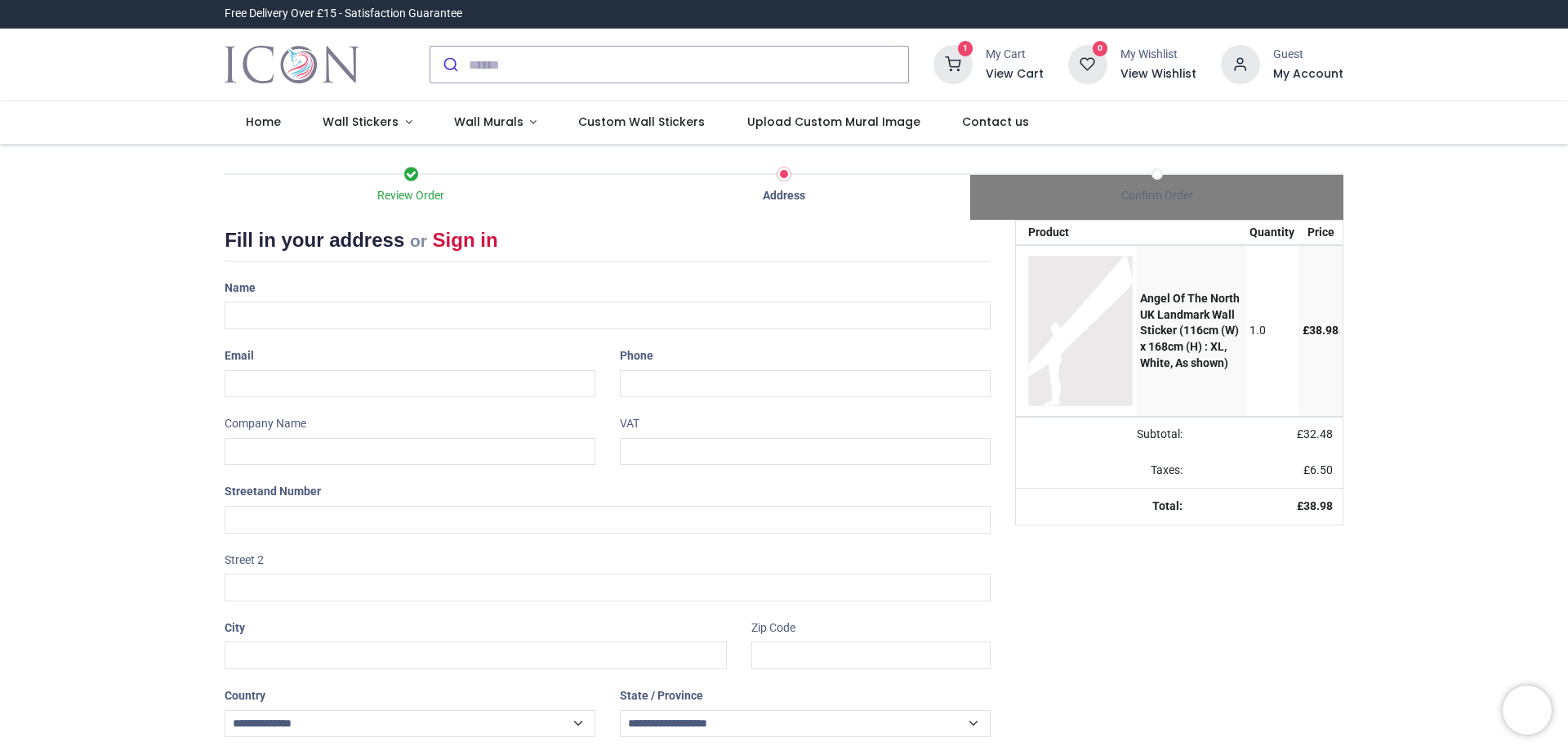
select select "***"
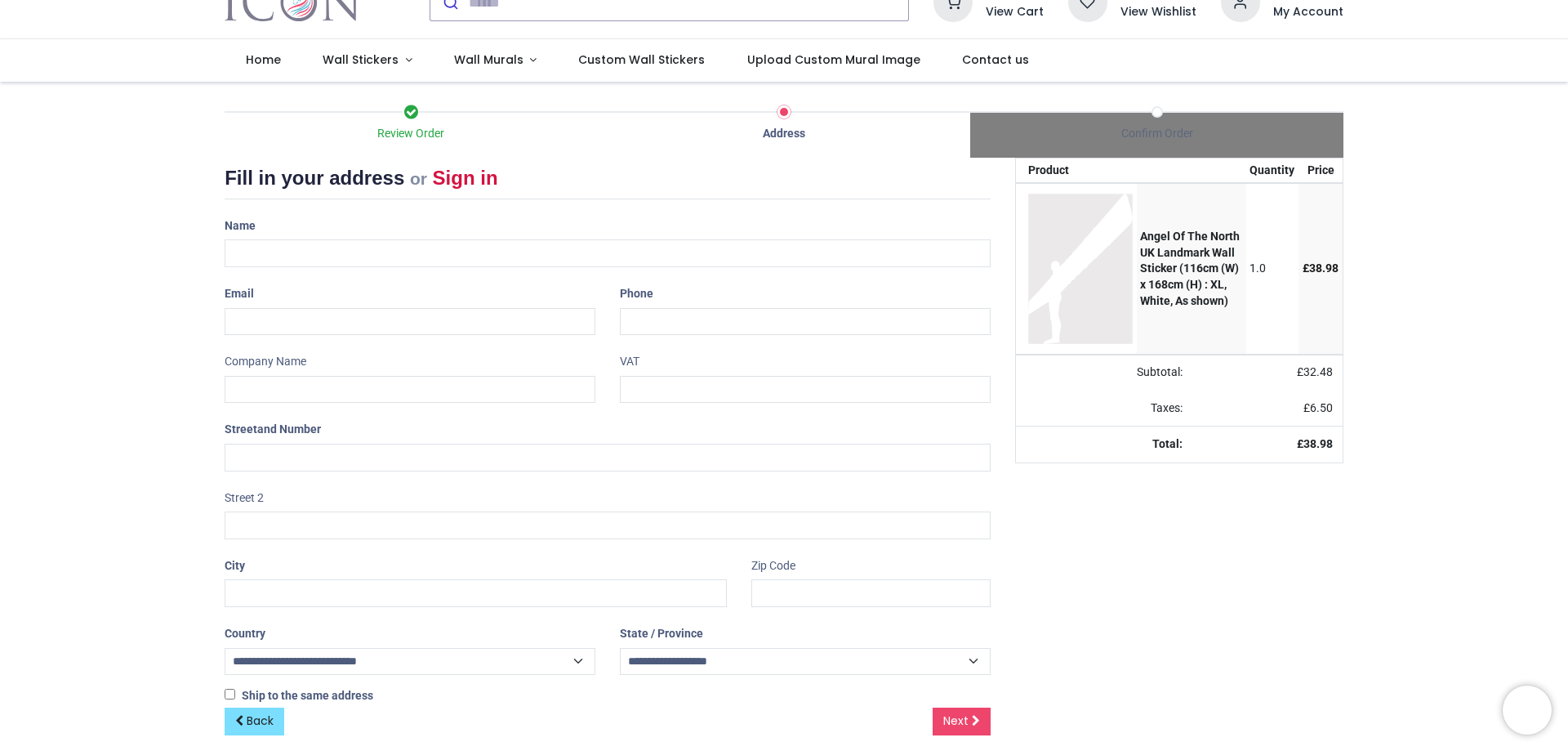
scroll to position [80, 0]
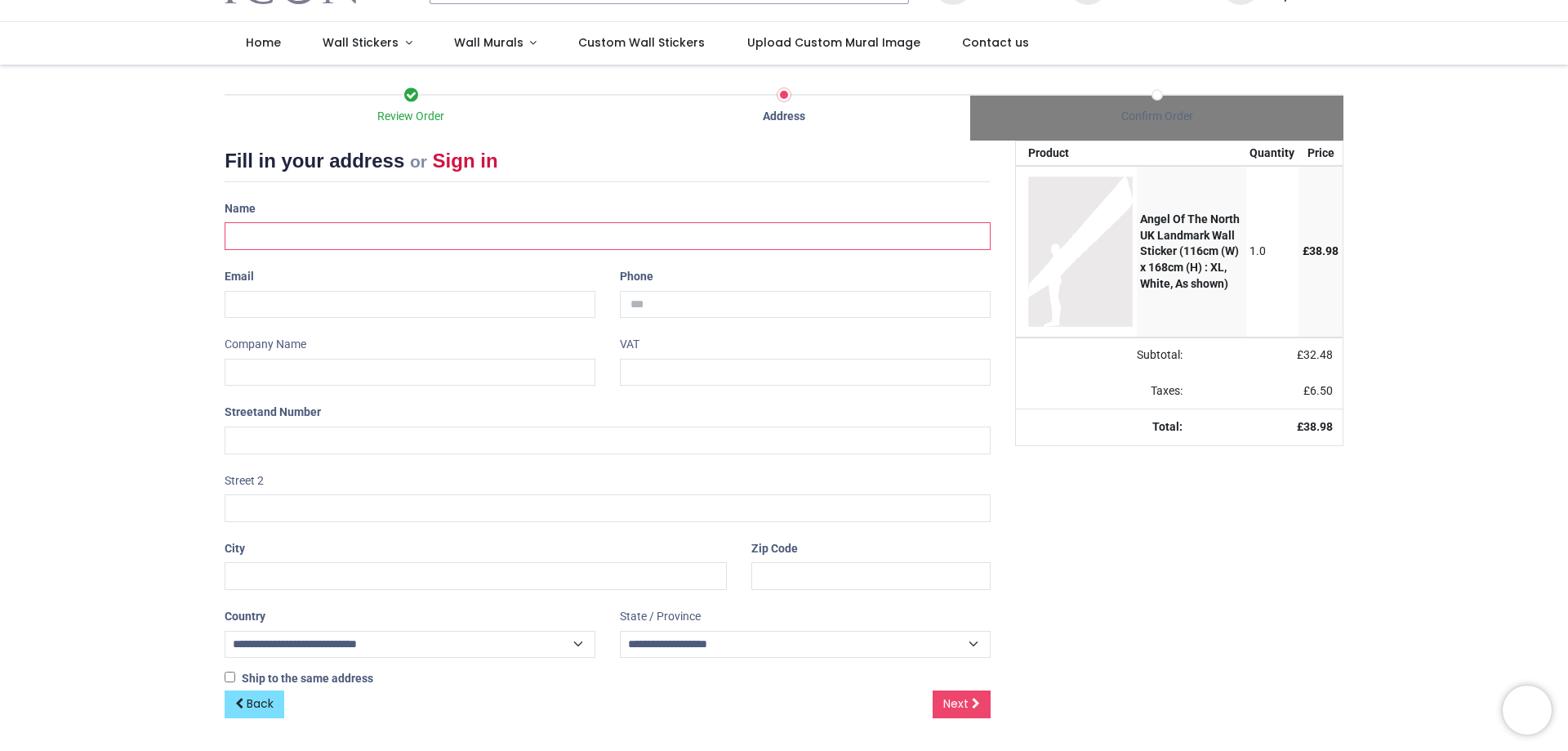
click at [405, 224] on input "text" at bounding box center [607, 235] width 766 height 28
type input "**********"
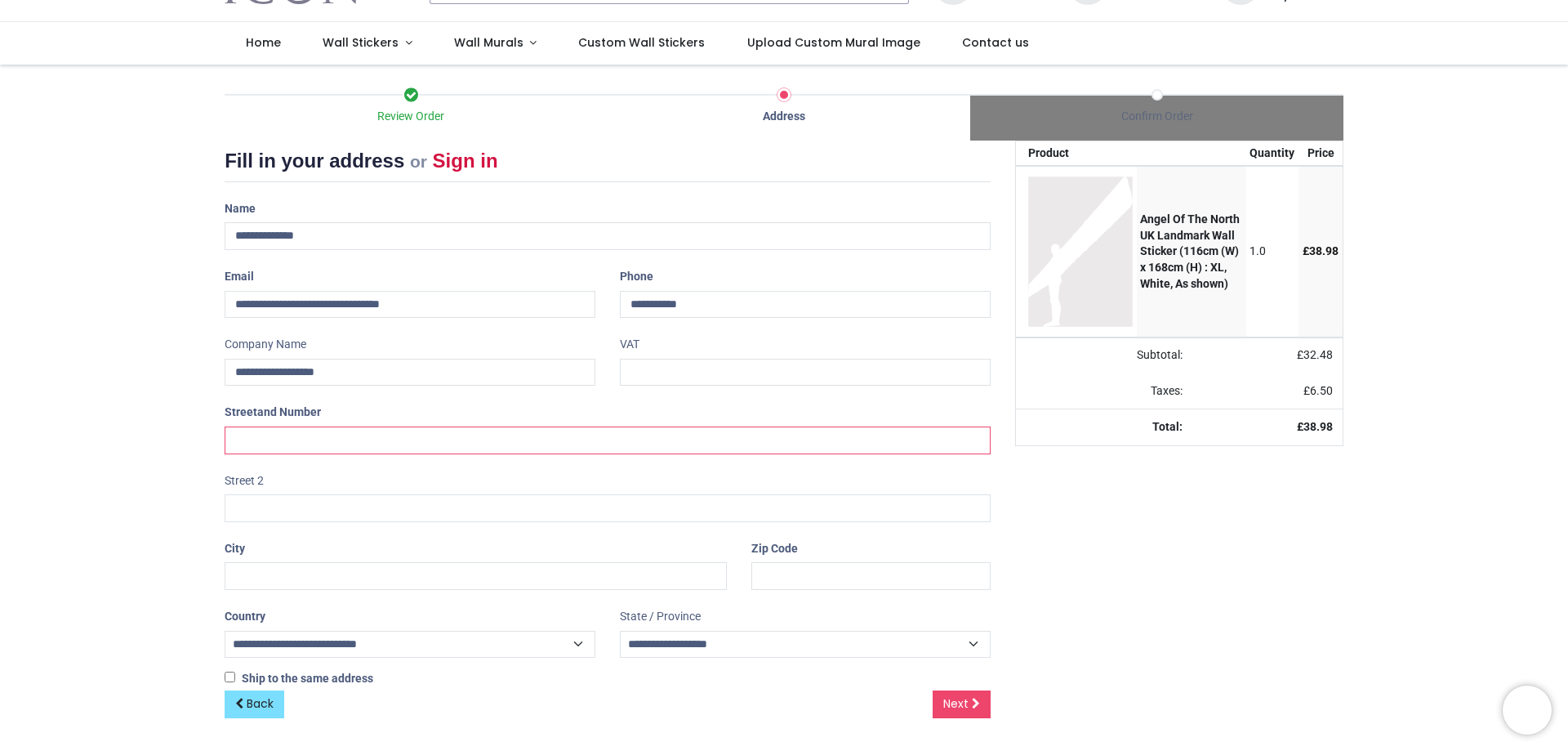
type input "**********"
type input "********"
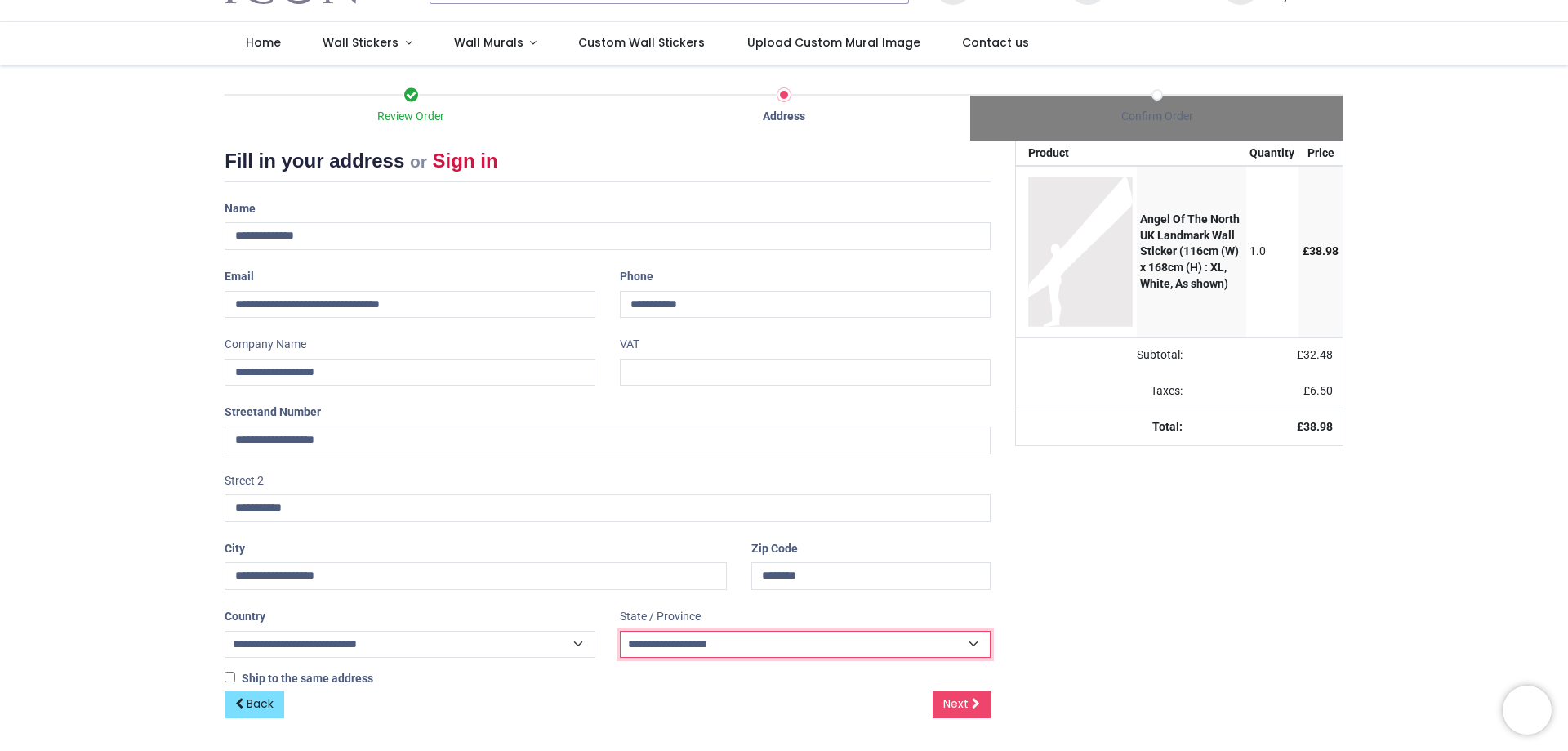
click at [739, 648] on select "**********" at bounding box center [805, 644] width 371 height 28
select select "***"
click at [620, 631] on select "**********" at bounding box center [805, 644] width 371 height 28
click at [1048, 581] on div "Your order: £ 38.98 Product Quantity Price Angel Of The North UK Landmark Wall …" at bounding box center [1179, 442] width 353 height 603
click at [951, 704] on span "Next" at bounding box center [956, 703] width 25 height 16
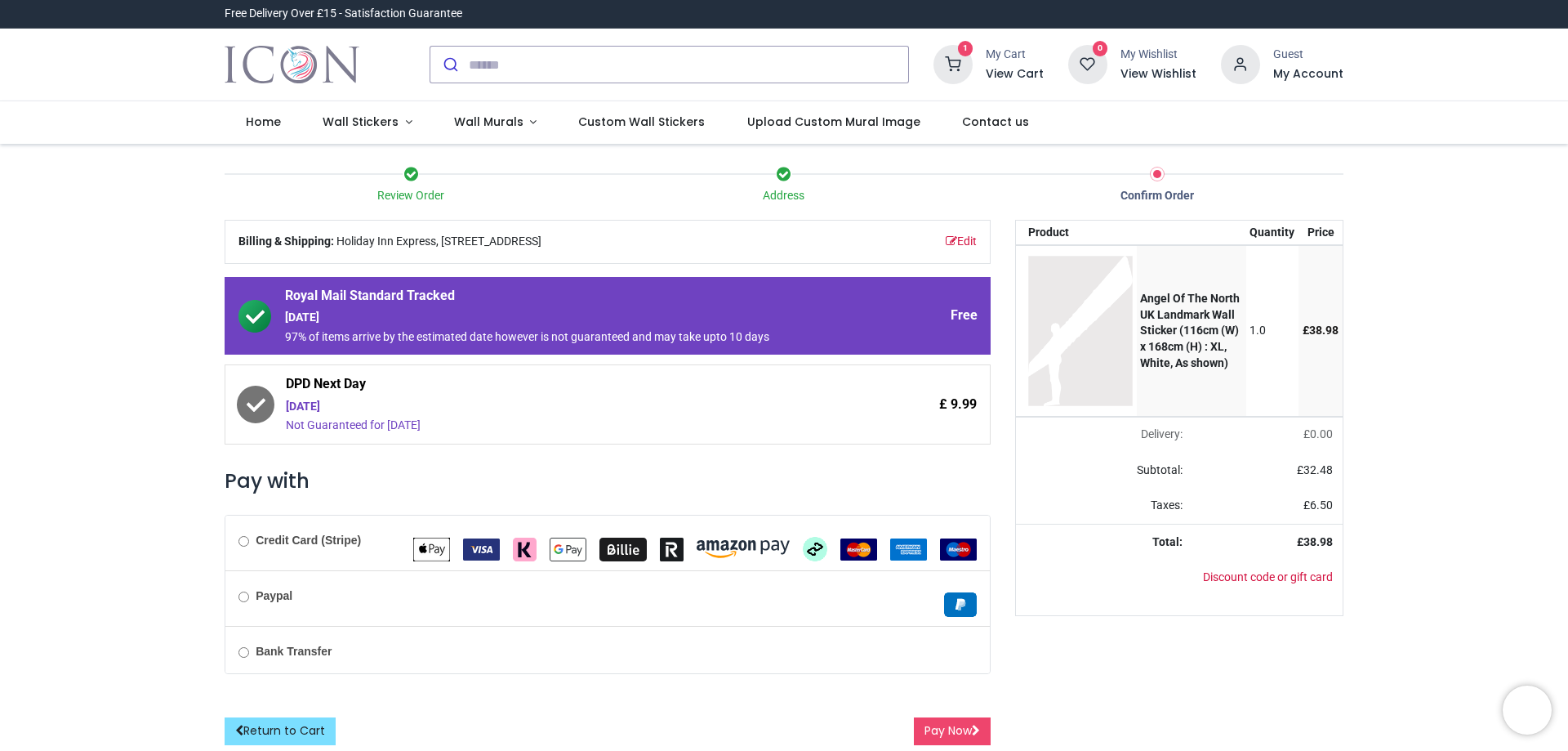
click at [539, 406] on div "Friday 26th September" at bounding box center [562, 406] width 553 height 16
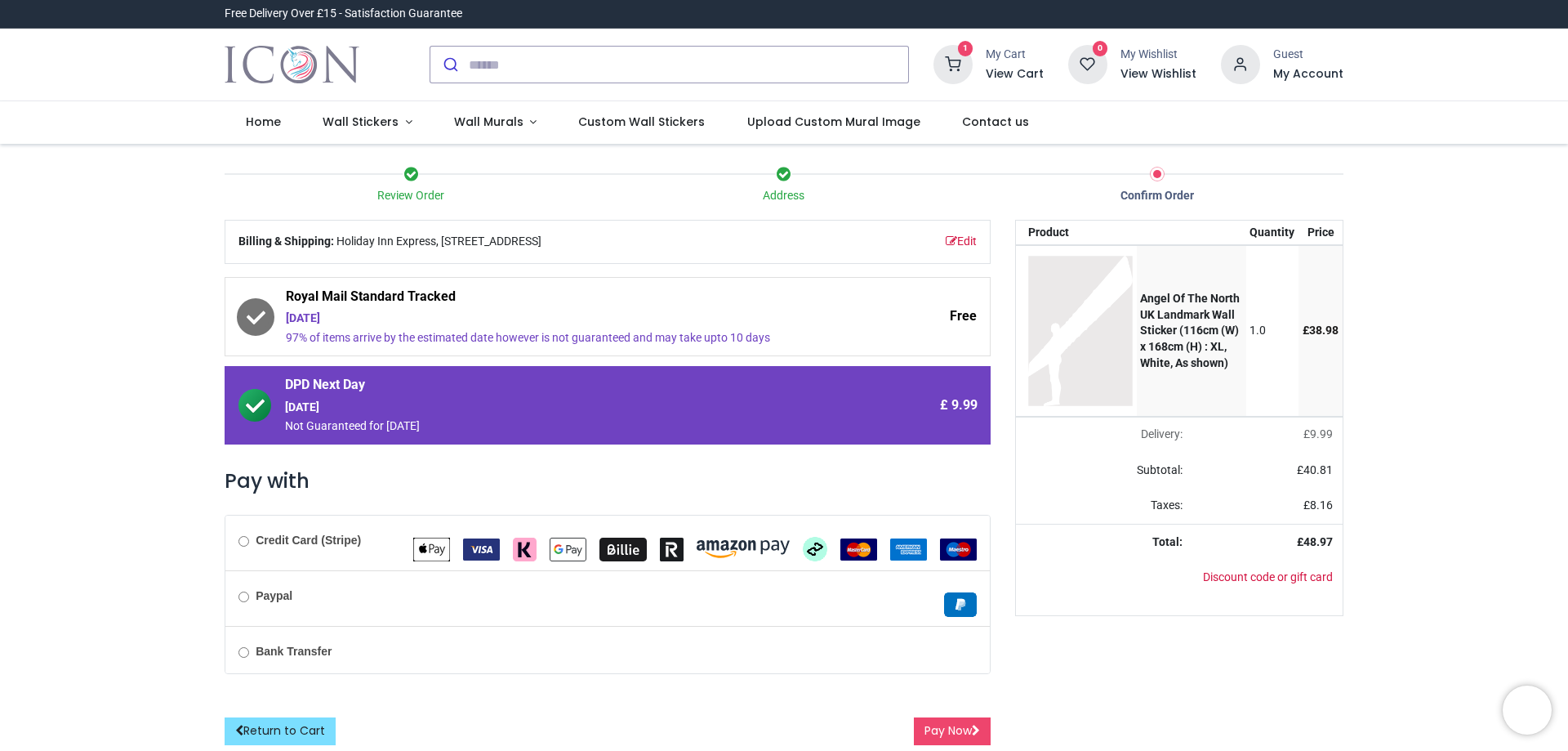
scroll to position [1, 0]
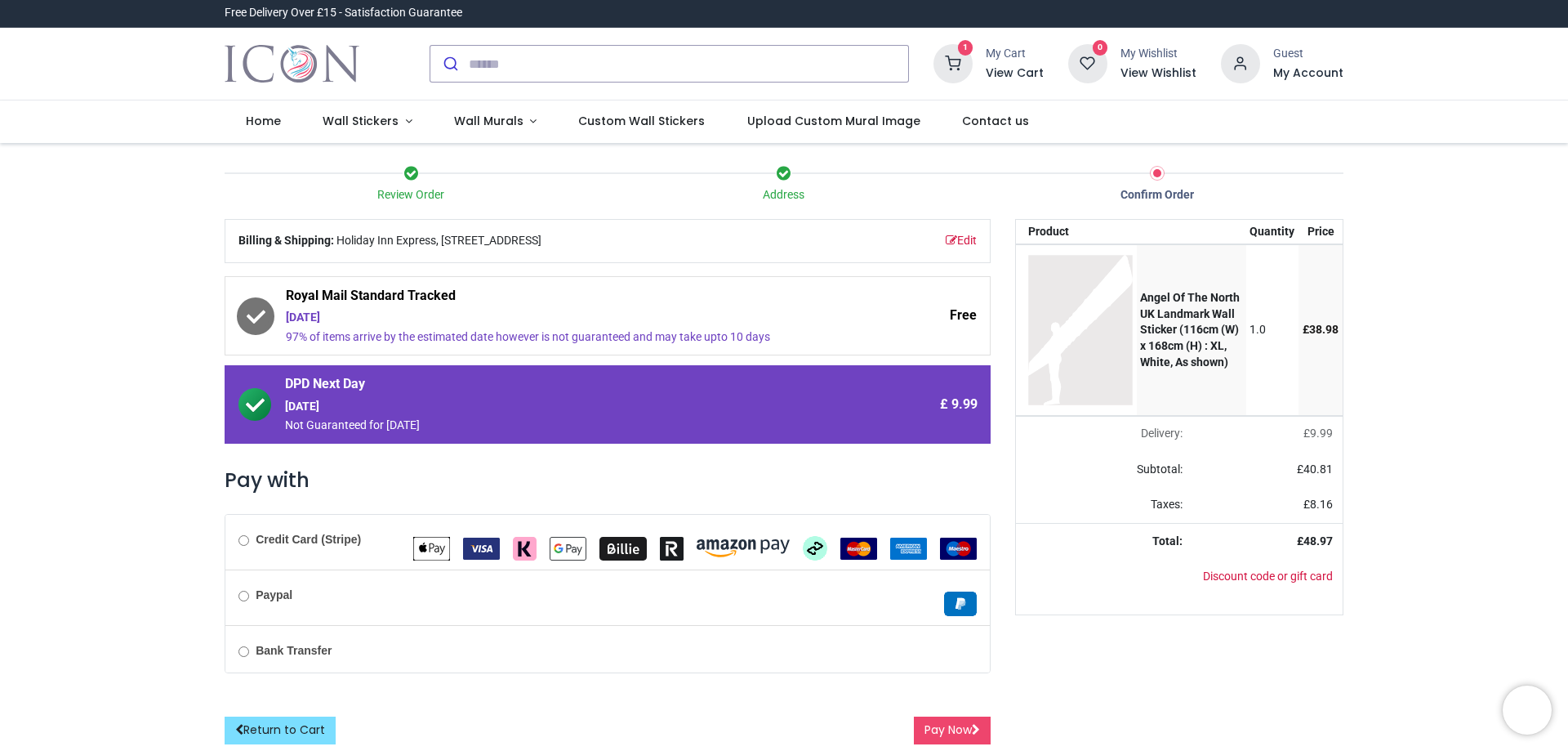
click at [313, 543] on b "Credit Card (Stripe)" at bounding box center [308, 538] width 105 height 13
click at [914, 727] on button "Pay Now" at bounding box center [952, 730] width 77 height 28
